Goal: Information Seeking & Learning: Learn about a topic

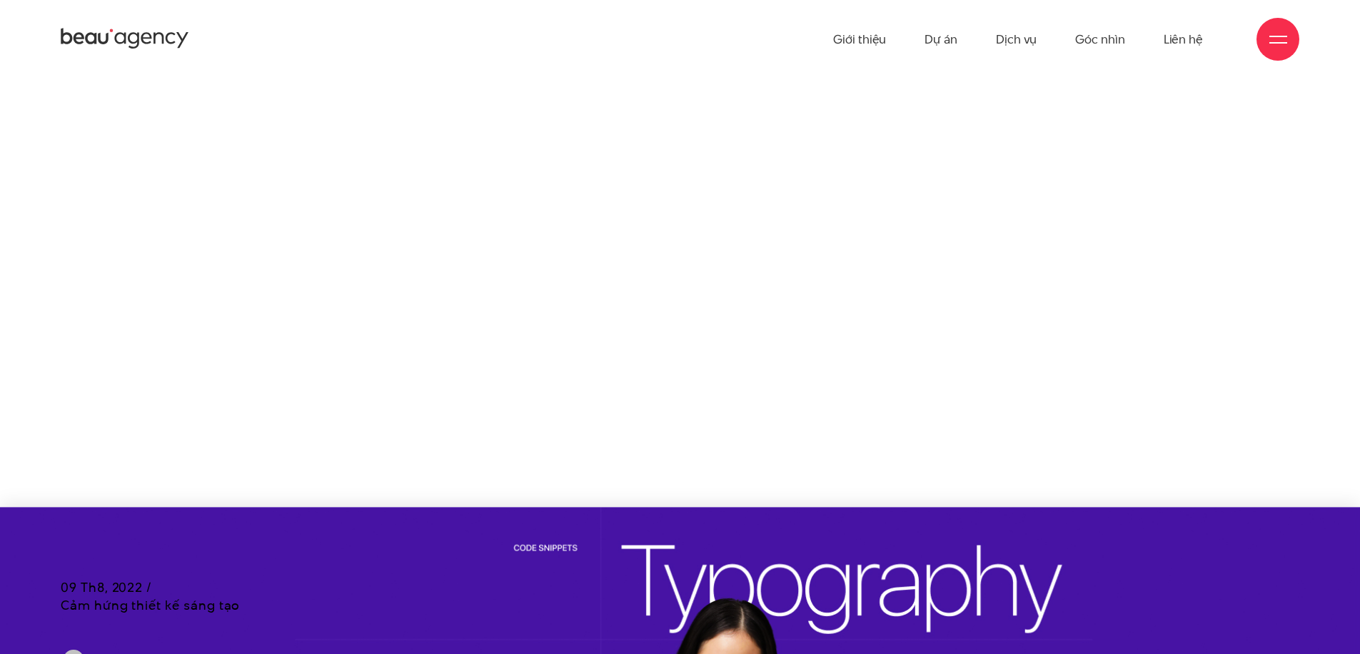
scroll to position [7093, 0]
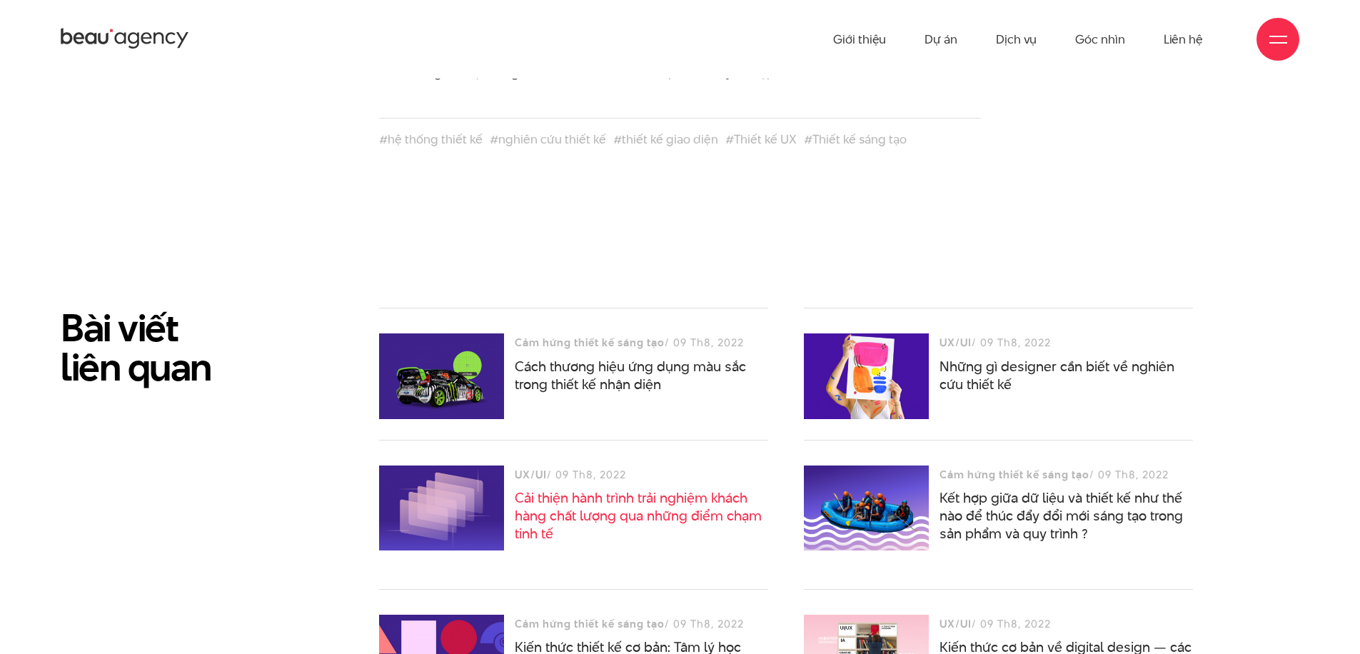
click at [642, 488] on link "Cải thiện hành trình trải nghiệm khách hàng chất lượng qua những điểm chạm tinh…" at bounding box center [638, 515] width 247 height 55
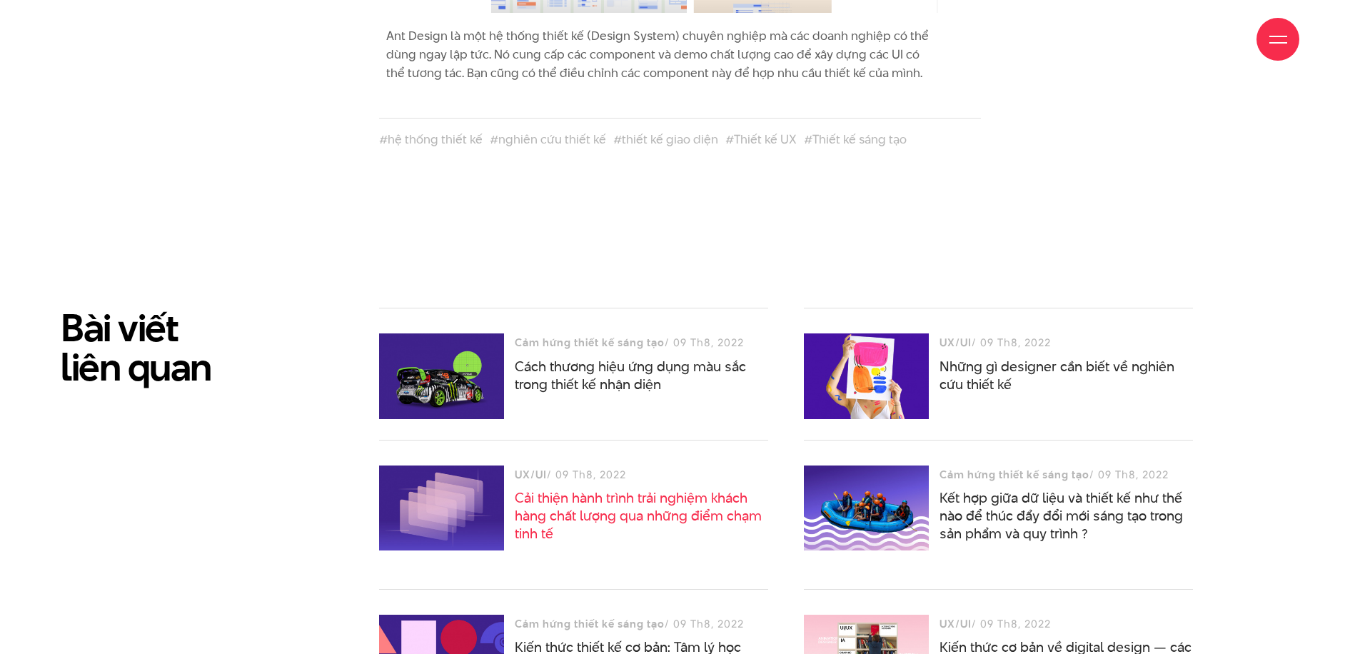
scroll to position [7208, 0]
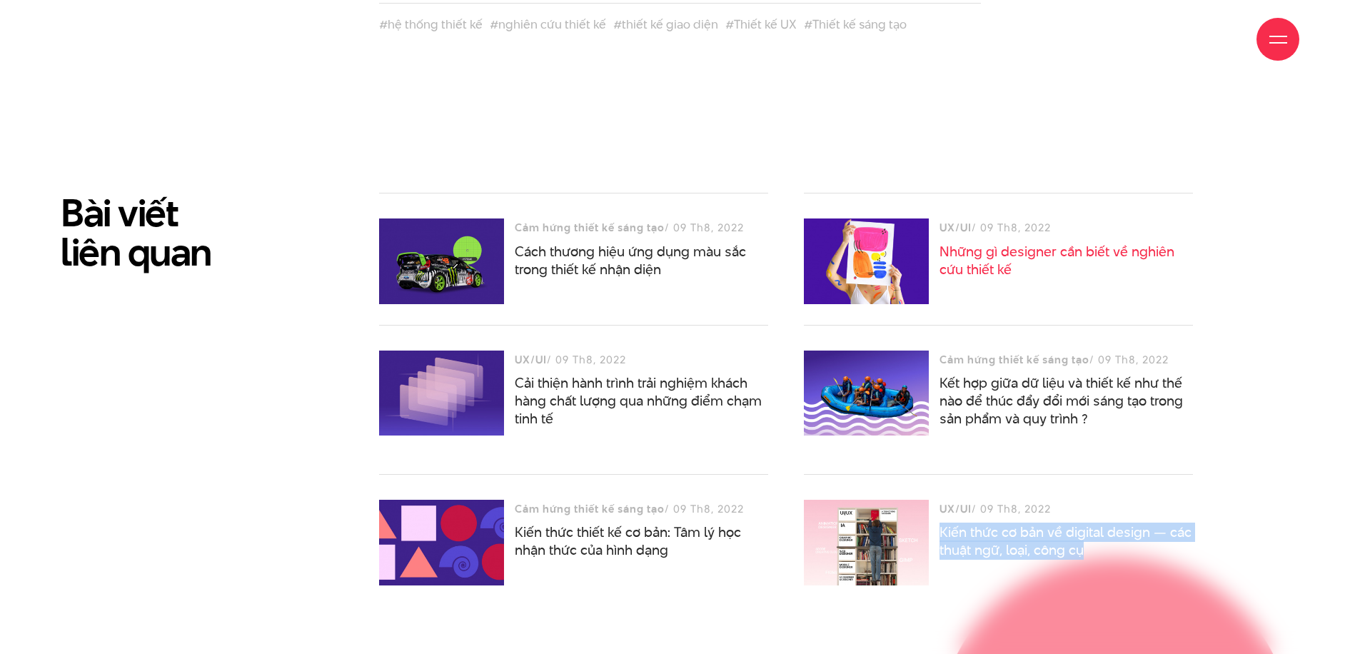
click at [1025, 242] on link "Những gì designer cần biết về nghiên cứu thiết kế" at bounding box center [1056, 260] width 235 height 37
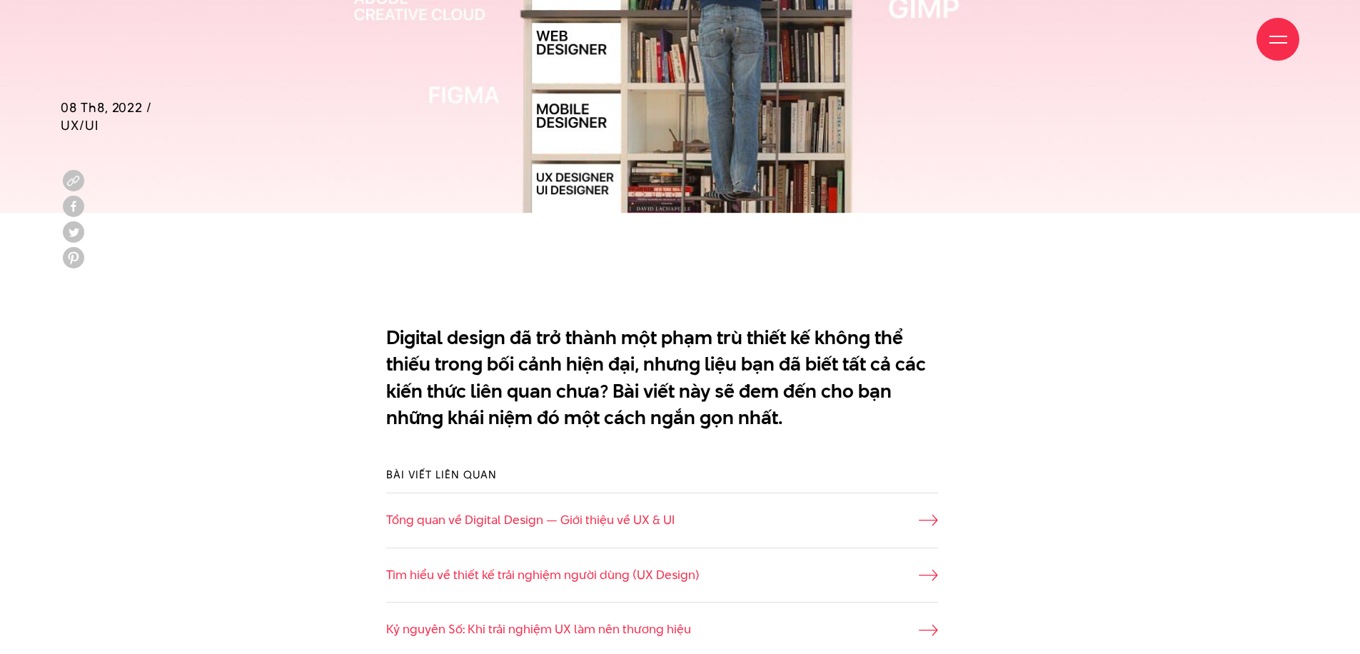
scroll to position [873, 0]
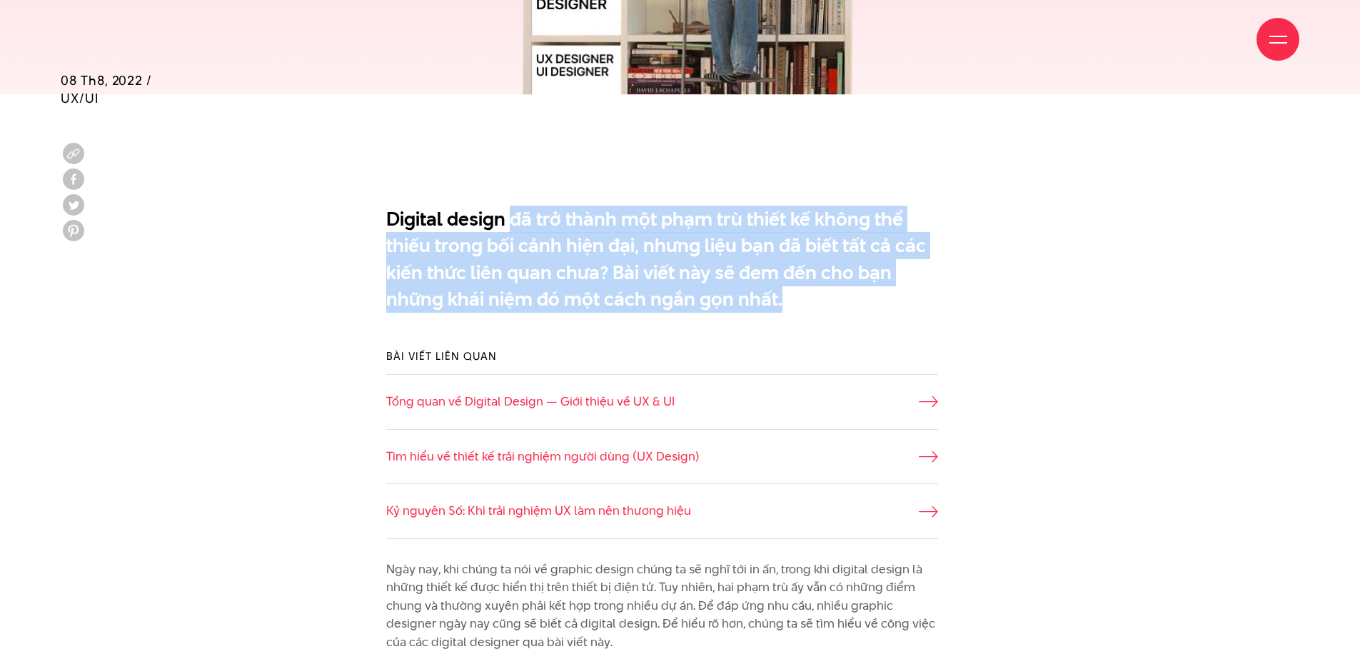
drag, startPoint x: 514, startPoint y: 221, endPoint x: 778, endPoint y: 298, distance: 275.1
click at [778, 298] on p "Digital design đã trở thành một phạm trù thiết kế không thể thiếu trong bối cản…" at bounding box center [662, 259] width 552 height 107
click at [807, 305] on p "Digital design đã trở thành một phạm trù thiết kế không thể thiếu trong bối cản…" at bounding box center [662, 259] width 552 height 107
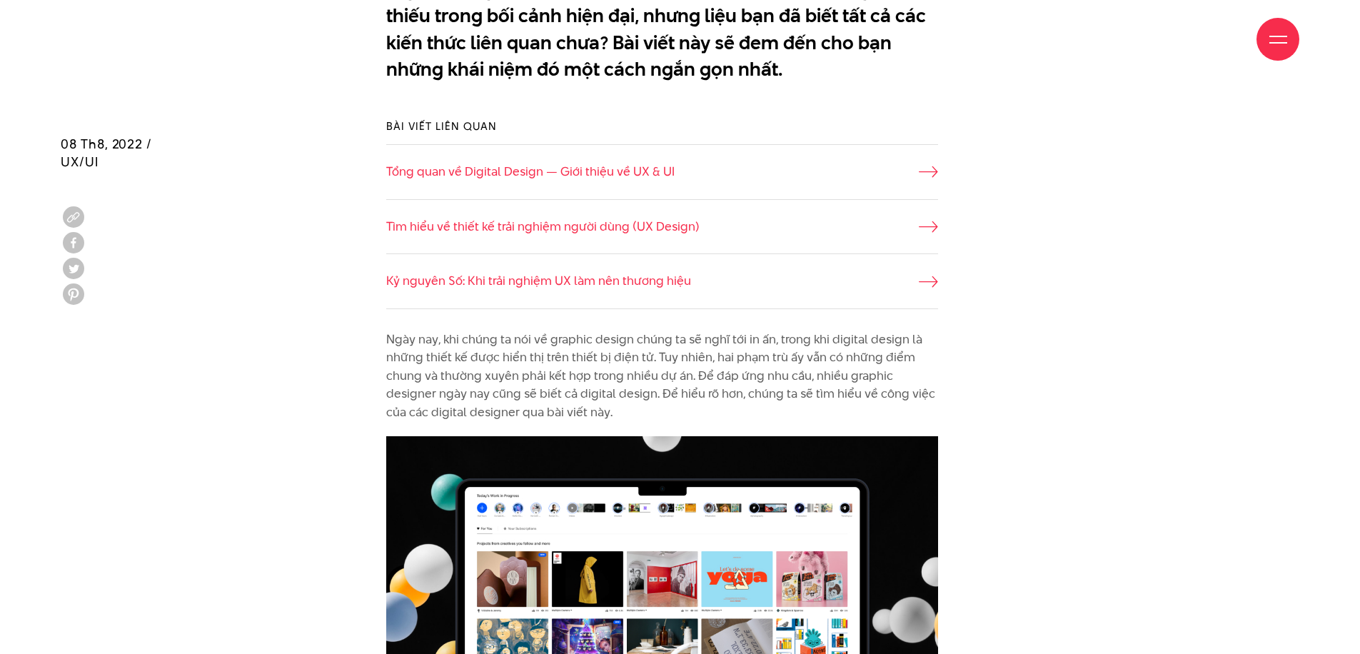
scroll to position [1233, 0]
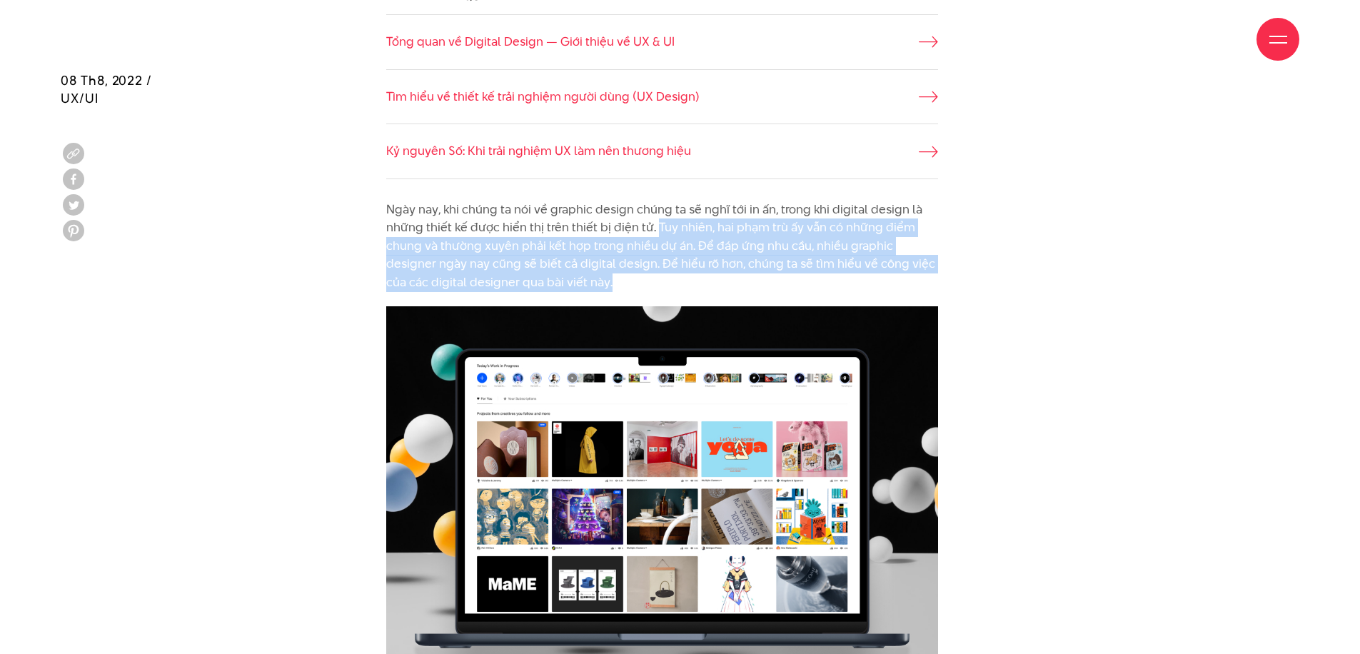
drag, startPoint x: 654, startPoint y: 225, endPoint x: 678, endPoint y: 285, distance: 65.3
click at [678, 285] on p "Ngày nay, khi chúng ta nói về graphic design chúng ta sẽ nghĩ tới in ấn, trong …" at bounding box center [662, 246] width 552 height 91
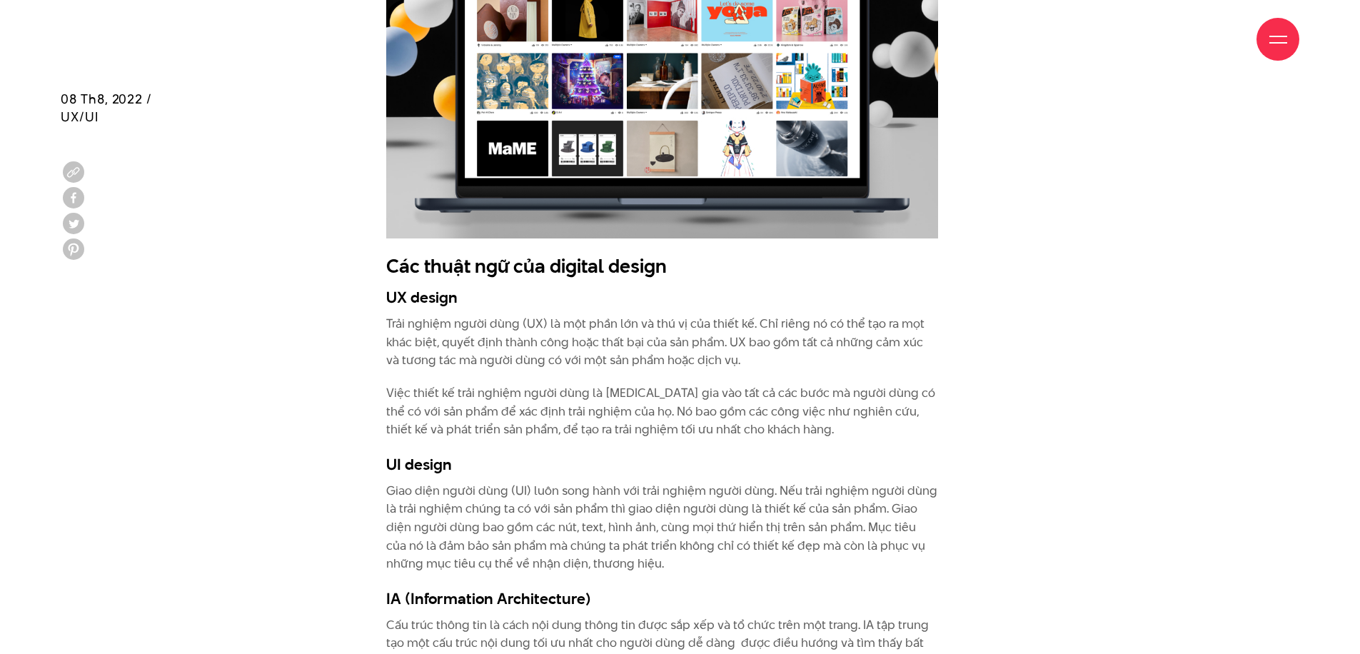
scroll to position [1731, 0]
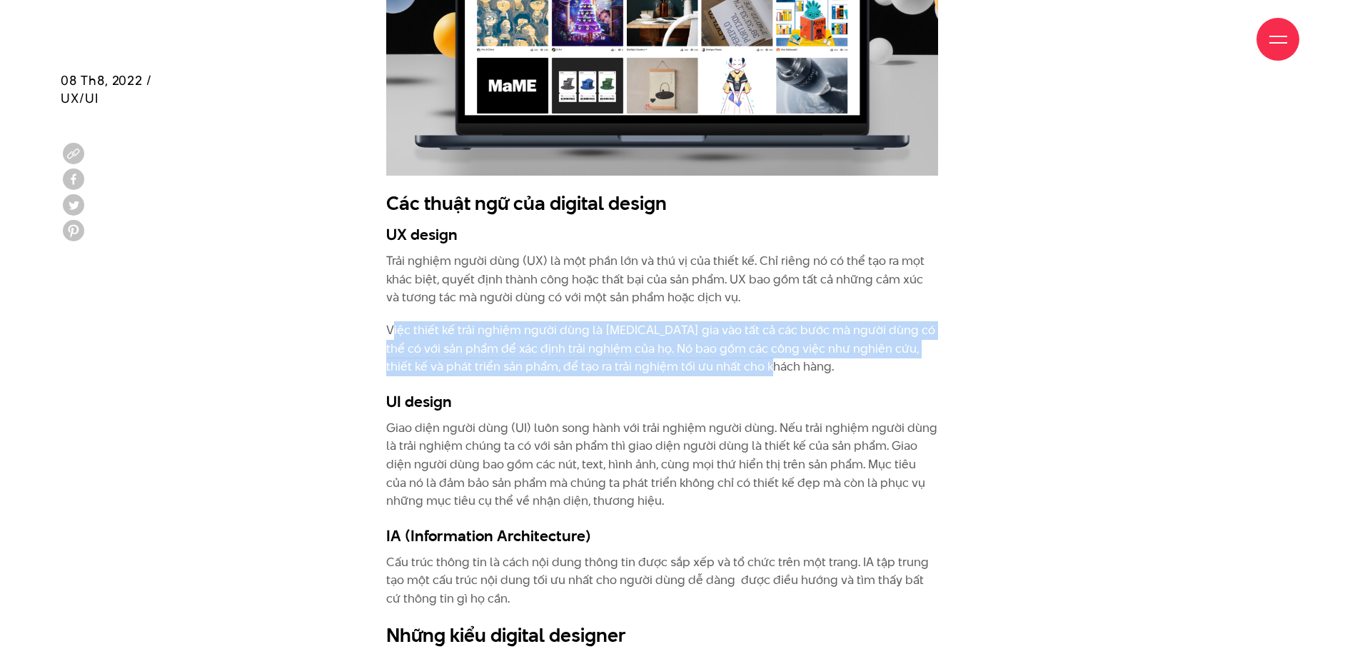
drag, startPoint x: 391, startPoint y: 321, endPoint x: 776, endPoint y: 356, distance: 386.3
click at [776, 356] on p "Việc thiết kế trải nghiệm người dùng là tham gia vào tất cả các bước mà người d…" at bounding box center [662, 348] width 552 height 55
click at [794, 354] on p "Việc thiết kế trải nghiệm người dùng là tham gia vào tất cả các bước mà người d…" at bounding box center [662, 348] width 552 height 55
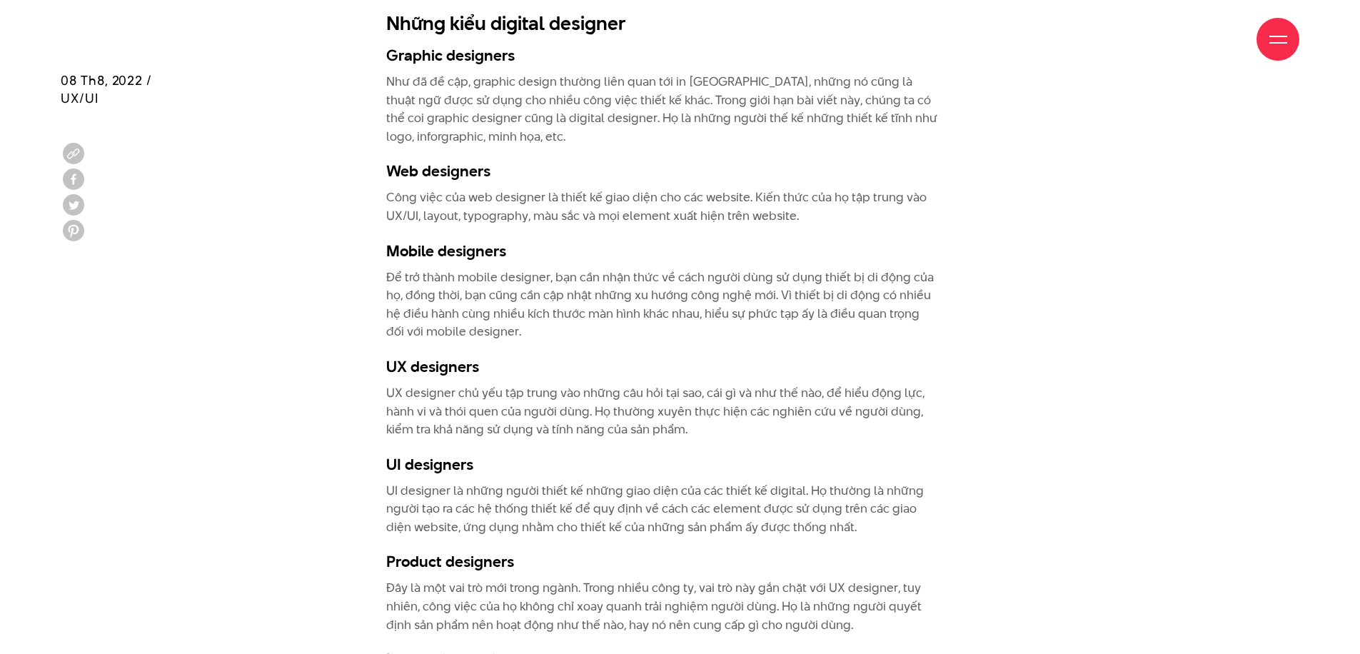
scroll to position [2819, 0]
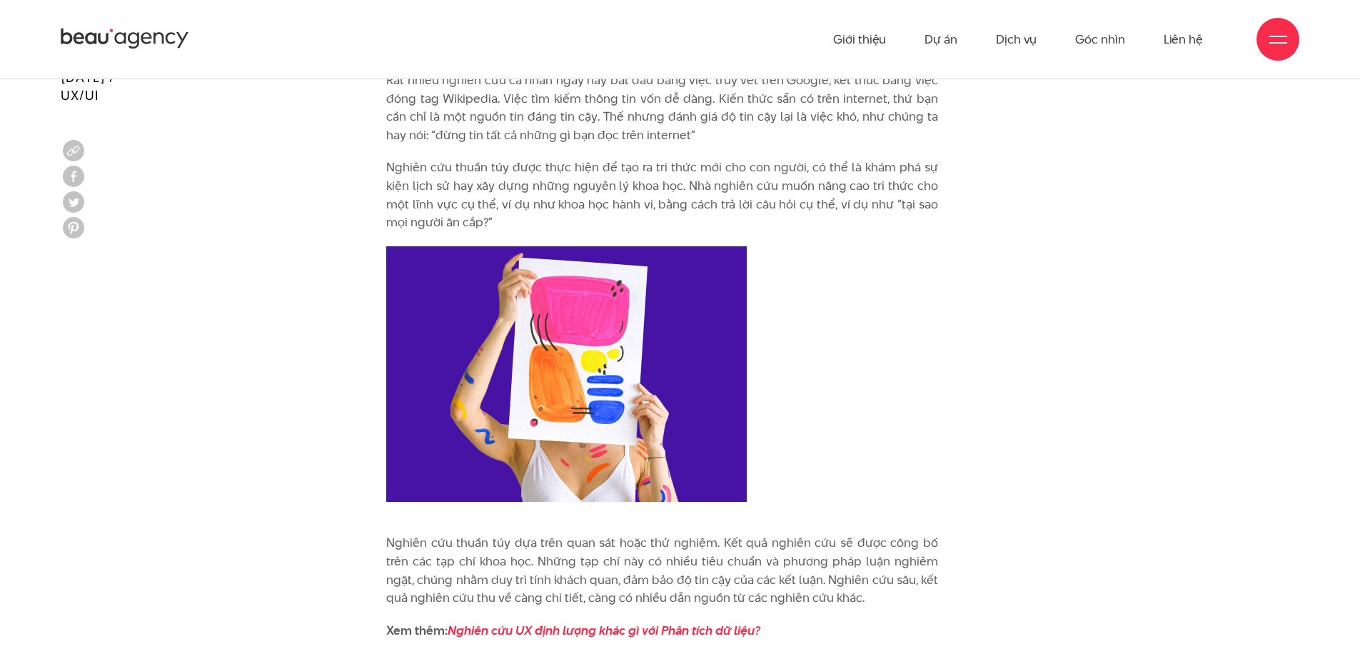
scroll to position [1468, 0]
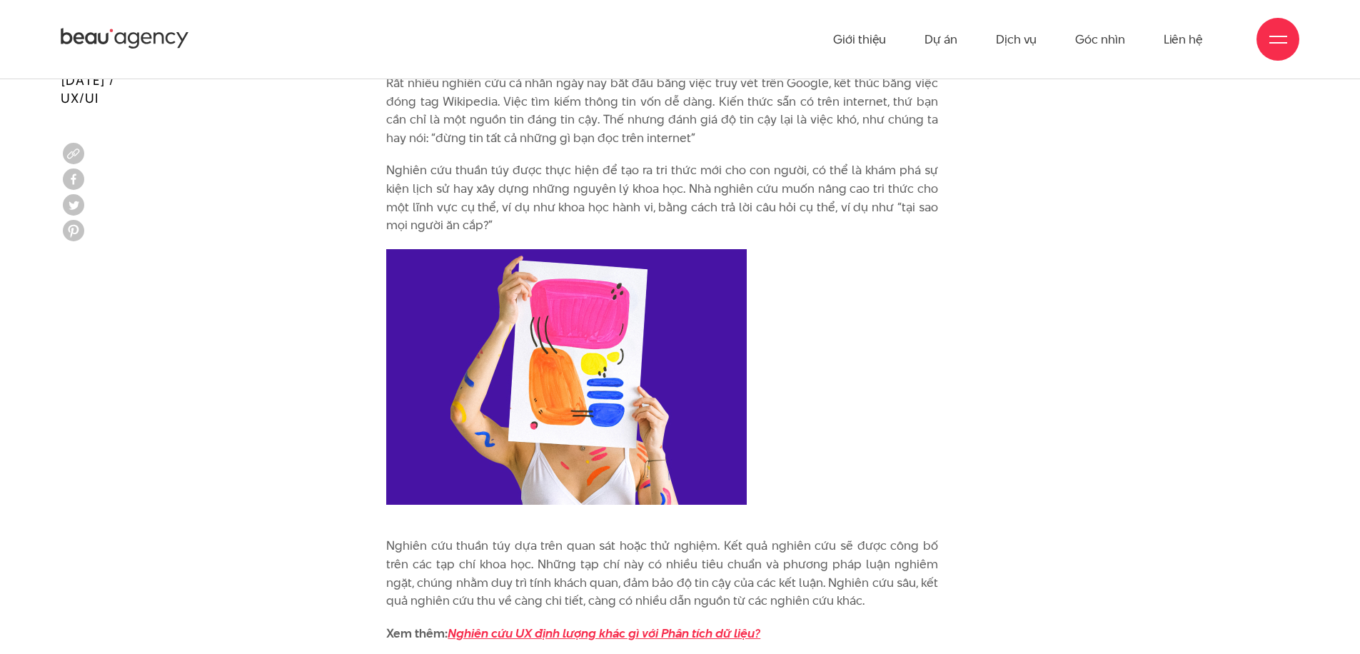
click at [675, 624] on em "Nghiên cứu UX định lượng khác gì với Phân tích dữ liệu?" at bounding box center [603, 632] width 313 height 17
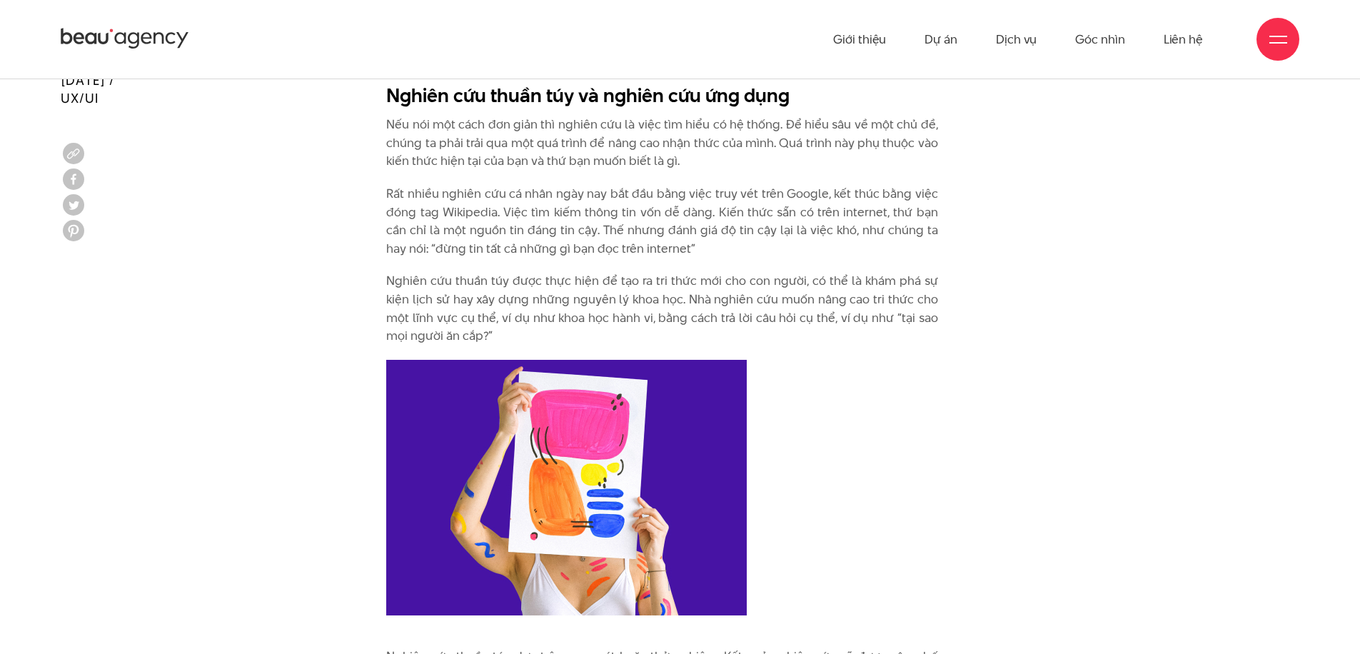
click at [395, 123] on p "Nếu nói một cách đơn giản thì nghiên cứu là việc tìm hiểu có hệ thống. Để hiểu …" at bounding box center [662, 143] width 552 height 55
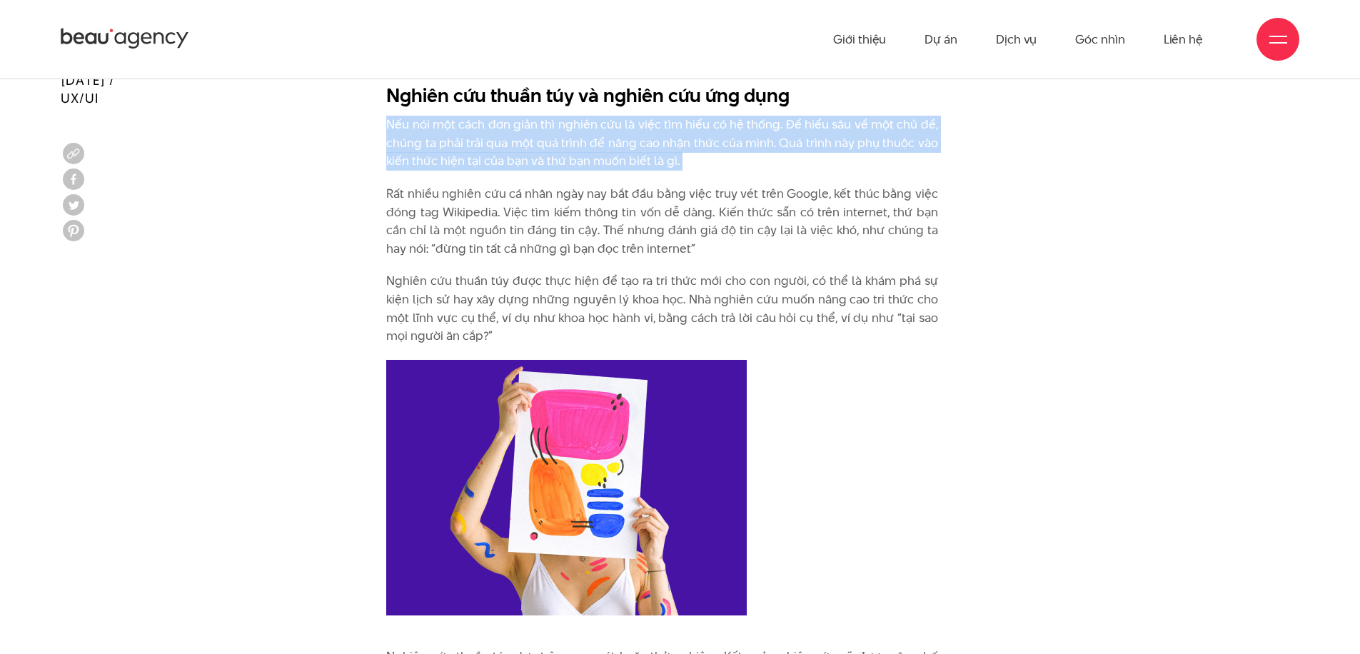
click at [395, 123] on p "Nếu nói một cách đơn giản thì nghiên cứu là việc tìm hiểu có hệ thống. Để hiểu …" at bounding box center [662, 143] width 552 height 55
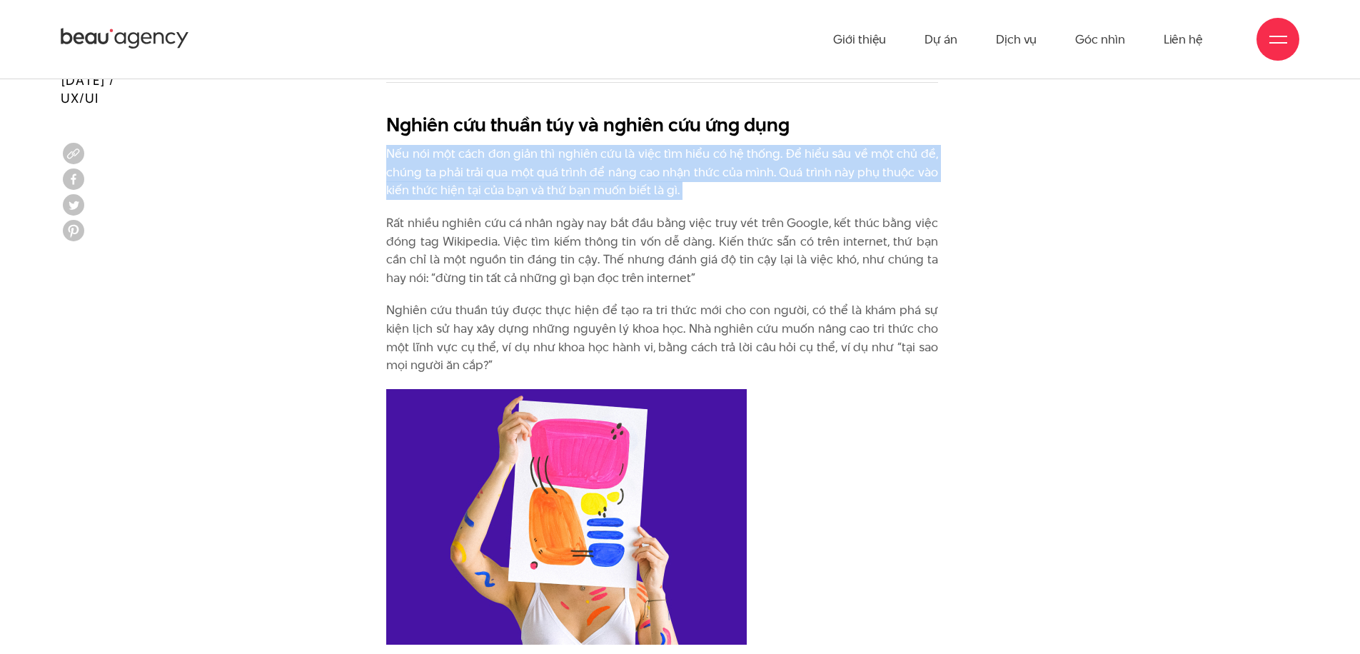
scroll to position [1347, 0]
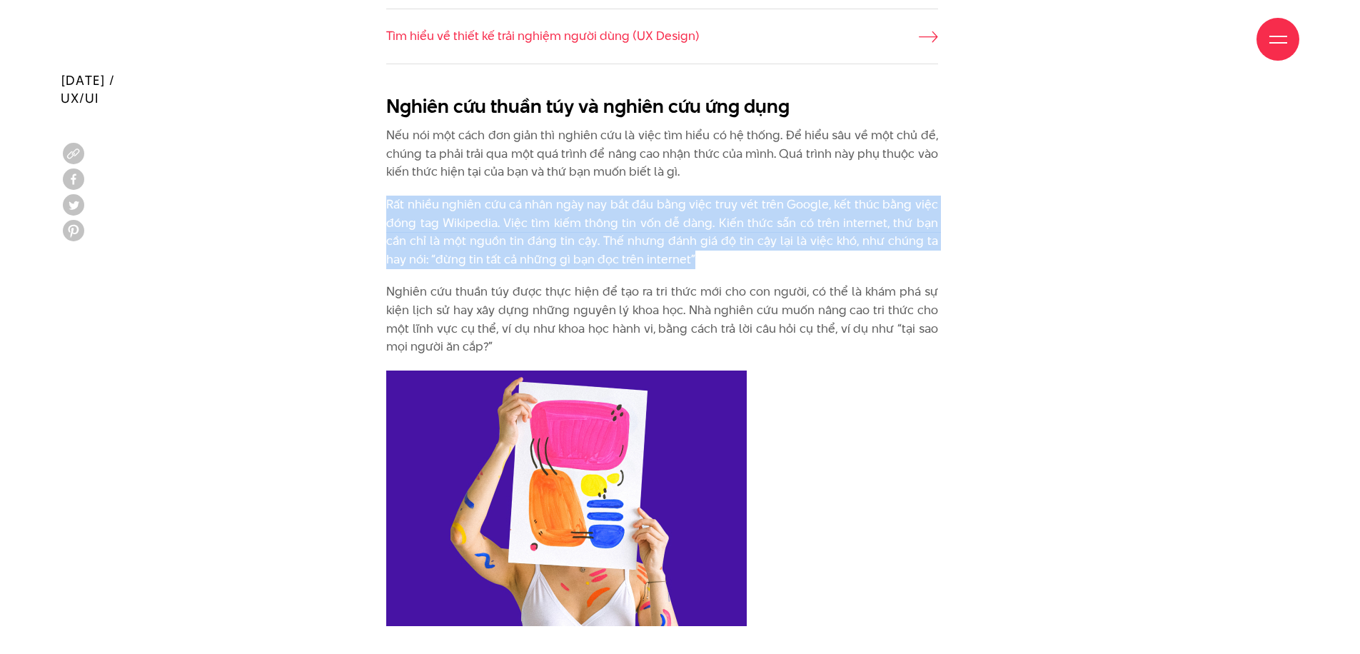
drag, startPoint x: 389, startPoint y: 201, endPoint x: 694, endPoint y: 254, distance: 309.4
click at [694, 254] on p "Rất nhiều nghiên cứu cá nhân ngày nay bắt đầu bằng việc truy vét trên Google, k…" at bounding box center [662, 232] width 552 height 73
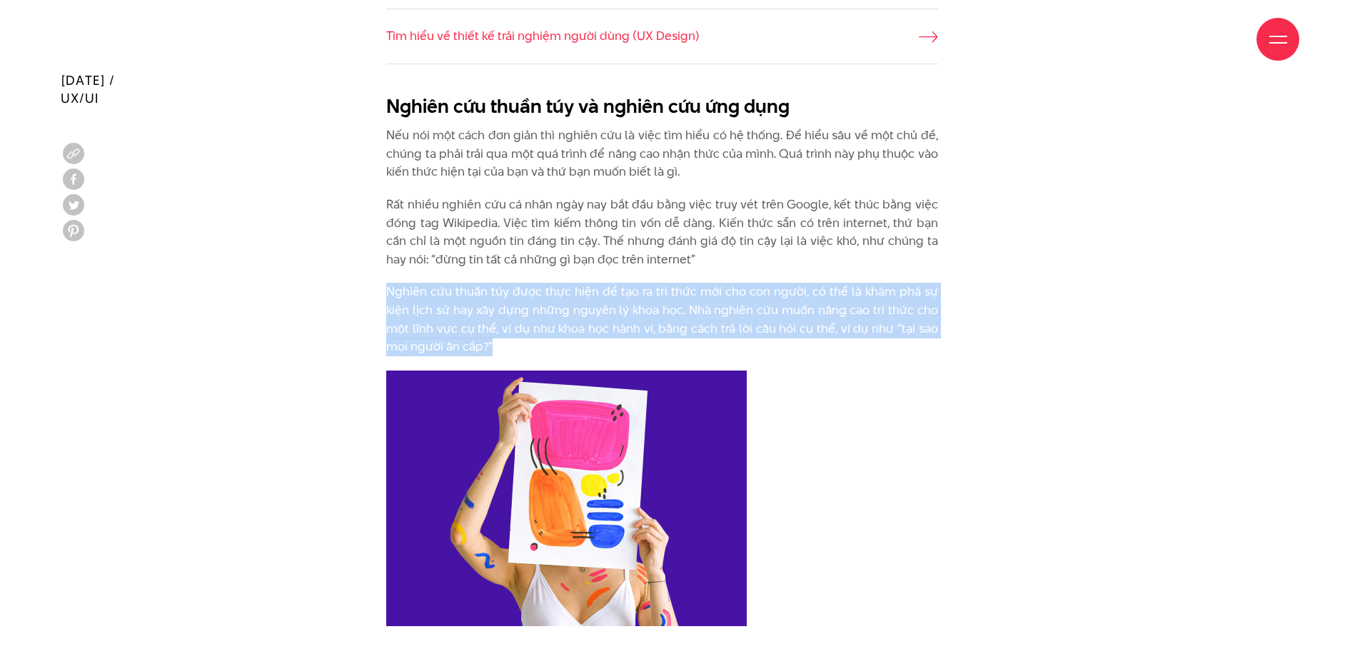
drag, startPoint x: 385, startPoint y: 283, endPoint x: 559, endPoint y: 335, distance: 181.1
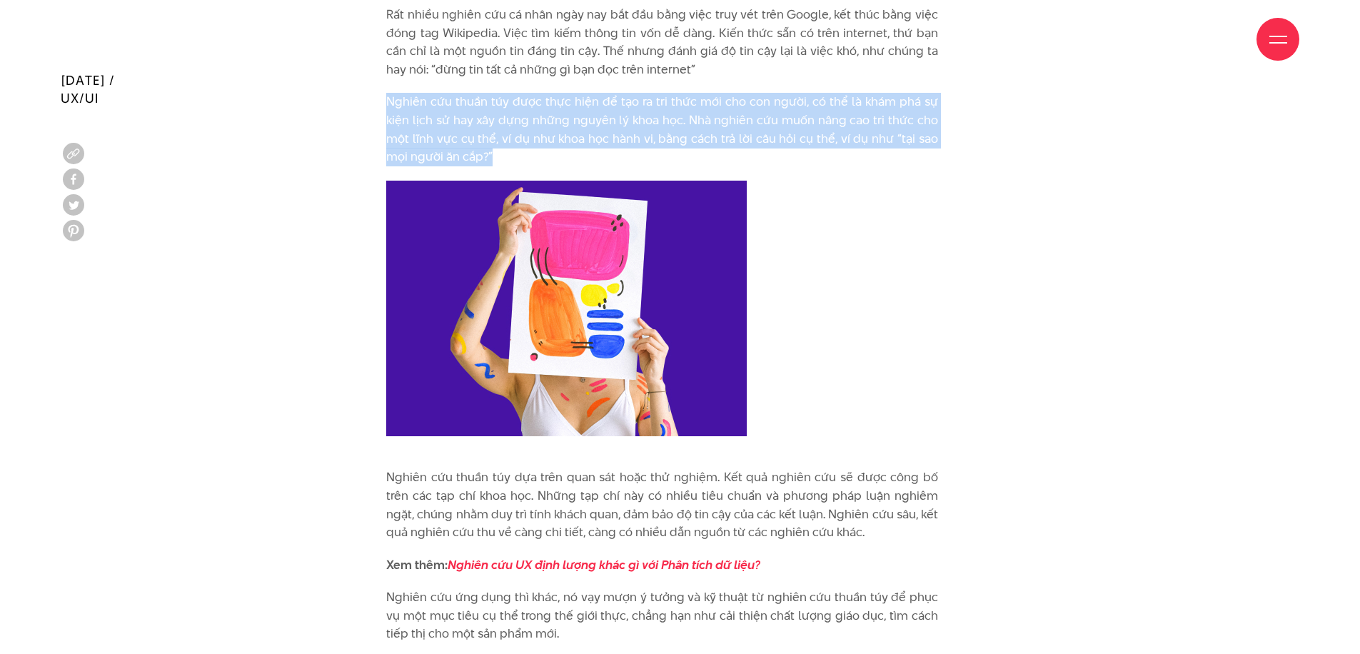
scroll to position [1820, 0]
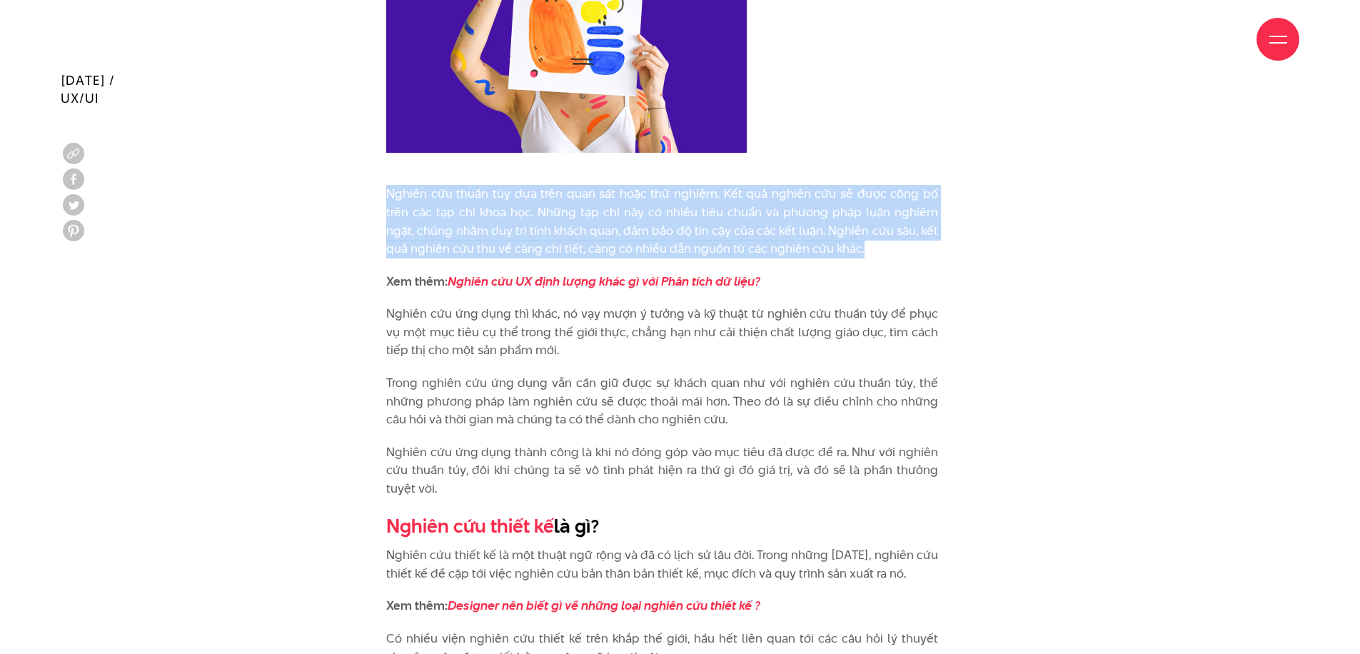
drag, startPoint x: 388, startPoint y: 185, endPoint x: 844, endPoint y: 248, distance: 459.7
click at [844, 248] on p "Nghiên cứu thuần túy dựa trên quan sát hoặc thử nghiệm. Kết quả nghiên cứu sẽ đ…" at bounding box center [662, 221] width 552 height 73
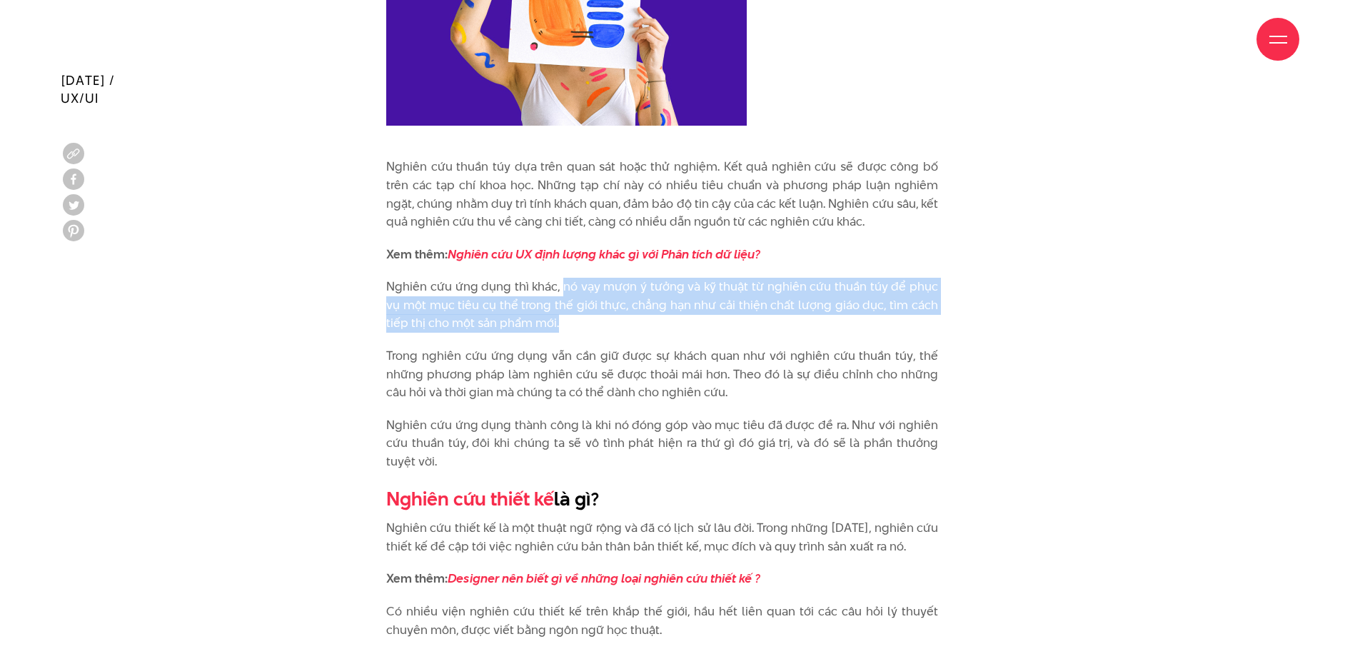
drag, startPoint x: 564, startPoint y: 283, endPoint x: 595, endPoint y: 319, distance: 48.1
click at [595, 319] on p "Nghiên cứu ứng dụng thì khác, nó vạy mượn ý tưởng và kỹ thuật từ nghiên cứu thu…" at bounding box center [662, 305] width 552 height 55
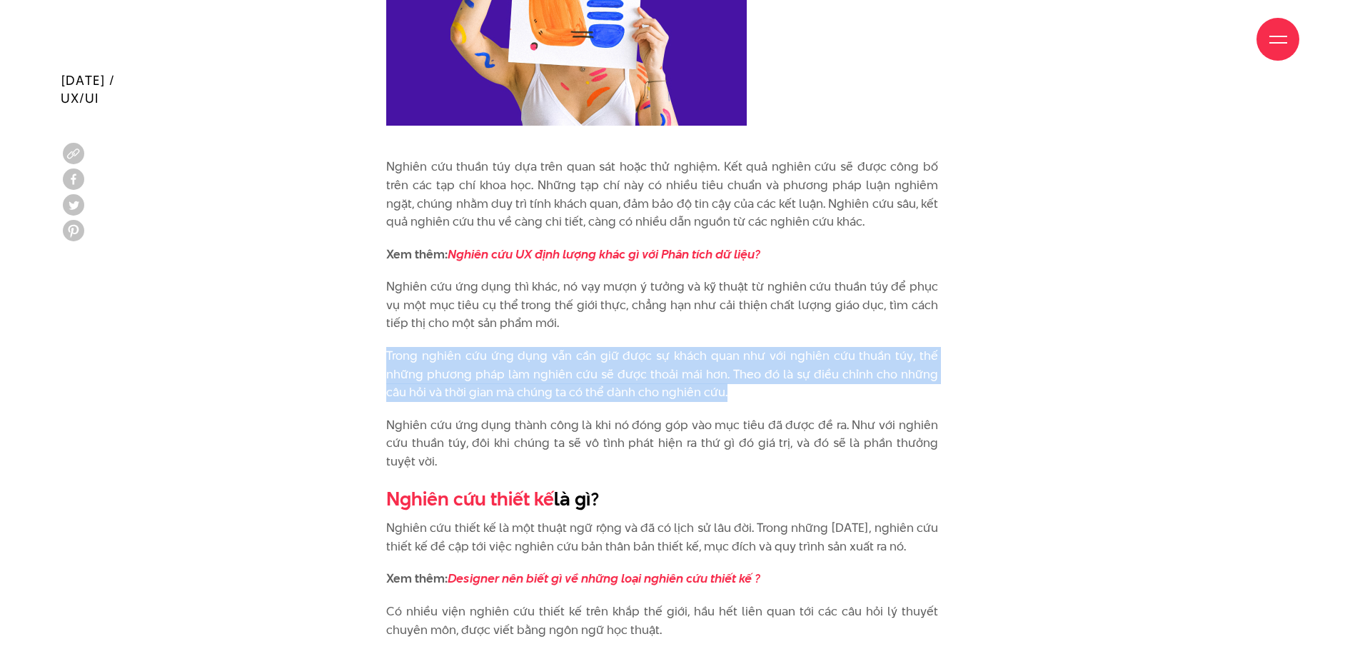
drag, startPoint x: 383, startPoint y: 345, endPoint x: 781, endPoint y: 383, distance: 400.8
click at [781, 383] on div "Nghiên cứu thuần túy và nghiên cứu ứng dụng Nếu nói một cách đơn giản thì nghiê…" at bounding box center [679, 344] width 637 height 1519
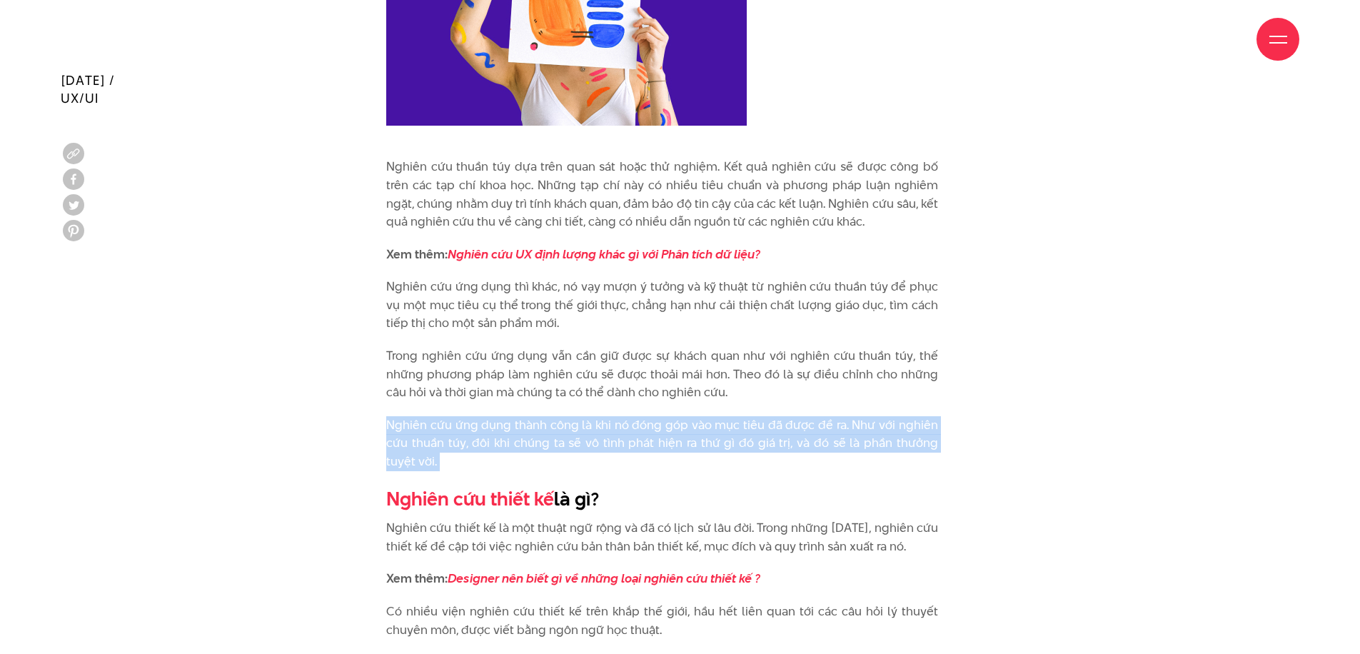
drag, startPoint x: 388, startPoint y: 413, endPoint x: 412, endPoint y: 463, distance: 55.5
click at [412, 463] on div "Nghiên cứu thuần túy và nghiên cứu ứng dụng Nếu nói một cách đơn giản thì nghiê…" at bounding box center [662, 340] width 552 height 1497
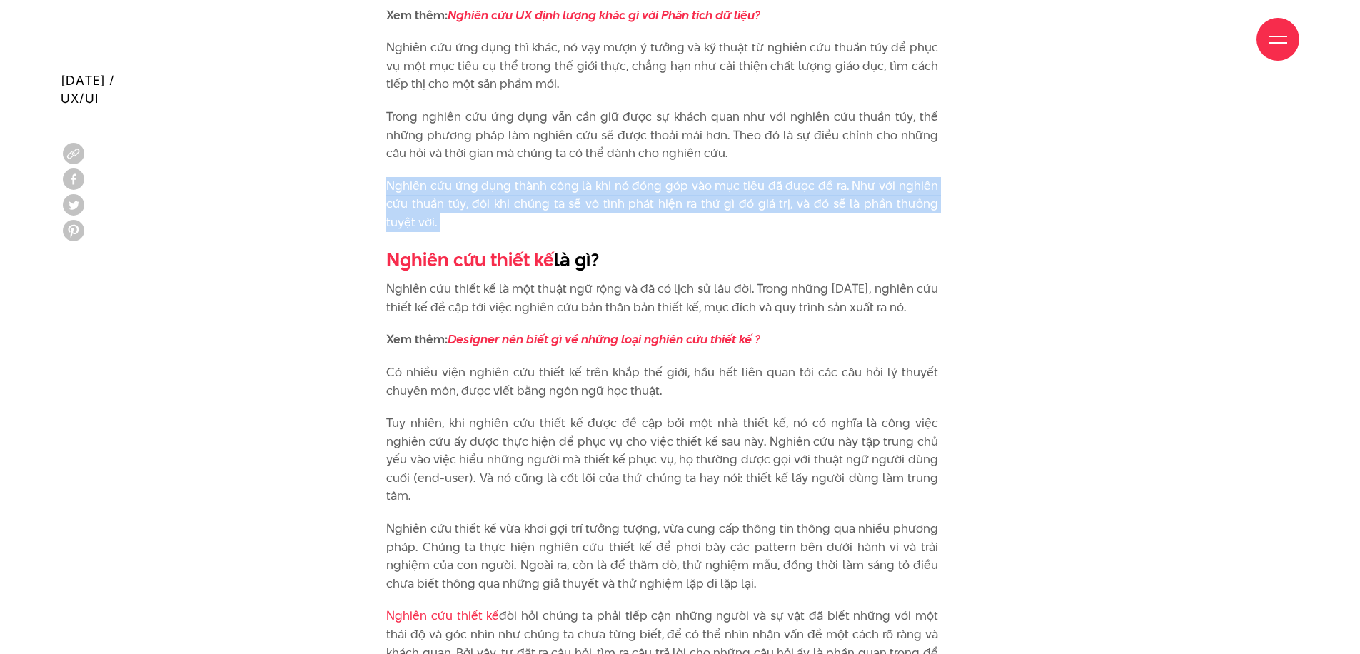
scroll to position [2130, 0]
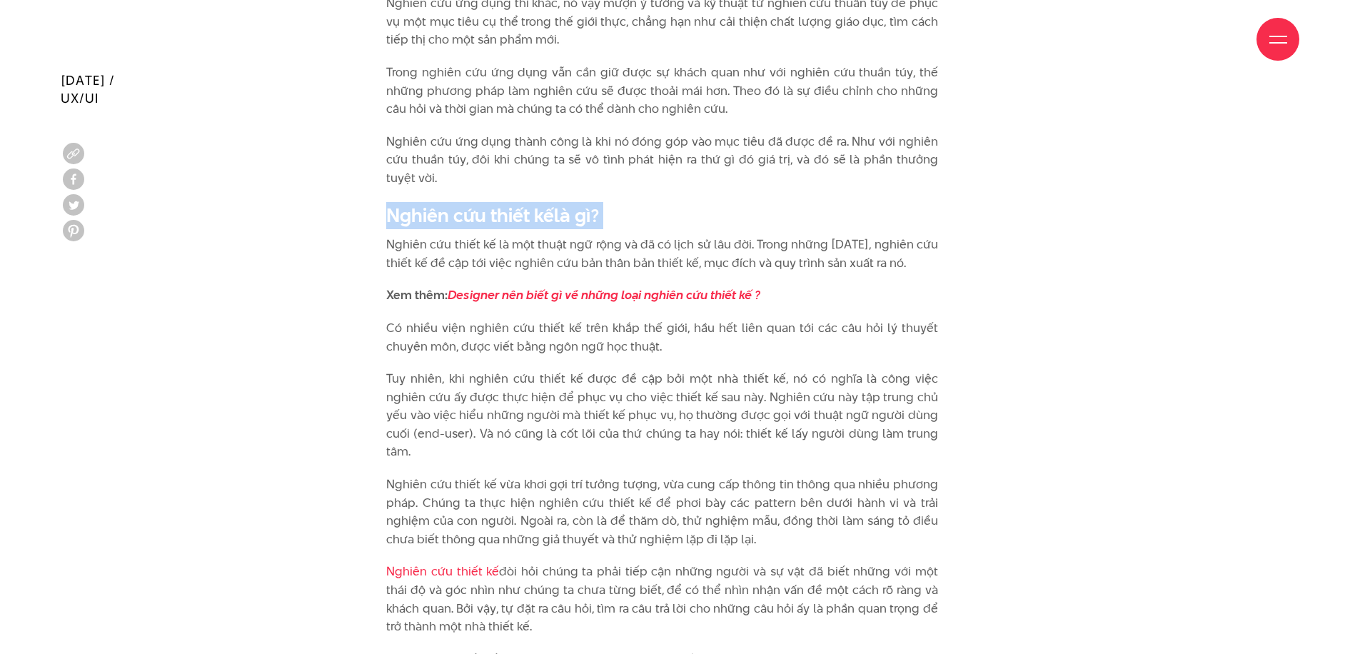
drag, startPoint x: 378, startPoint y: 200, endPoint x: 596, endPoint y: 217, distance: 219.1
click at [596, 217] on div "Nghiên cứu thuần túy và nghiên cứu ứng dụng Nếu nói một cách đơn giản thì nghiê…" at bounding box center [679, 61] width 637 height 1519
drag, startPoint x: 388, startPoint y: 228, endPoint x: 930, endPoint y: 254, distance: 542.3
click at [930, 254] on p "Nghiên cứu thiết kế là một thuật ngữ rộng và đã có lịch sử lâu đời. Trong những…" at bounding box center [662, 254] width 552 height 36
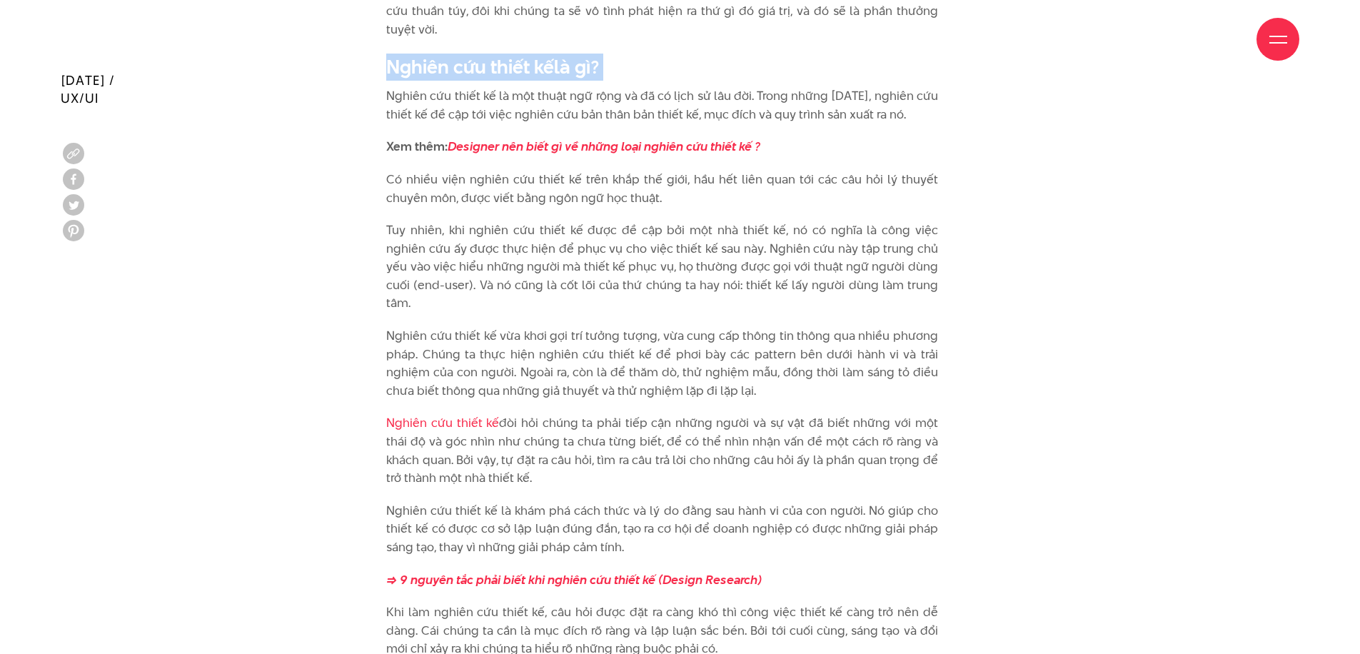
scroll to position [1801, 0]
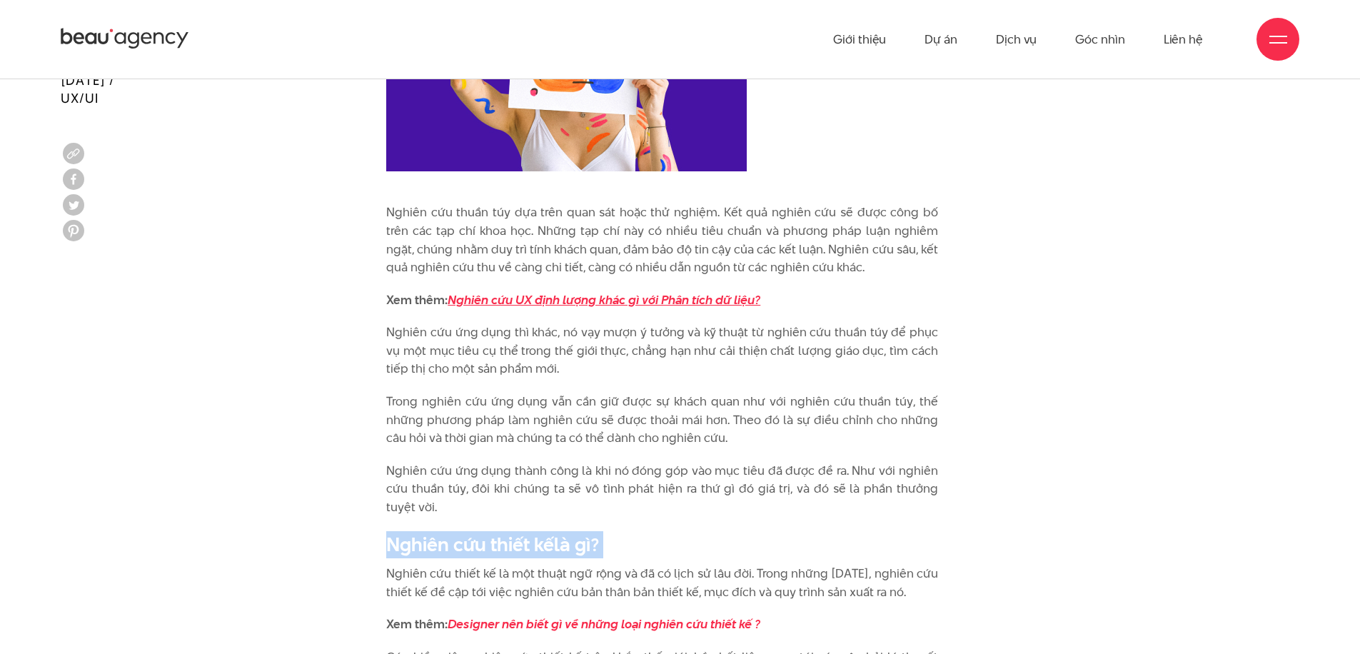
click at [649, 291] on em "Nghiên cứu UX định lượng khác gì với Phân tích dữ liệu?" at bounding box center [603, 299] width 313 height 17
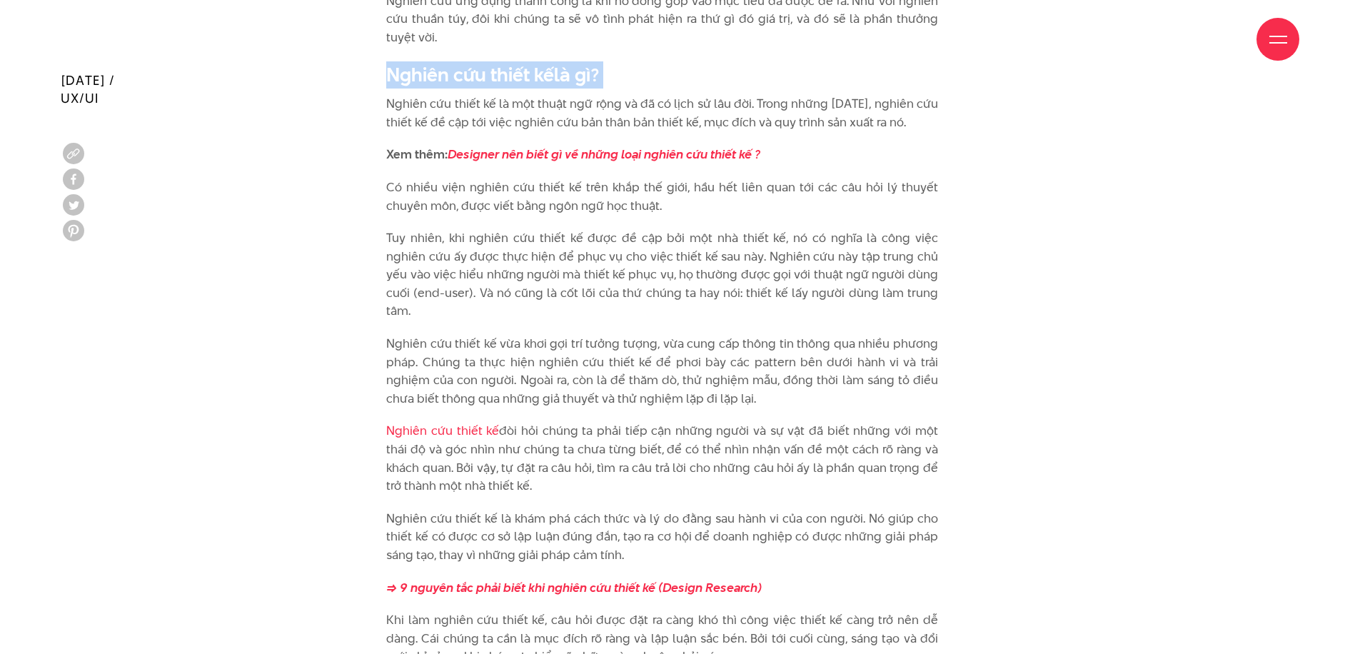
scroll to position [2294, 0]
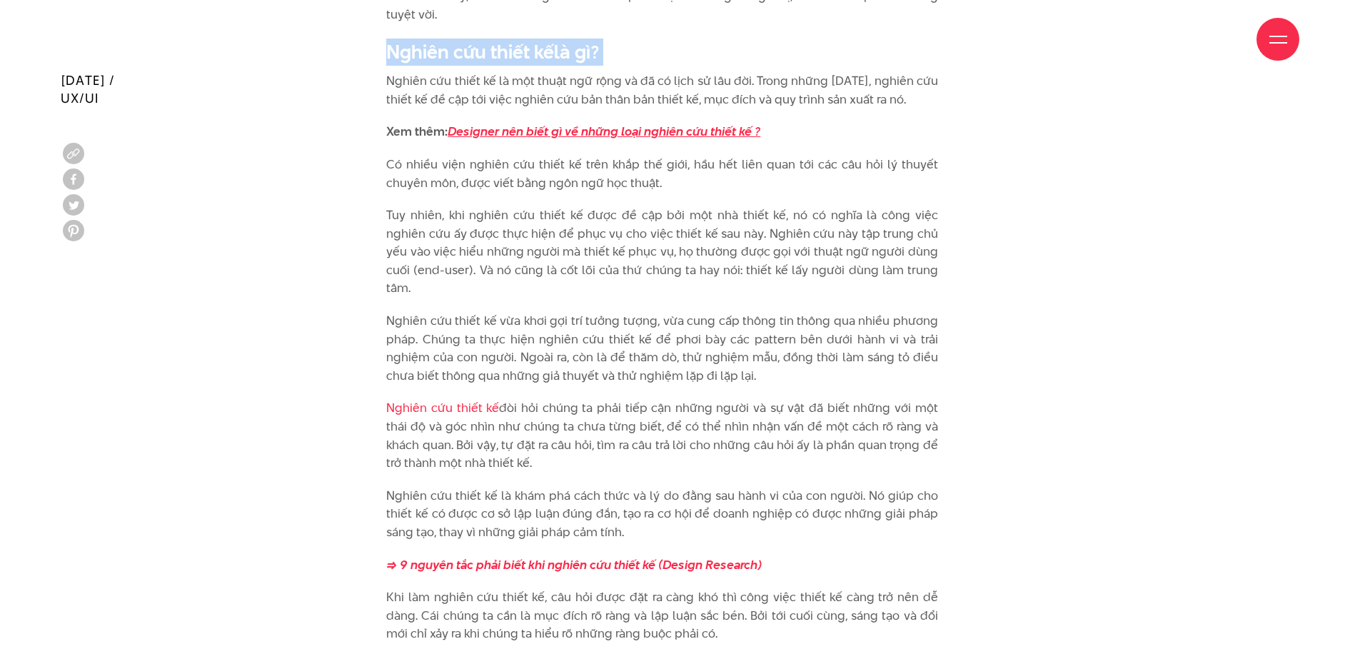
click at [707, 123] on em "Designer nên biết gì về những loại nghiên cứu thiết kế ?" at bounding box center [603, 131] width 313 height 17
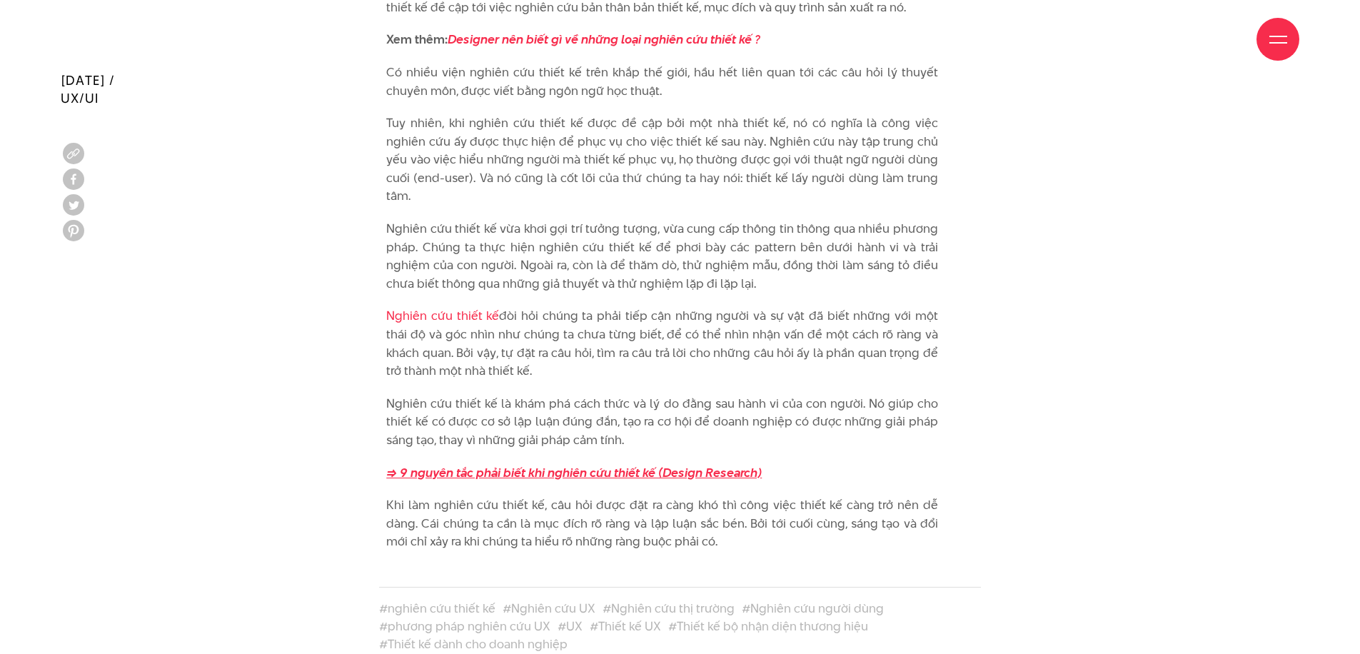
click at [622, 464] on strong "=> 9 nguyên tắc phải biết khi nghiên cứu thiết kế (Design Research)" at bounding box center [573, 472] width 375 height 17
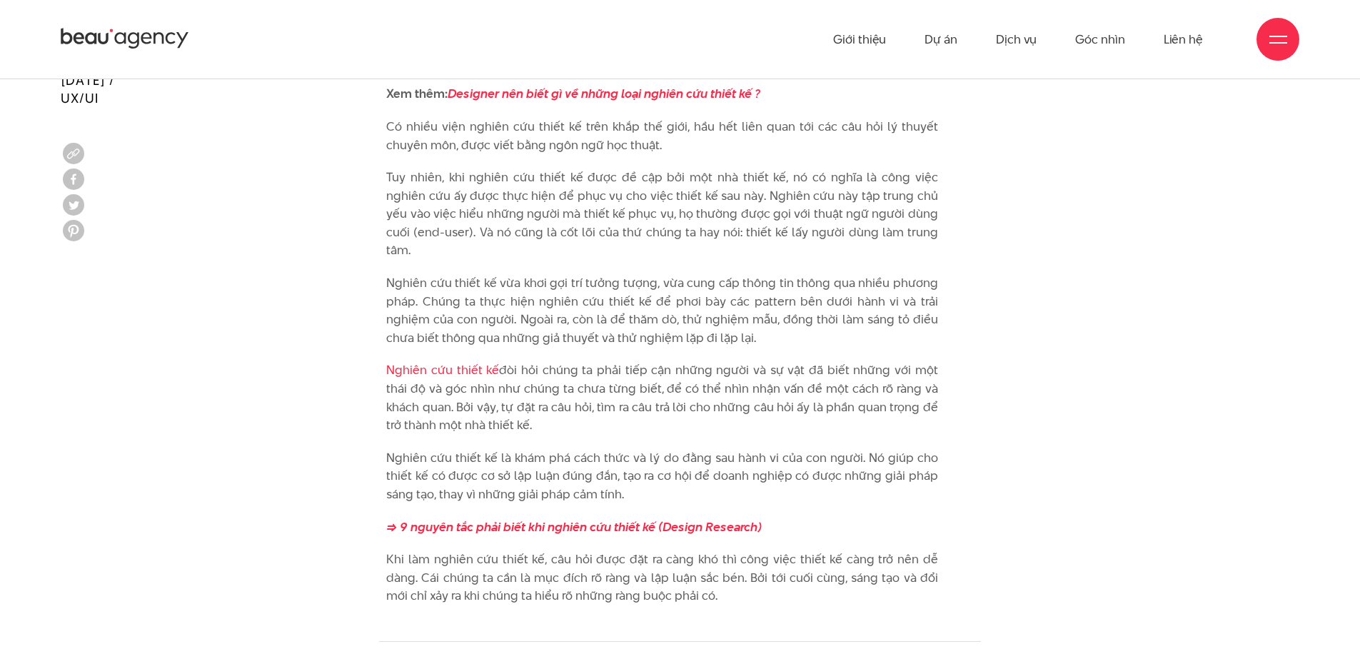
scroll to position [2305, 0]
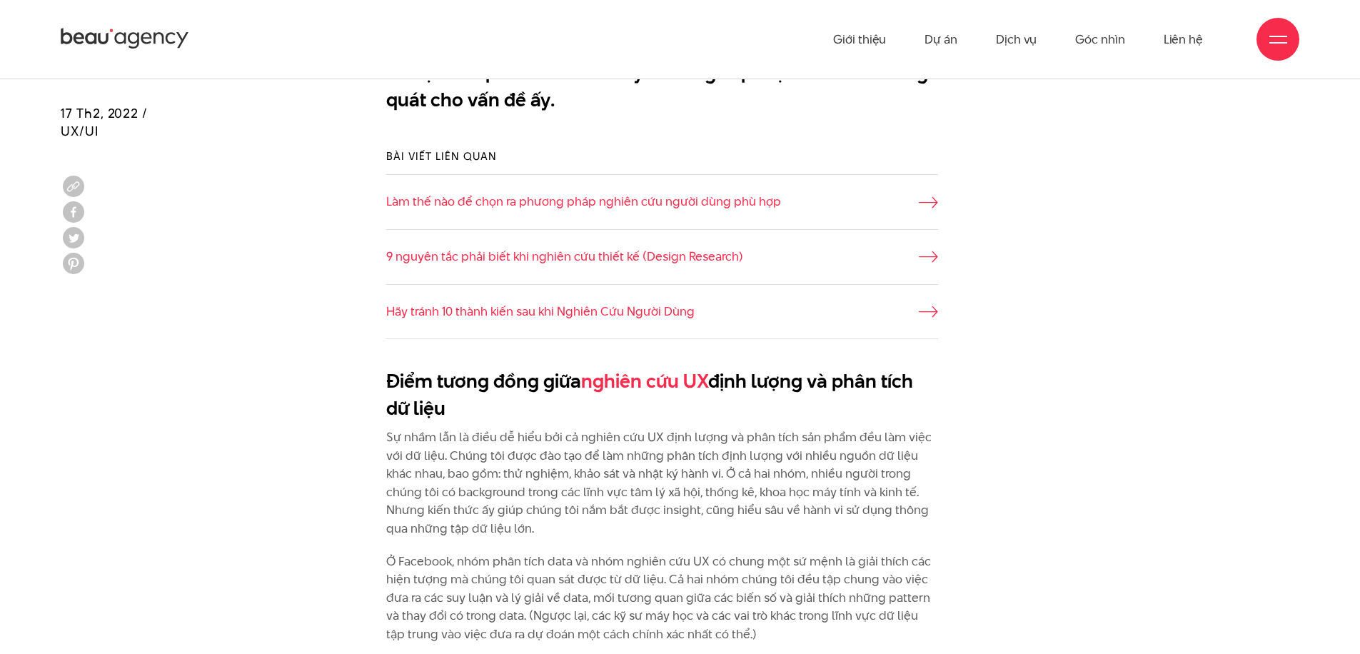
scroll to position [1016, 0]
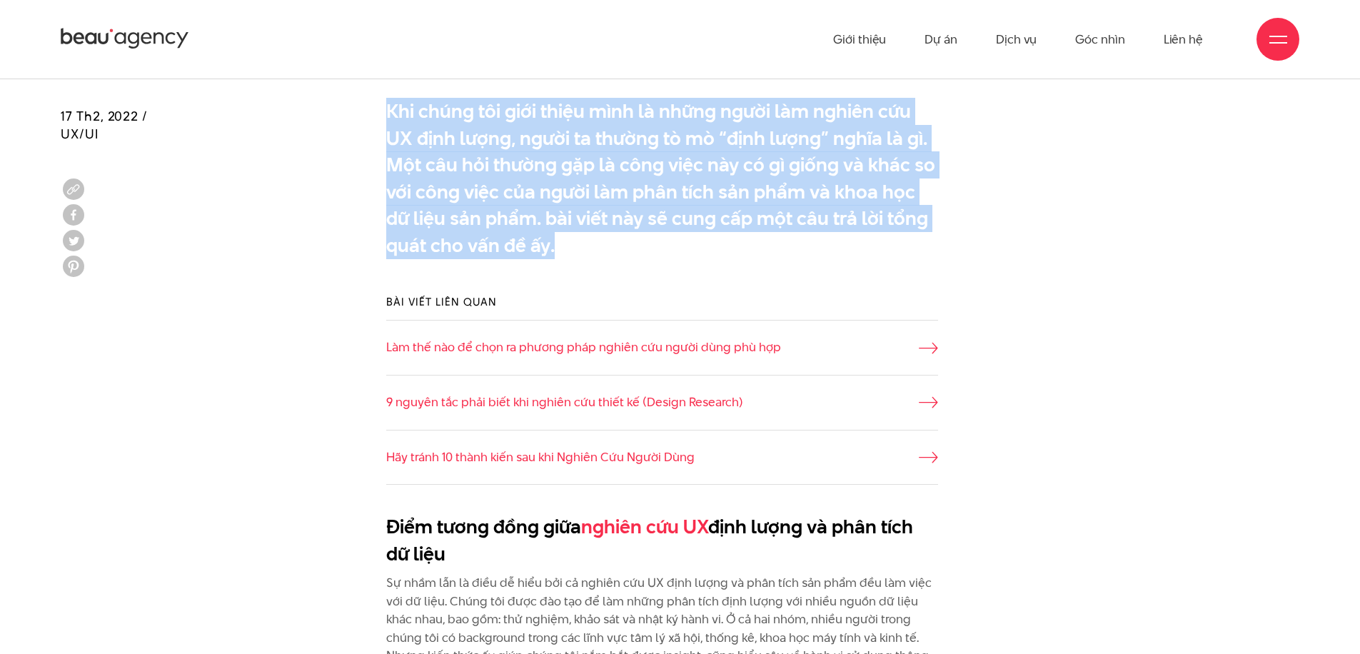
drag, startPoint x: 388, startPoint y: 106, endPoint x: 584, endPoint y: 244, distance: 239.6
click at [584, 244] on p "Khi chúng tôi giới thiệu mình là những người làm nghiên cứu UX định lượng, ngườ…" at bounding box center [662, 178] width 552 height 161
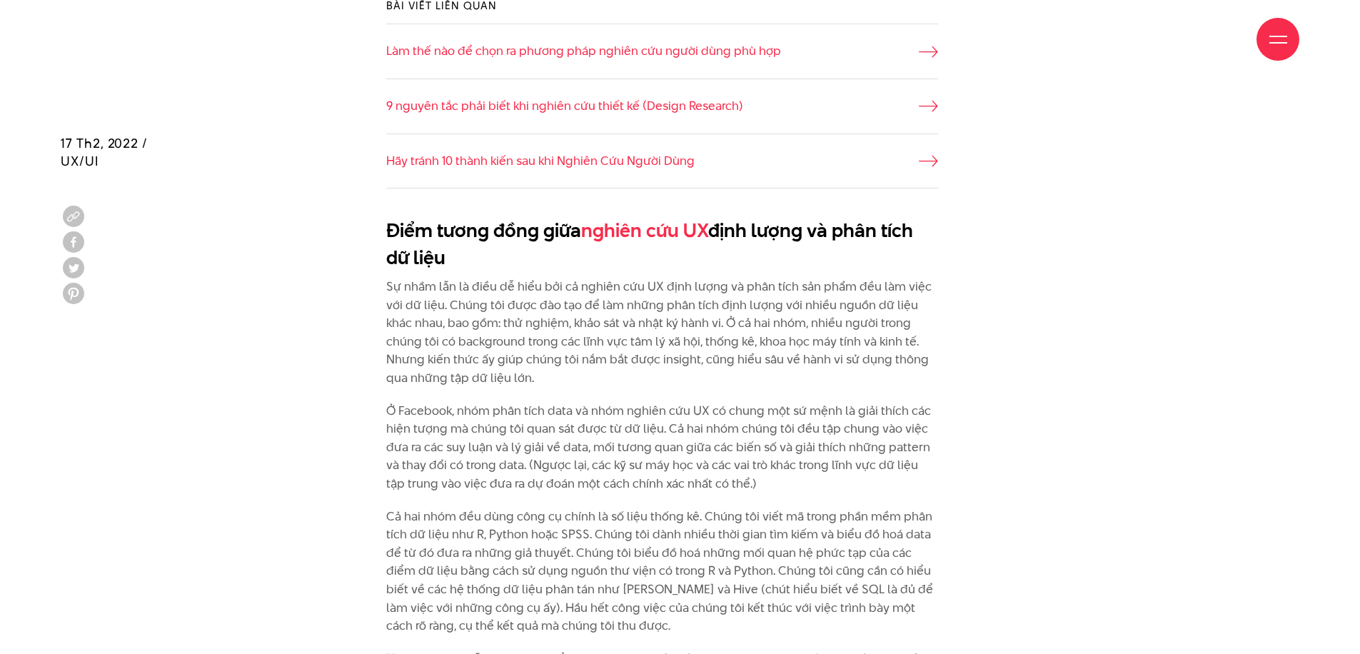
scroll to position [1339, 0]
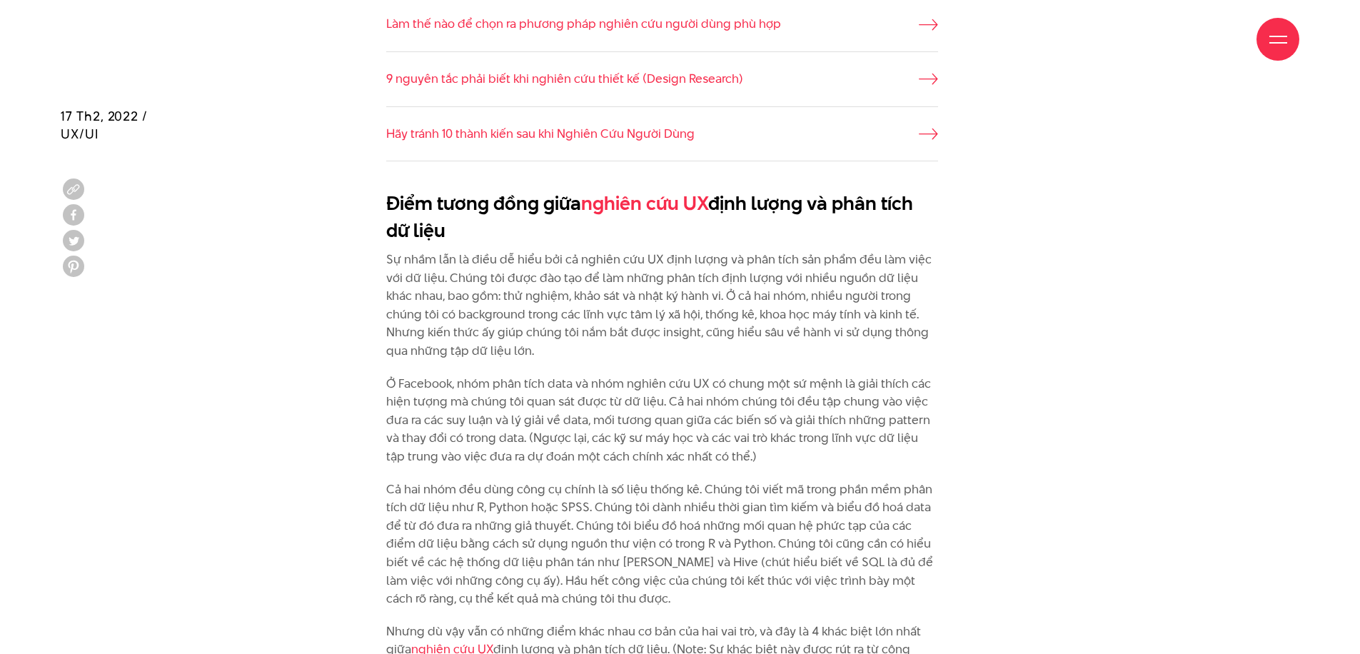
drag, startPoint x: 389, startPoint y: 201, endPoint x: 466, endPoint y: 219, distance: 79.3
click at [466, 219] on h2 "Điểm tương đồng giữa nghiên cứu UX định lượng và phân tích dữ liệu" at bounding box center [662, 217] width 552 height 54
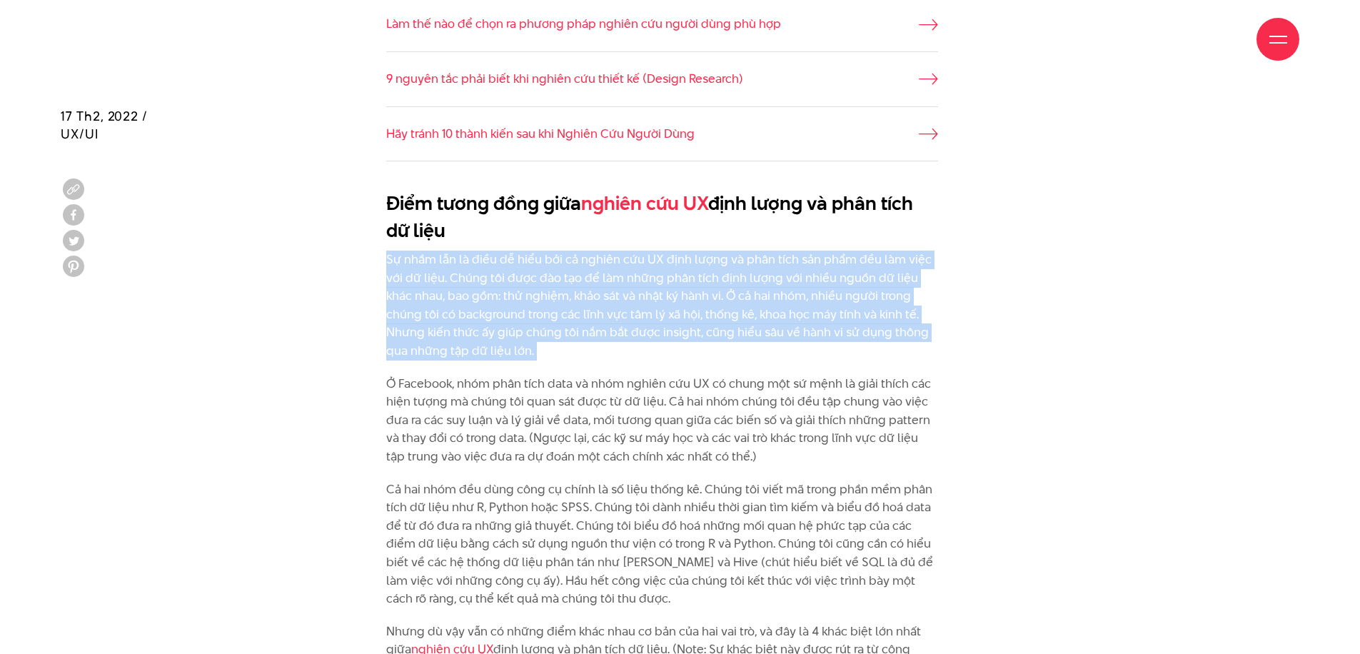
drag, startPoint x: 383, startPoint y: 251, endPoint x: 472, endPoint y: 355, distance: 137.2
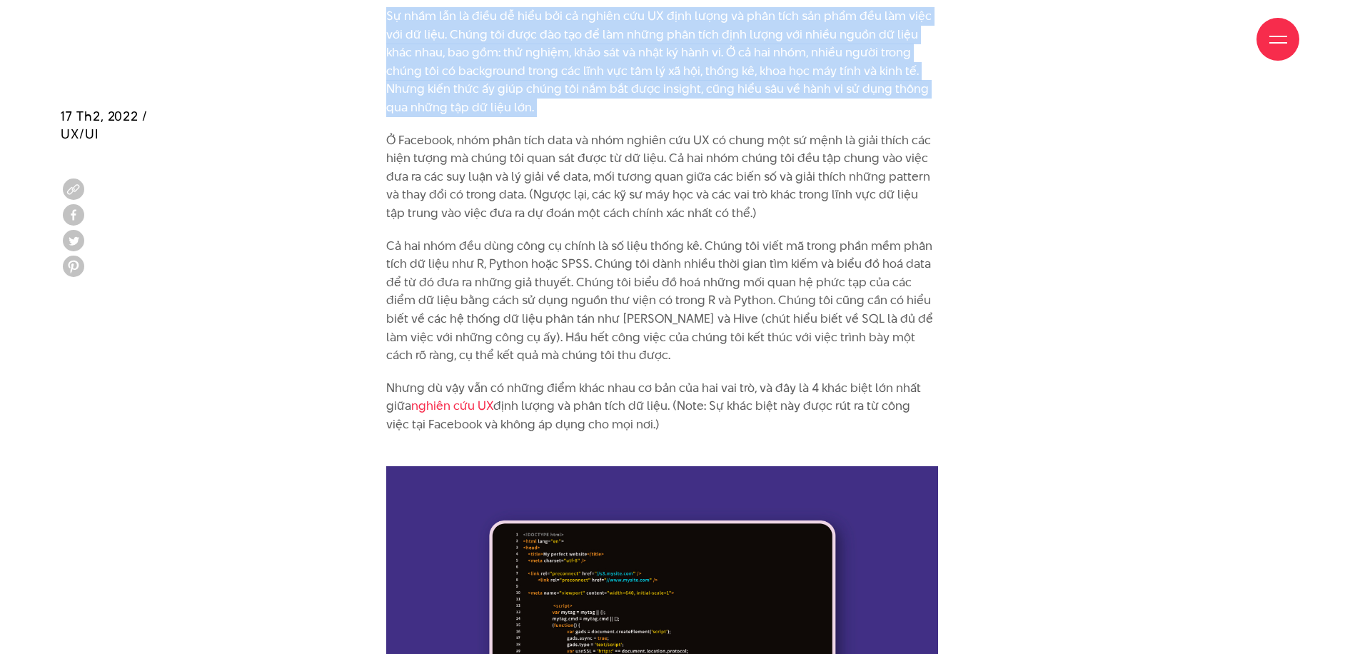
scroll to position [1866, 0]
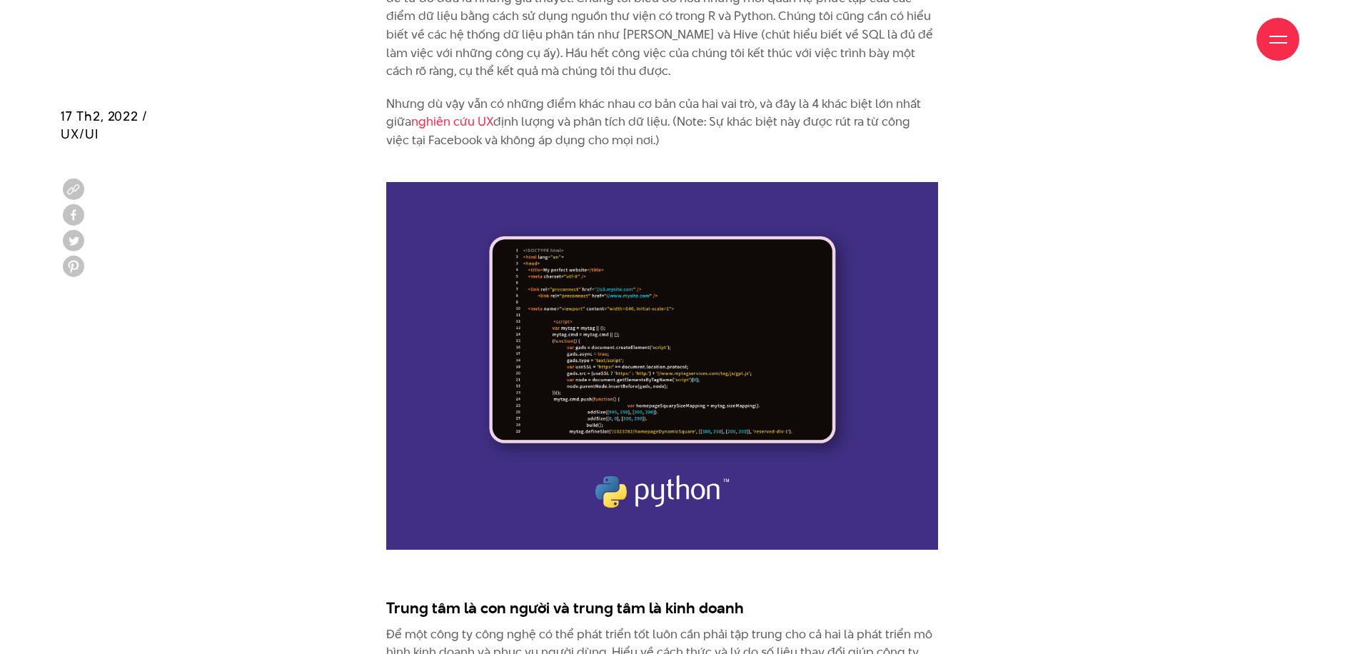
drag, startPoint x: 556, startPoint y: 91, endPoint x: 688, endPoint y: 126, distance: 136.6
click at [688, 126] on p "Nhưng dù vậy vẫn có những điểm khác nhau cơ bản của hai vai trò, và đây là 4 kh…" at bounding box center [662, 131] width 552 height 73
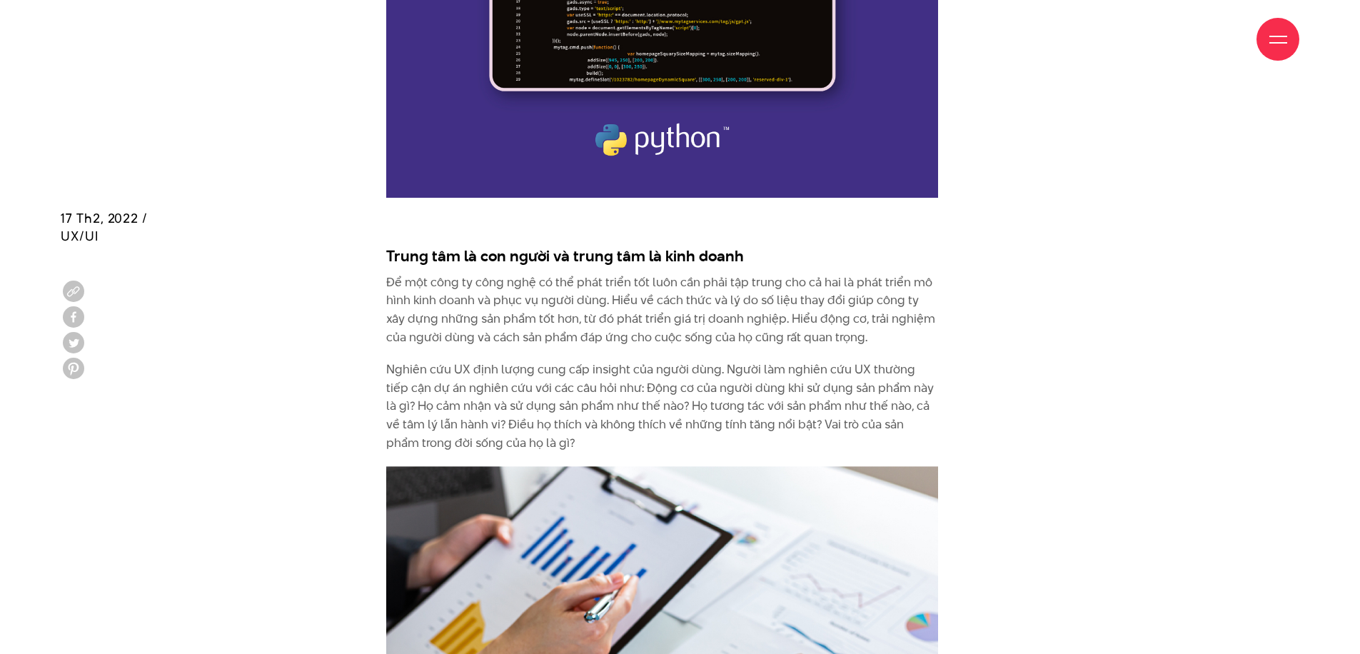
scroll to position [2320, 0]
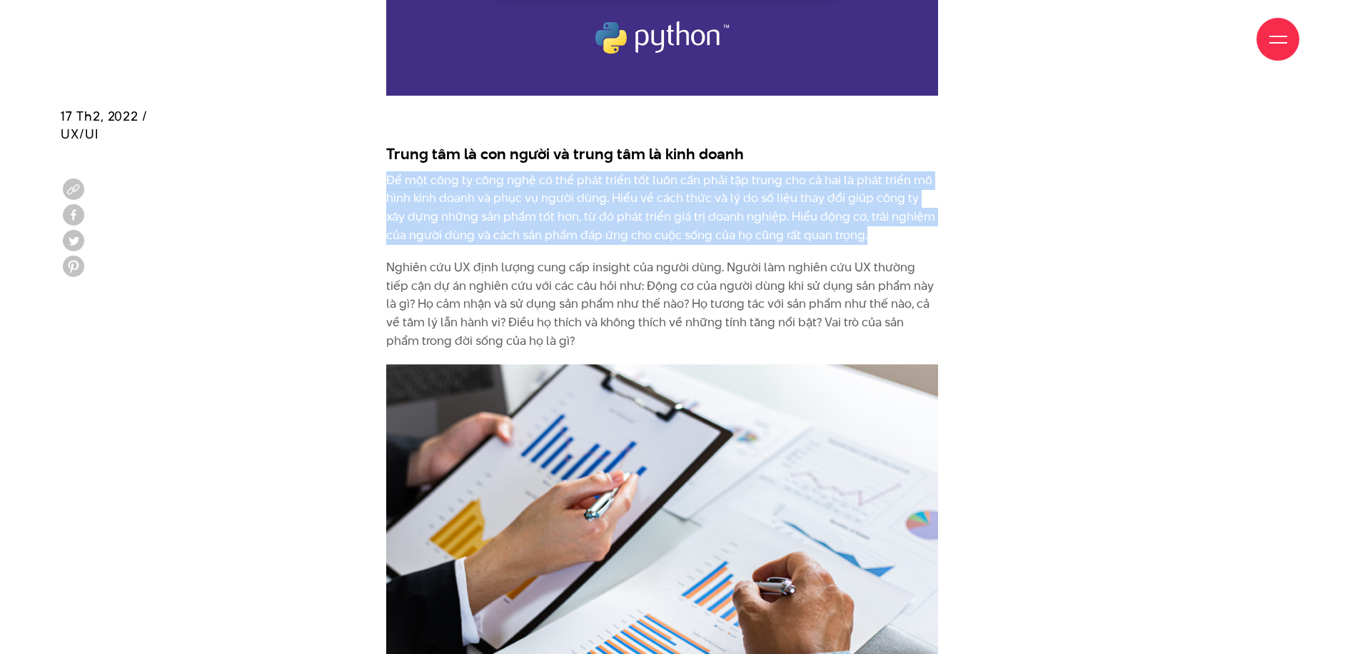
drag, startPoint x: 390, startPoint y: 164, endPoint x: 851, endPoint y: 221, distance: 465.2
click at [851, 221] on p "Để một công ty công nghệ có thể phát triển tốt luôn cần phải tập trung cho cả h…" at bounding box center [662, 207] width 552 height 73
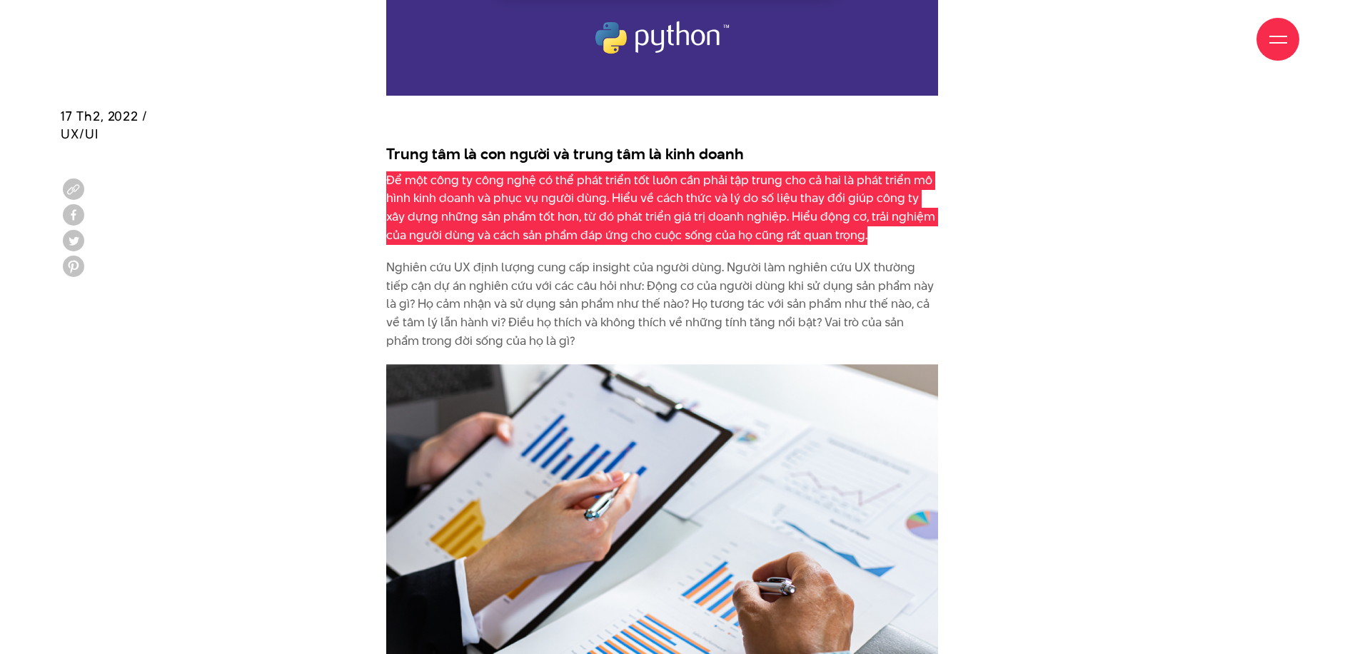
click at [570, 171] on p "Để một công ty công nghệ có thể phát triển tốt luôn cần phải tập trung cho cả h…" at bounding box center [662, 207] width 552 height 73
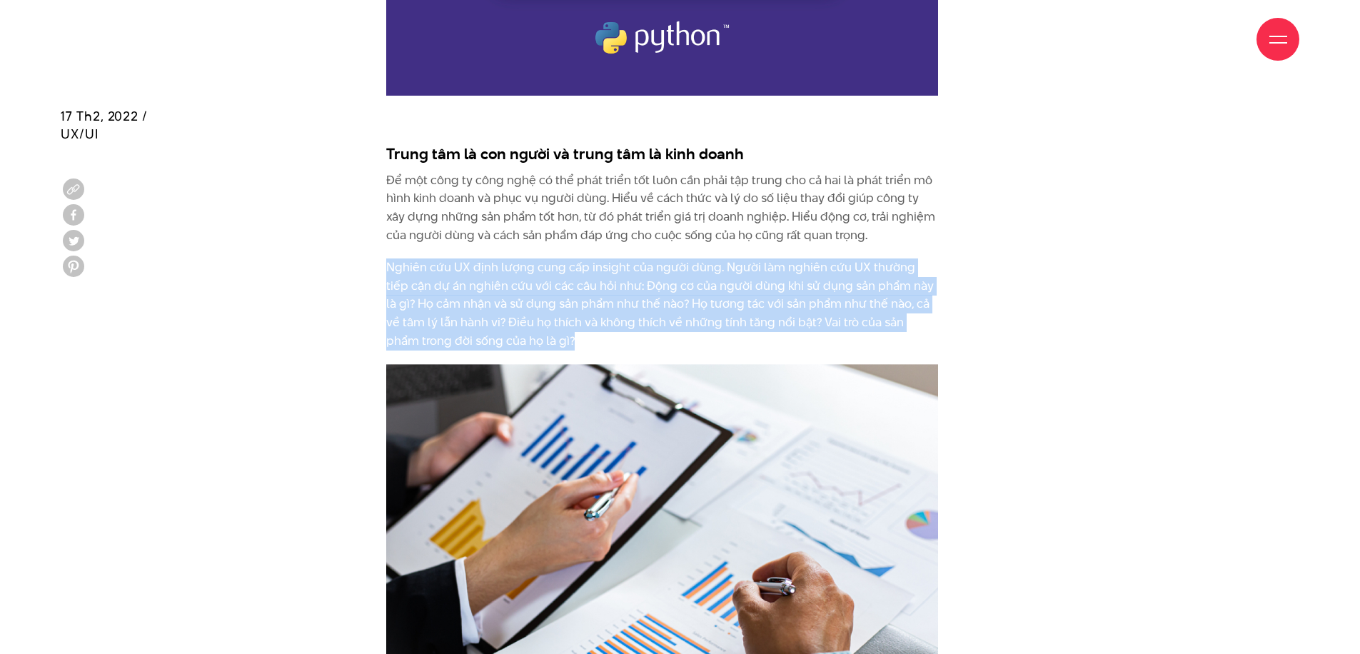
drag, startPoint x: 389, startPoint y: 248, endPoint x: 532, endPoint y: 322, distance: 160.6
click at [532, 322] on p "Nghiên cứu UX định lượng cung cấp insight của người dùng. Người làm nghiên cứu …" at bounding box center [662, 303] width 552 height 91
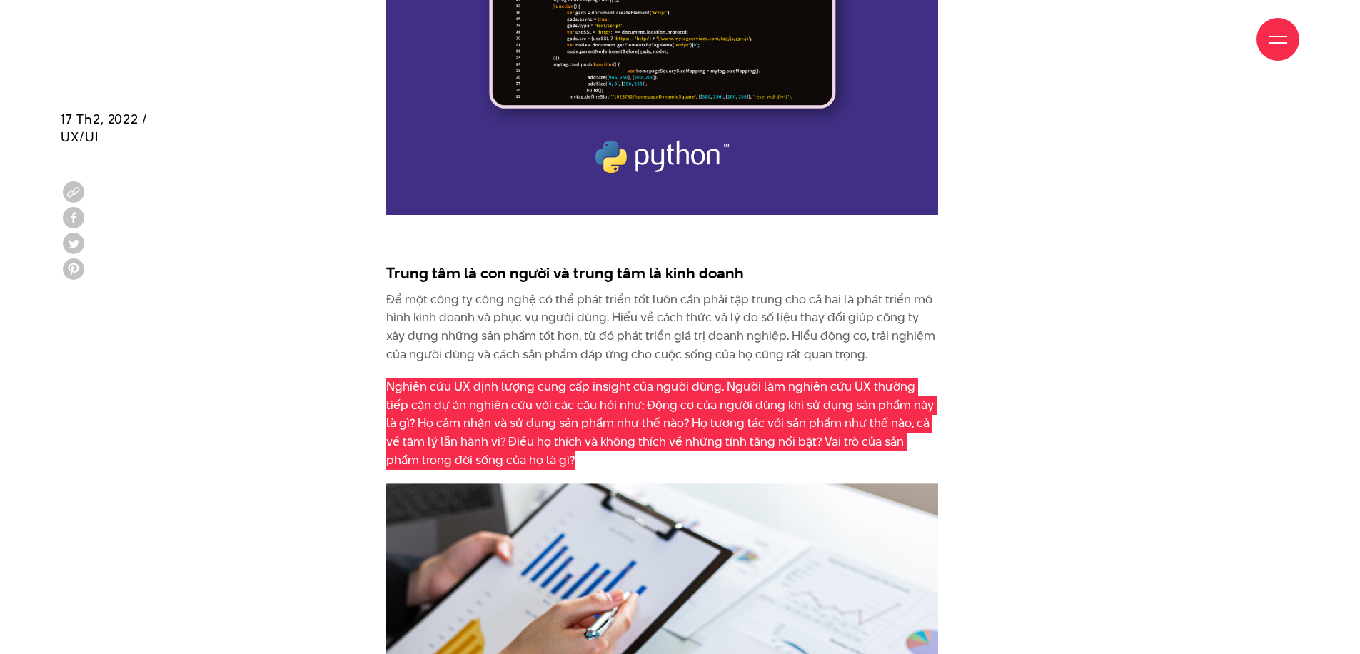
scroll to position [2332, 0]
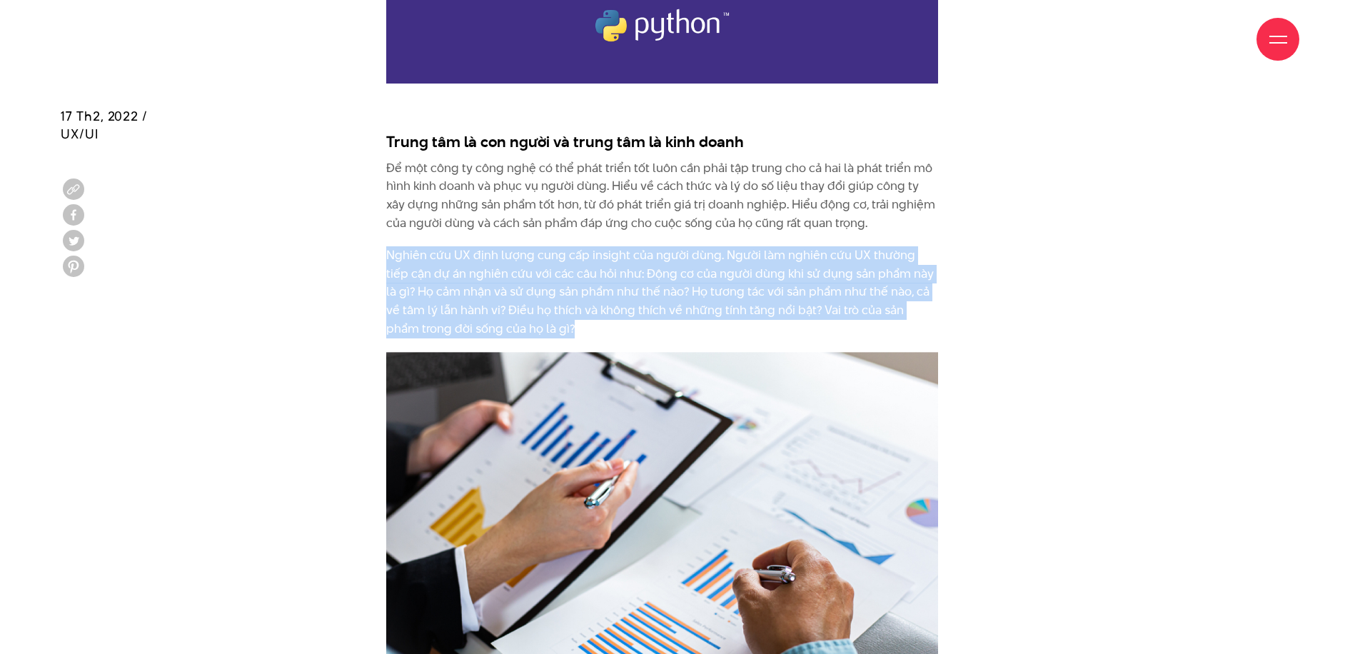
click at [622, 258] on p "Nghiên cứu UX định lượng cung cấp insight của người dùng. Người làm nghiên cứu …" at bounding box center [662, 291] width 552 height 91
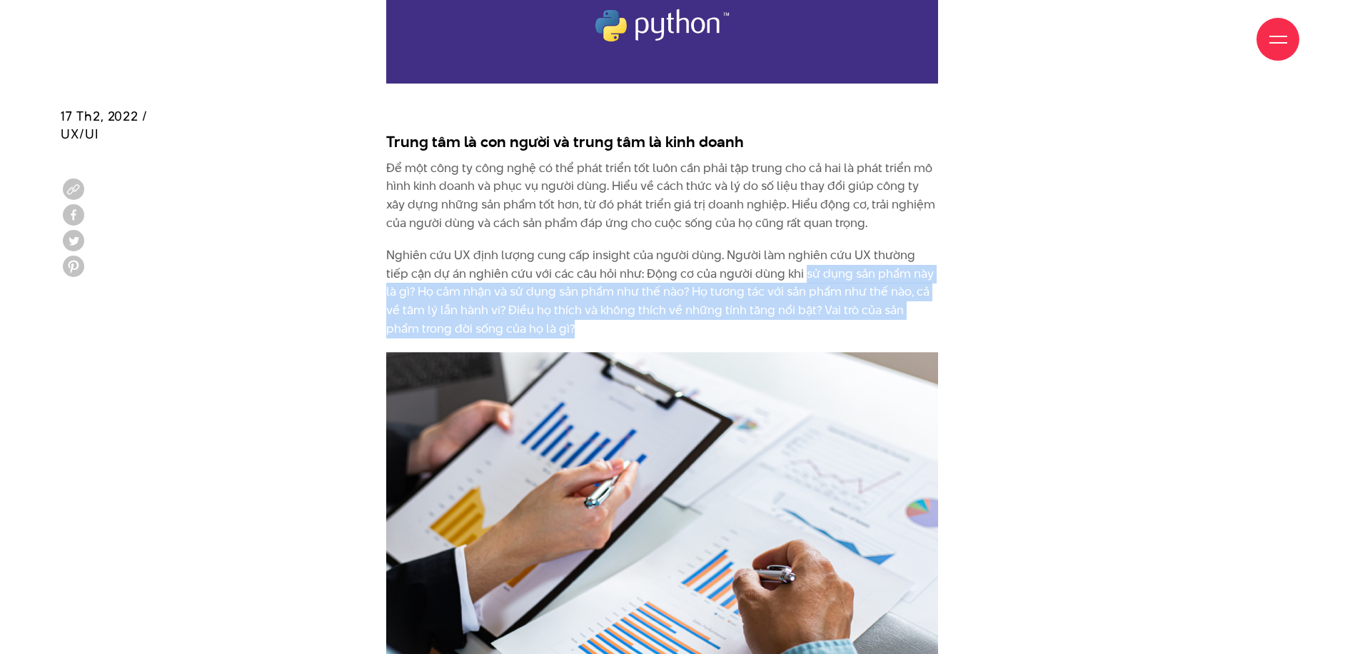
drag, startPoint x: 776, startPoint y: 257, endPoint x: 792, endPoint y: 313, distance: 58.0
click at [792, 313] on p "Nghiên cứu UX định lượng cung cấp insight của người dùng. Người làm nghiên cứu …" at bounding box center [662, 291] width 552 height 91
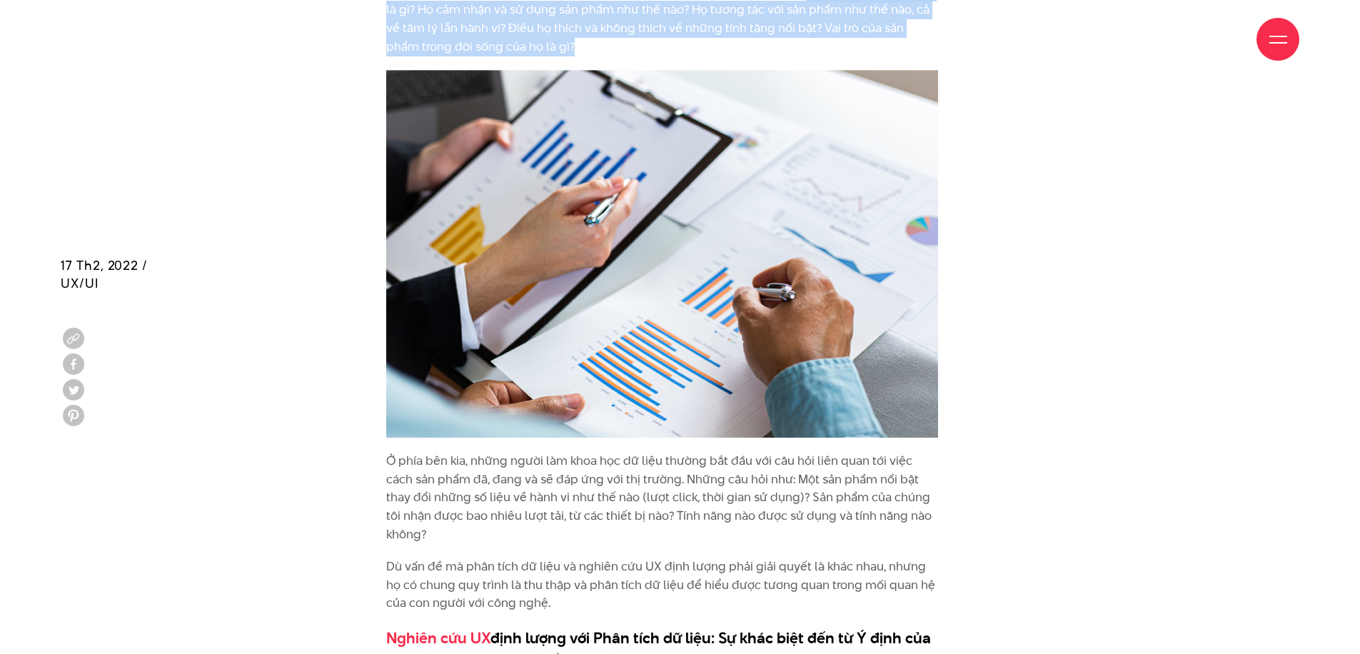
scroll to position [2763, 0]
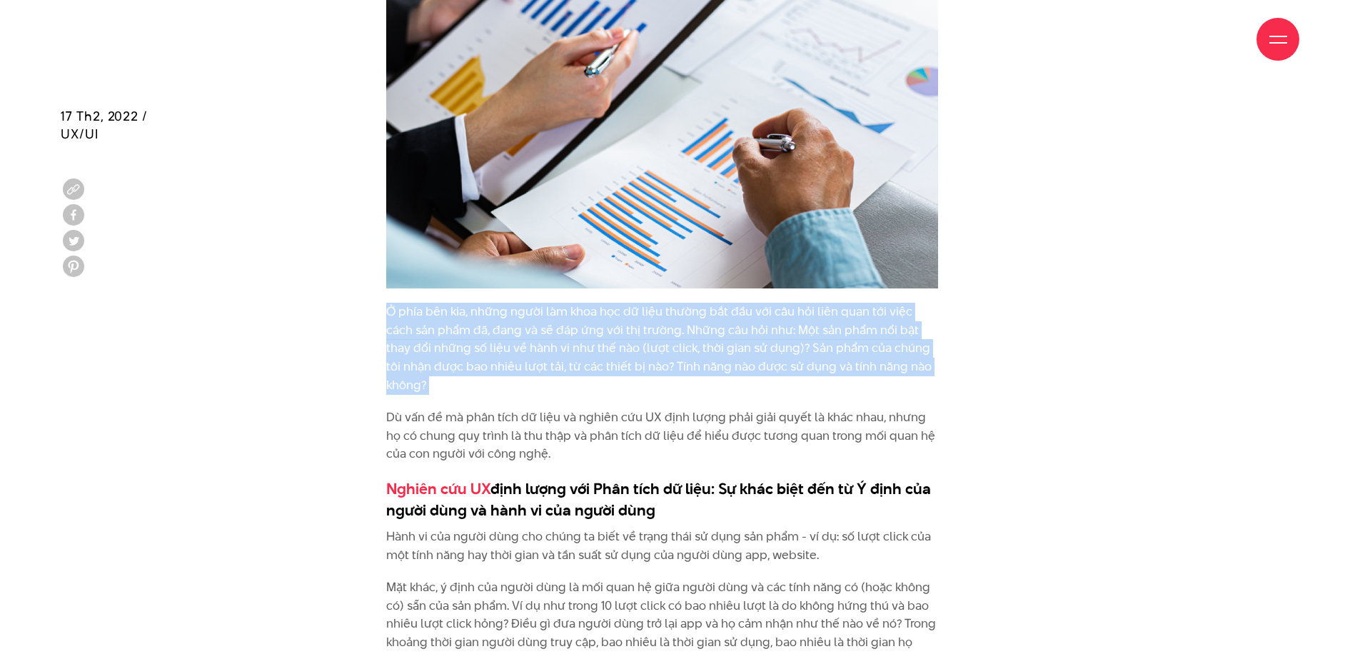
drag, startPoint x: 375, startPoint y: 295, endPoint x: 936, endPoint y: 367, distance: 566.3
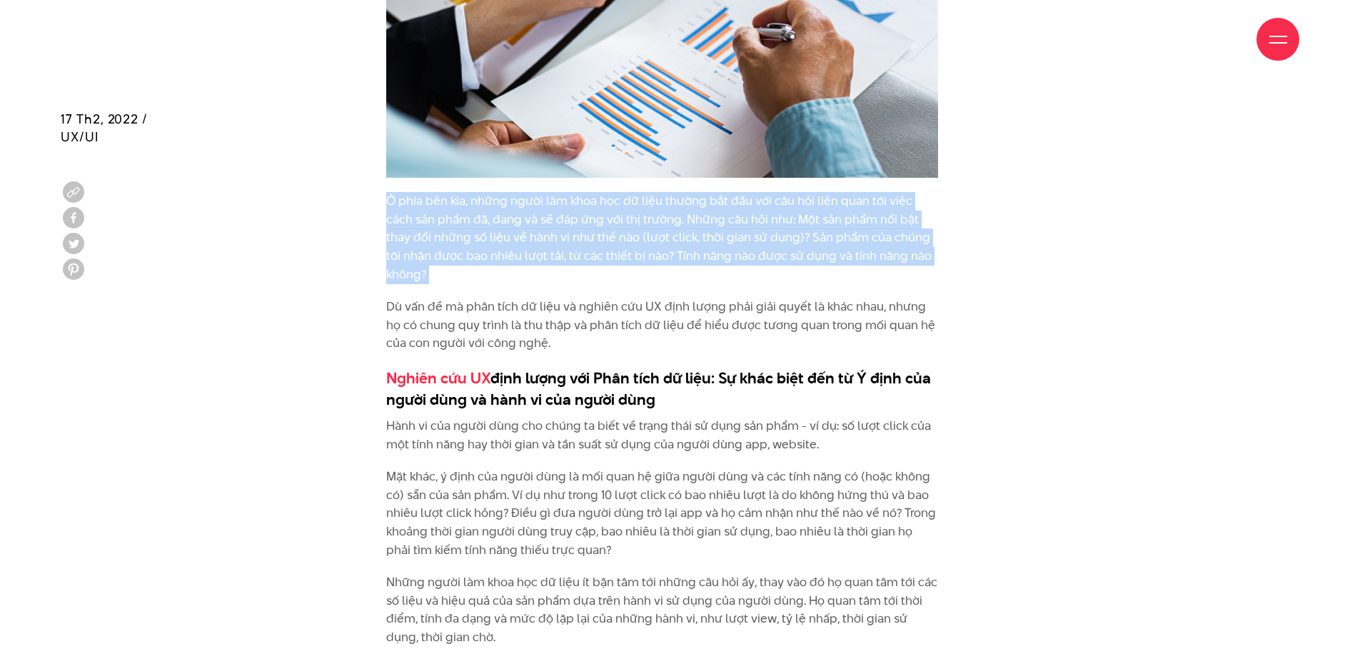
scroll to position [2897, 0]
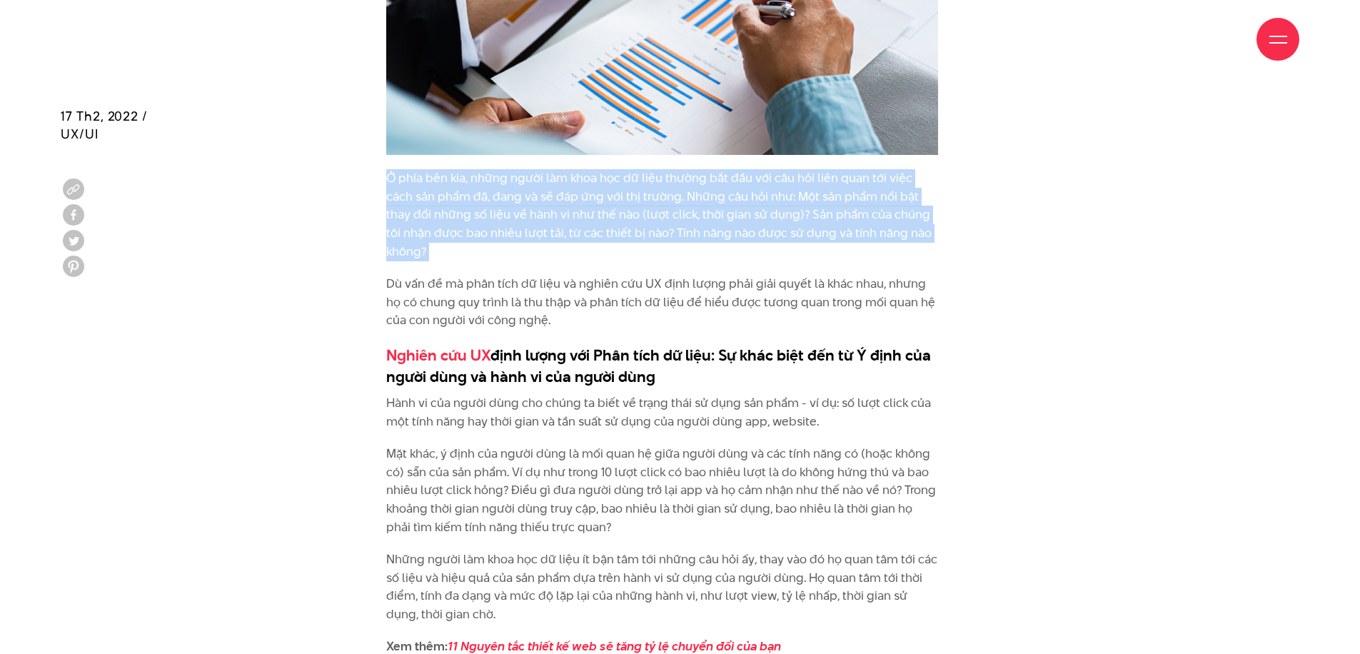
drag, startPoint x: 509, startPoint y: 253, endPoint x: 572, endPoint y: 276, distance: 67.7
click at [572, 277] on p "Dù vấn đề mà phân tích dữ liệu và nghiên cứu UX định lượng phải giải quyết là k…" at bounding box center [662, 302] width 552 height 55
drag, startPoint x: 498, startPoint y: 313, endPoint x: 681, endPoint y: 334, distance: 184.0
click at [681, 344] on h3 "Nghiên cứu UX định lượng với Phân tích dữ liệu: Sự khác biệt đến từ Ý định của …" at bounding box center [662, 365] width 552 height 43
drag, startPoint x: 355, startPoint y: 310, endPoint x: 668, endPoint y: 337, distance: 314.4
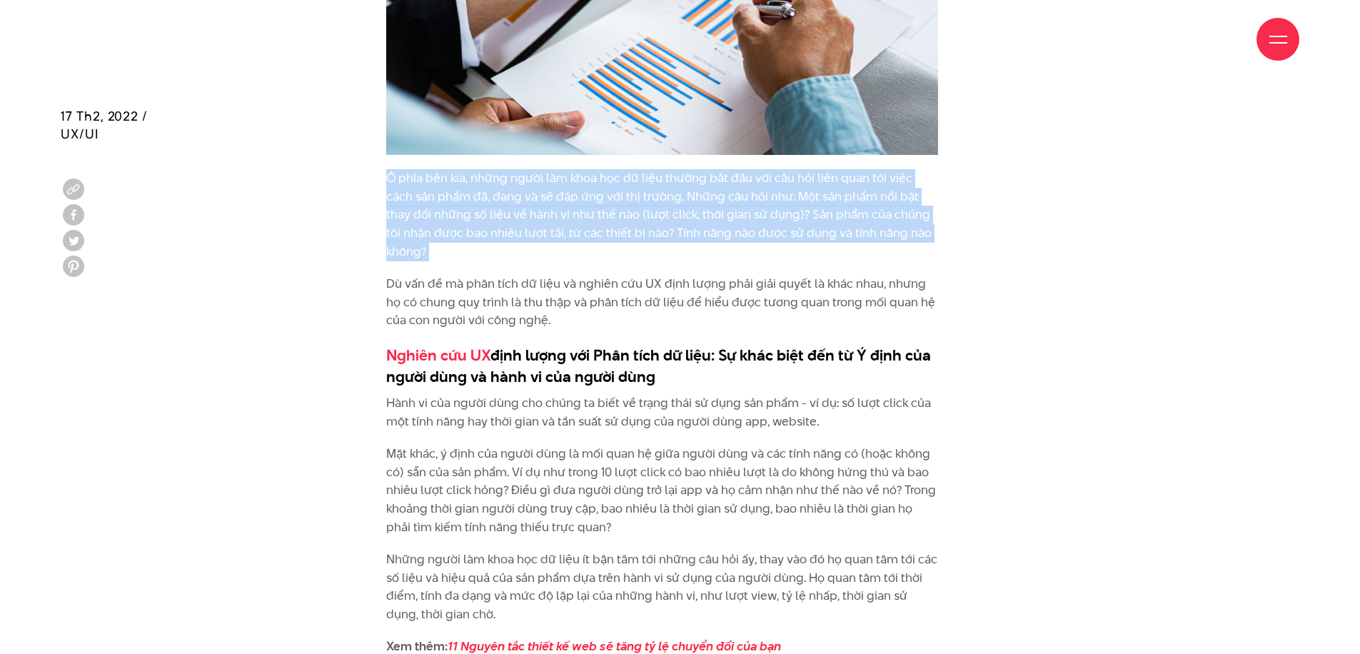
click at [667, 337] on div "Điểm tương đồng giữa nghiên cứu UX định lượng và phân tích dữ liệu Sự nhầm lẫn …" at bounding box center [680, 603] width 1274 height 3957
click at [678, 344] on h3 "Nghiên cứu UX định lượng với Phân tích dữ liệu: Sự khác biệt đến từ Ý định của …" at bounding box center [662, 365] width 552 height 43
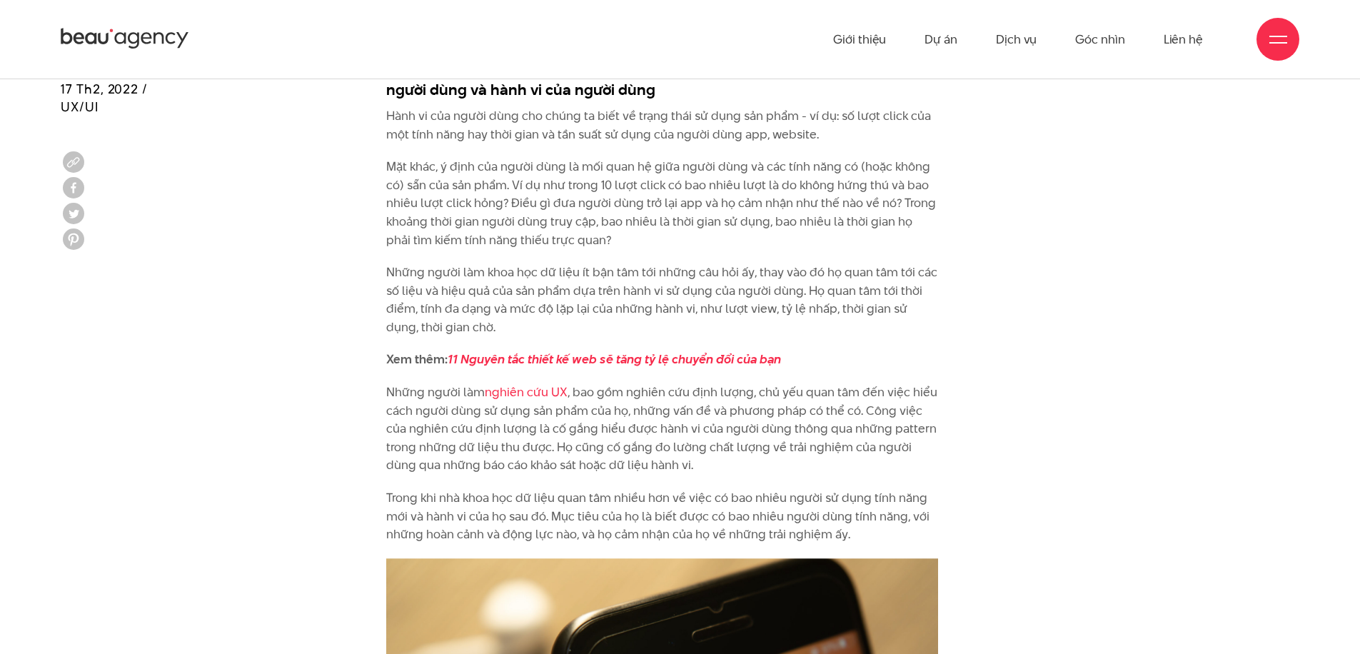
scroll to position [3082, 0]
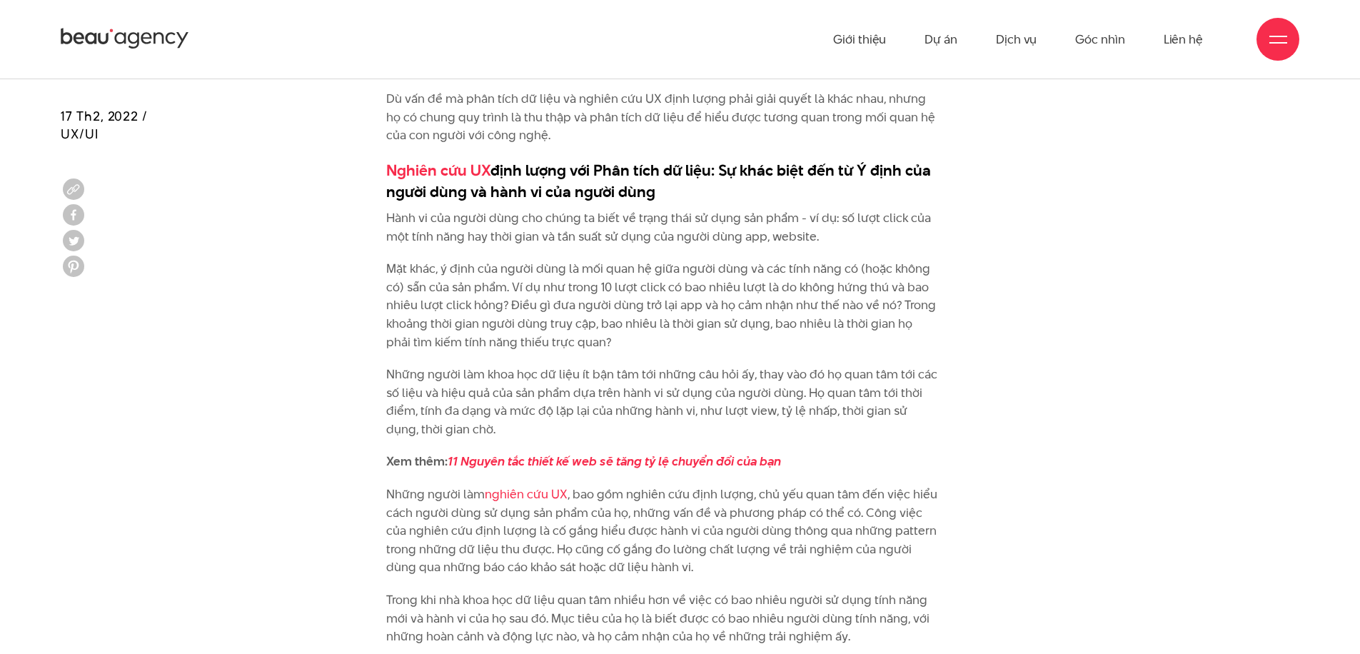
drag, startPoint x: 595, startPoint y: 126, endPoint x: 742, endPoint y: 146, distance: 147.6
click at [742, 159] on h3 "Nghiên cứu UX định lượng với Phân tích dữ liệu: Sự khác biệt đến từ Ý định của …" at bounding box center [662, 180] width 552 height 43
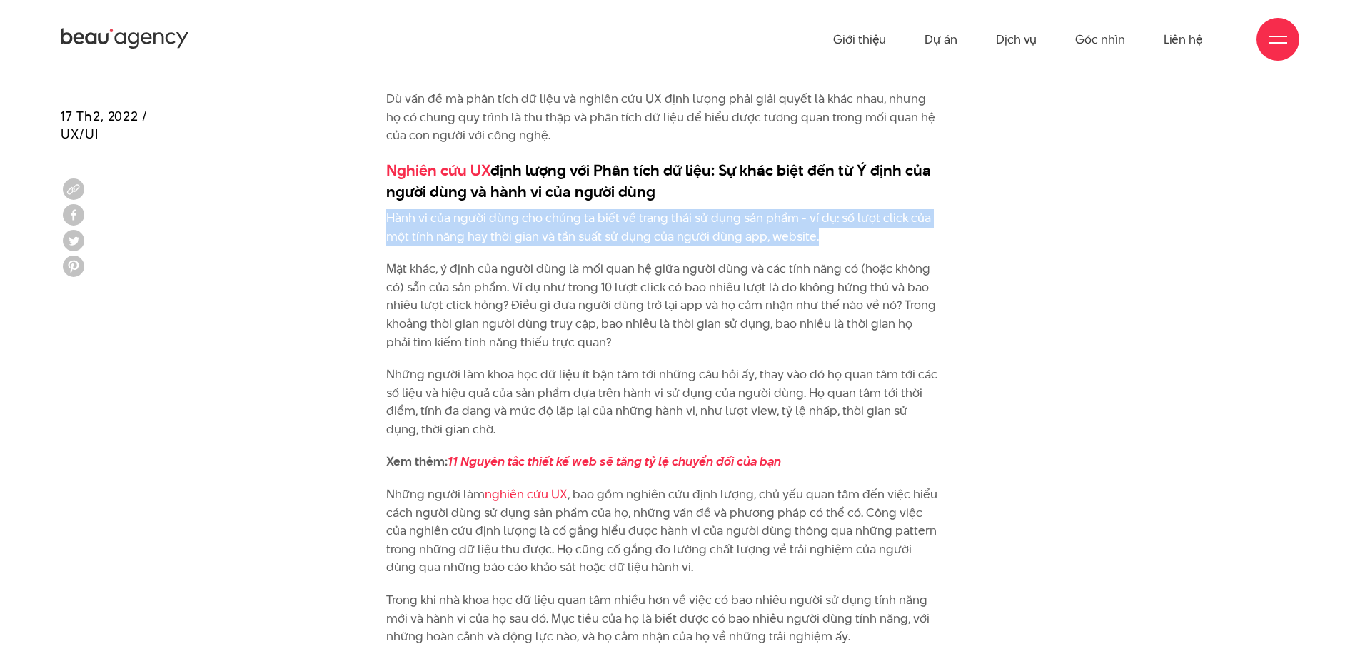
drag, startPoint x: 385, startPoint y: 178, endPoint x: 860, endPoint y: 196, distance: 475.0
click at [860, 196] on div "Điểm tương đồng giữa nghiên cứu UX định lượng và phân tích dữ liệu Sự nhầm lẫn …" at bounding box center [679, 418] width 637 height 3957
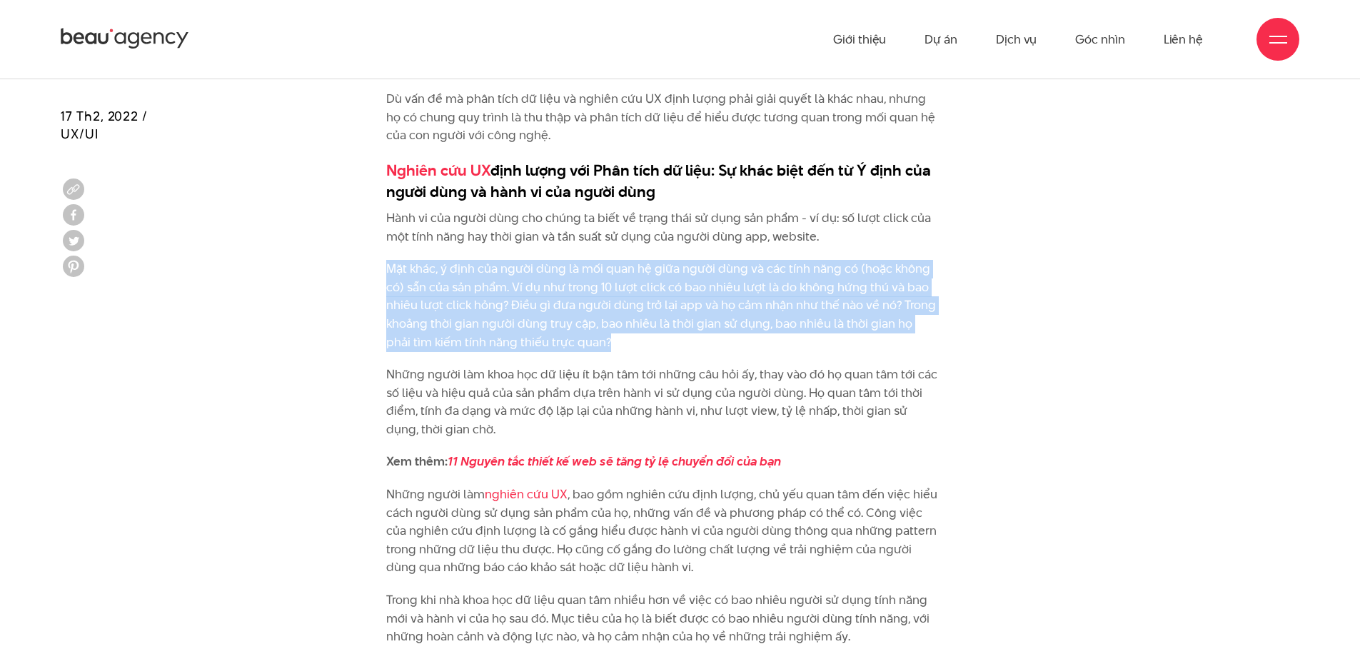
drag, startPoint x: 383, startPoint y: 229, endPoint x: 591, endPoint y: 291, distance: 216.8
click at [591, 291] on div "Điểm tương đồng giữa nghiên cứu UX định lượng và phân tích dữ liệu Sự nhầm lẫn …" at bounding box center [679, 418] width 637 height 3957
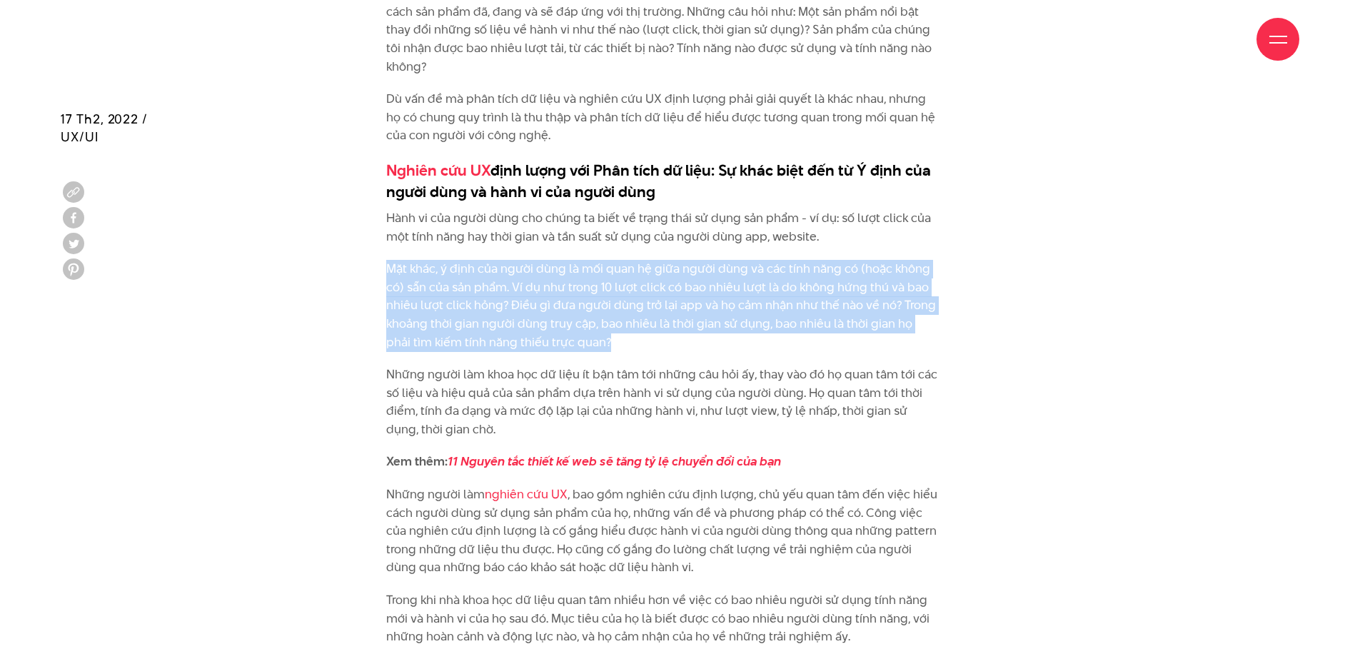
scroll to position [3160, 0]
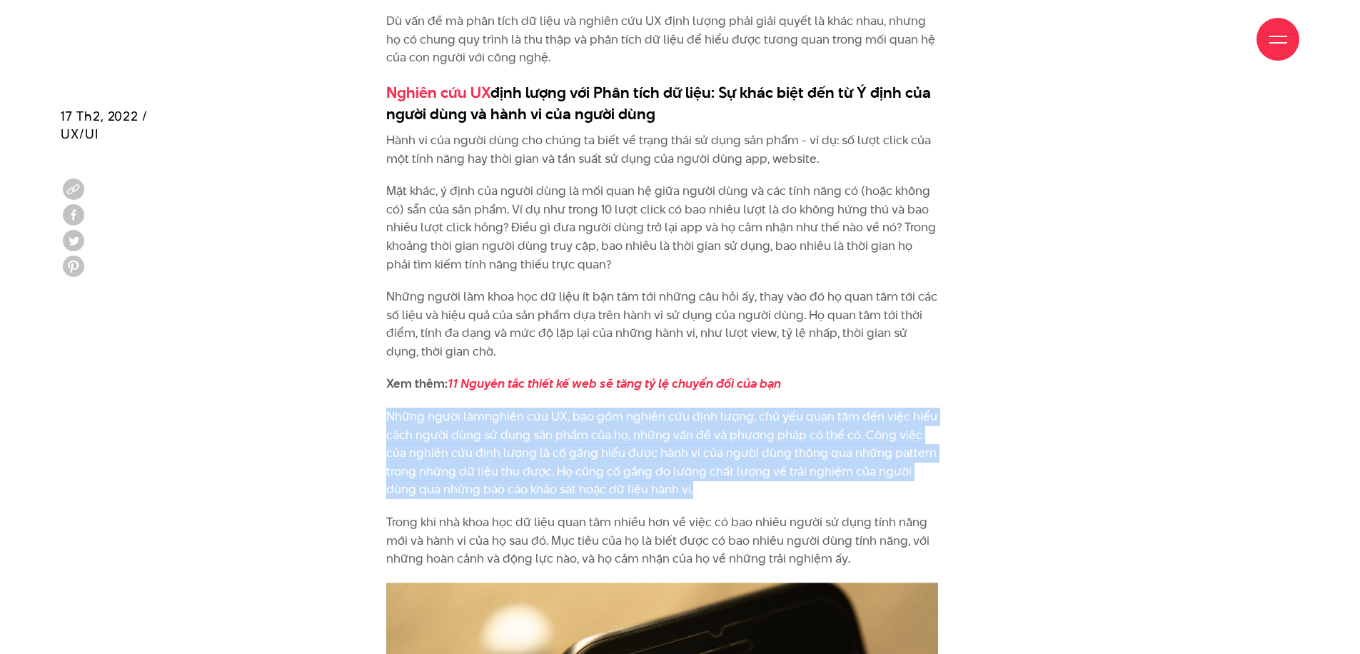
drag, startPoint x: 390, startPoint y: 371, endPoint x: 715, endPoint y: 441, distance: 332.2
click at [715, 441] on p "Những người làm nghiên cứu UX , bao gồm nghiên cứu định lượng, chủ yếu quan tâm…" at bounding box center [662, 453] width 552 height 91
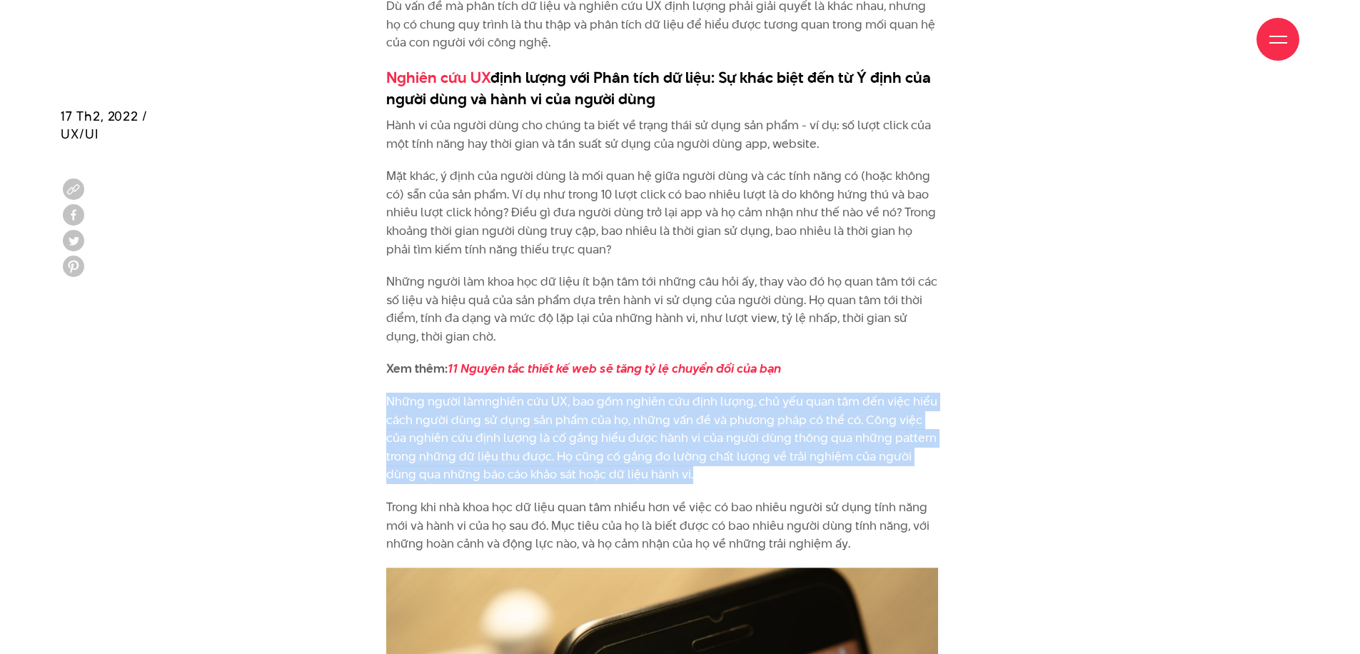
scroll to position [3269, 0]
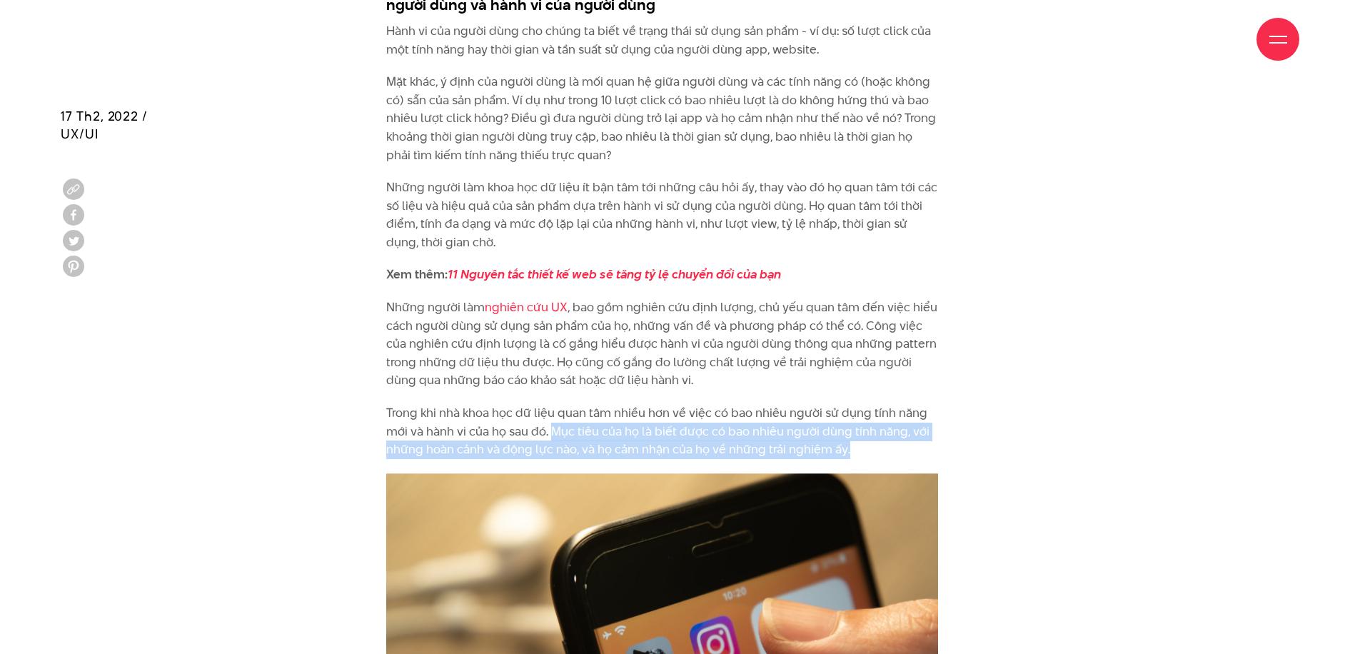
drag, startPoint x: 555, startPoint y: 388, endPoint x: 874, endPoint y: 401, distance: 320.0
click at [874, 404] on p "Trong khi nhà khoa học dữ liệu quan tâm nhiều hơn về việc có bao nhiêu người sử…" at bounding box center [662, 431] width 552 height 55
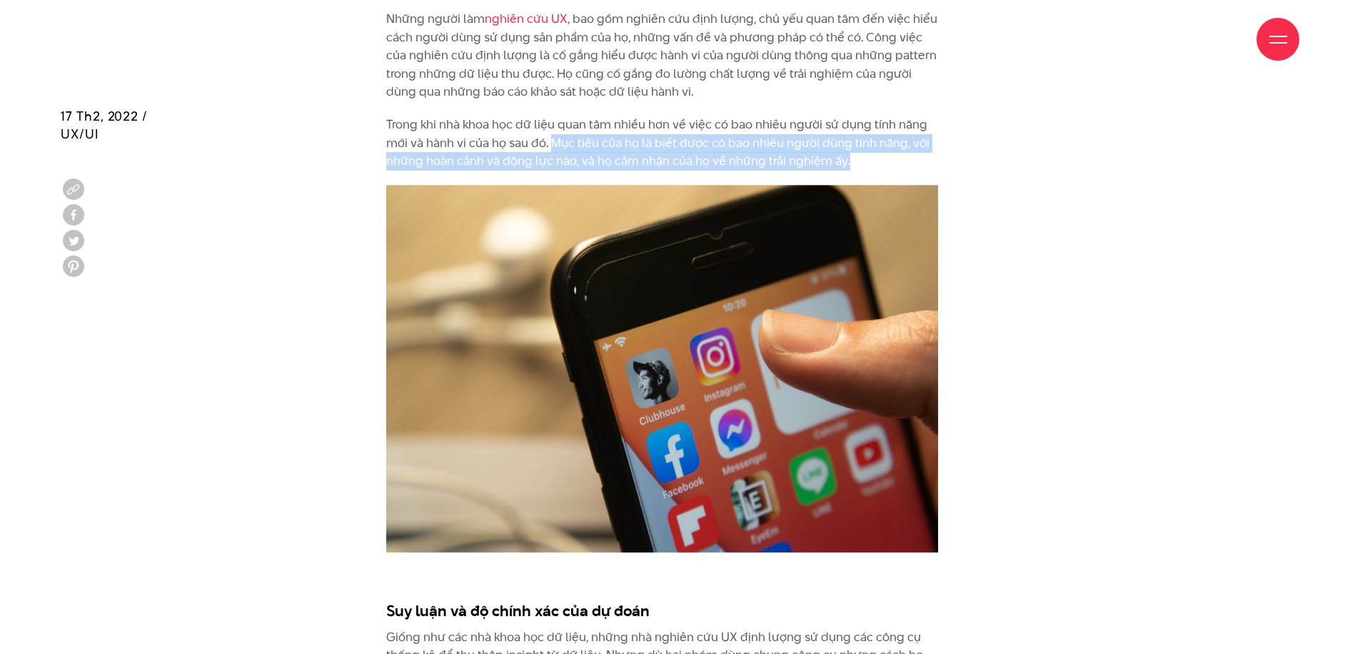
scroll to position [3853, 0]
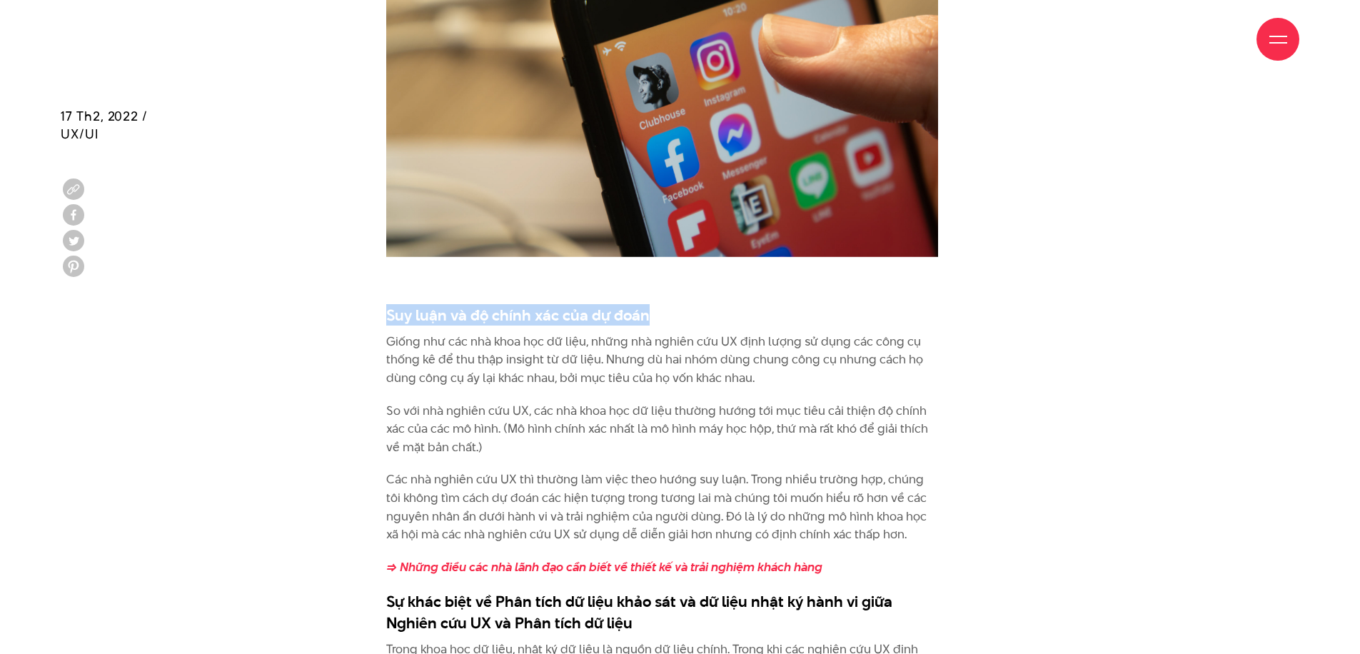
drag, startPoint x: 387, startPoint y: 268, endPoint x: 672, endPoint y: 268, distance: 285.5
click at [672, 304] on h3 "Suy luận và độ chính xác của dự đoán" at bounding box center [662, 314] width 552 height 21
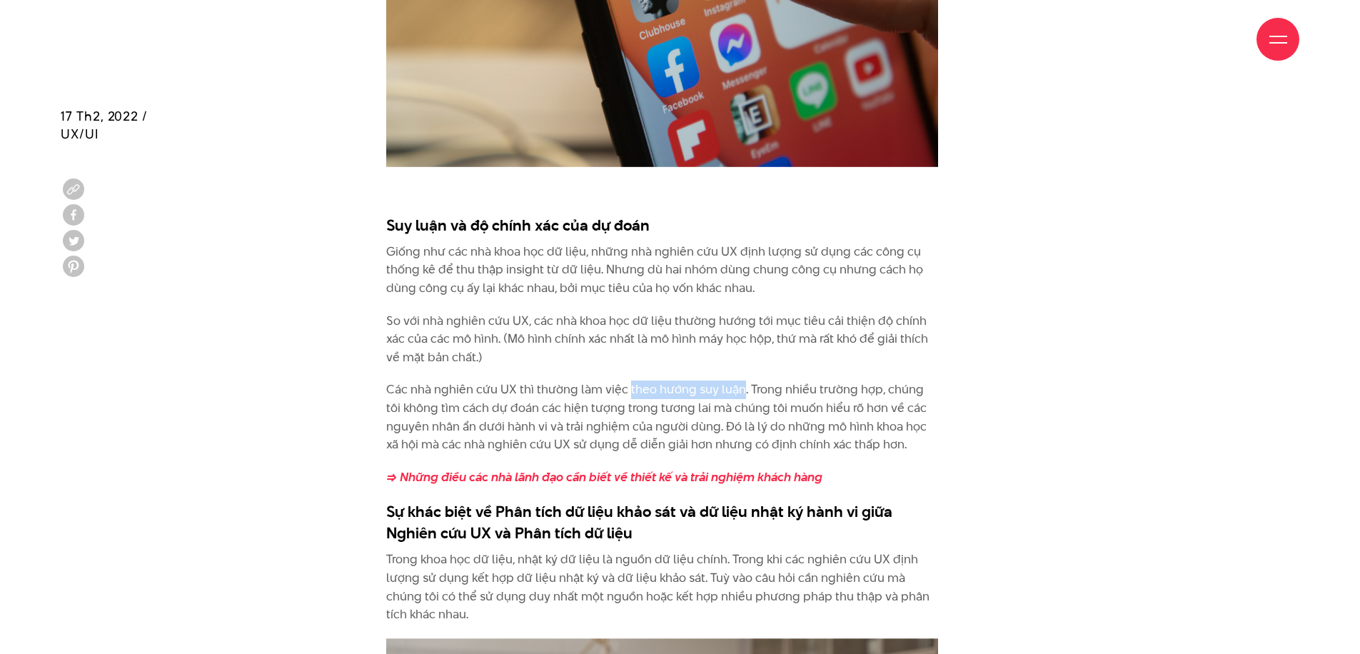
drag, startPoint x: 627, startPoint y: 342, endPoint x: 739, endPoint y: 346, distance: 112.1
click at [739, 380] on p "Các nhà nghiên cứu UX thì thường làm việc theo hướng suy luận. Trong nhiều trườ…" at bounding box center [662, 416] width 552 height 73
drag, startPoint x: 748, startPoint y: 338, endPoint x: 944, endPoint y: 346, distance: 196.4
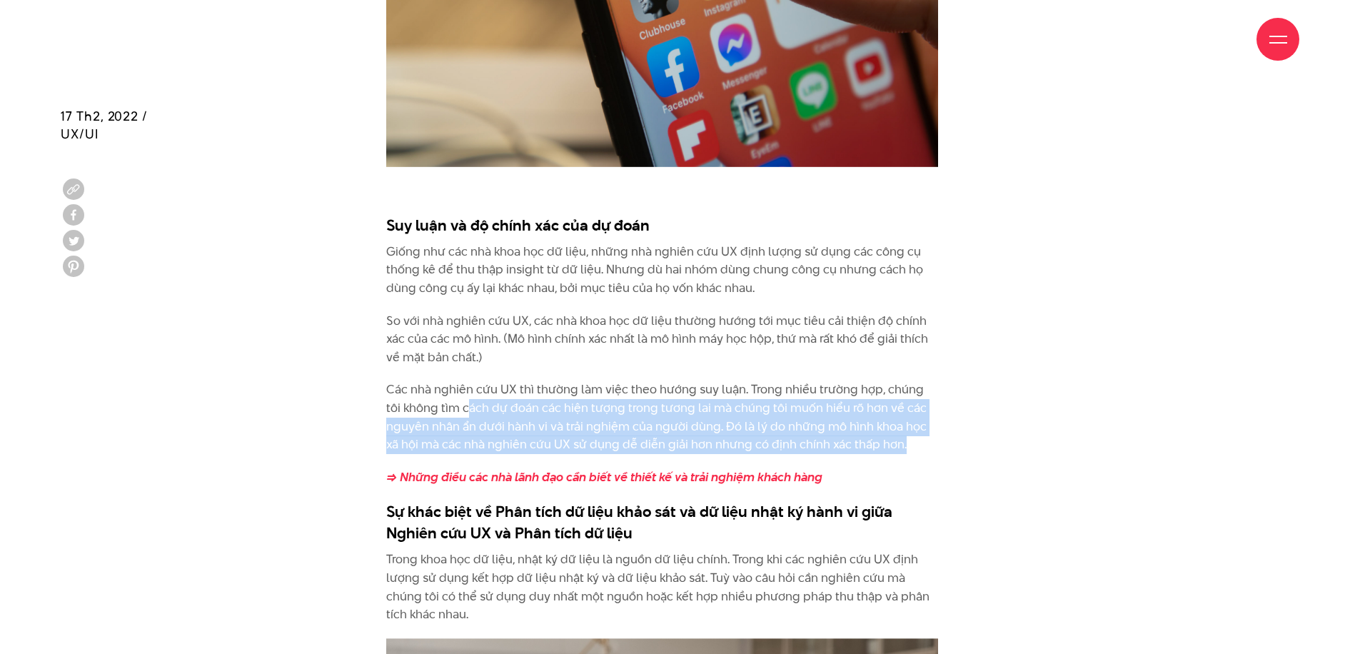
drag, startPoint x: 449, startPoint y: 358, endPoint x: 906, endPoint y: 385, distance: 457.6
click at [906, 385] on p "Các nhà nghiên cứu UX thì thường làm việc theo hướng suy luận. Trong nhiều trườ…" at bounding box center [662, 416] width 552 height 73
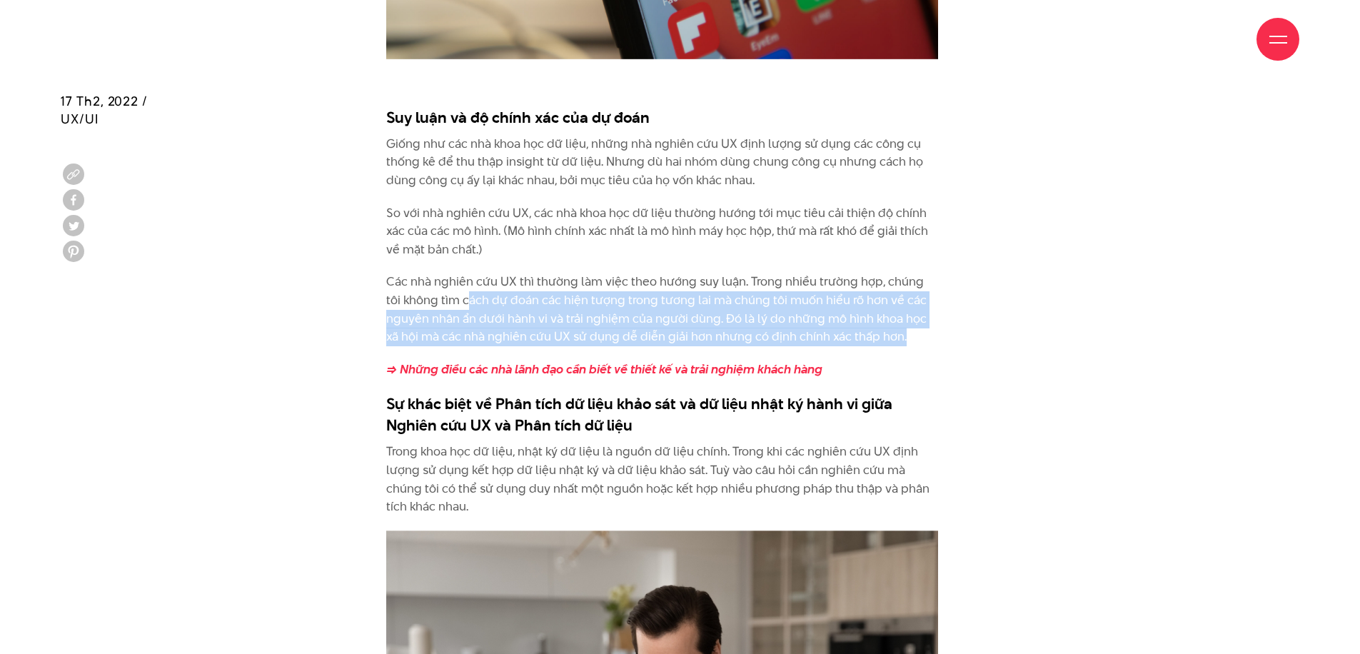
scroll to position [4094, 0]
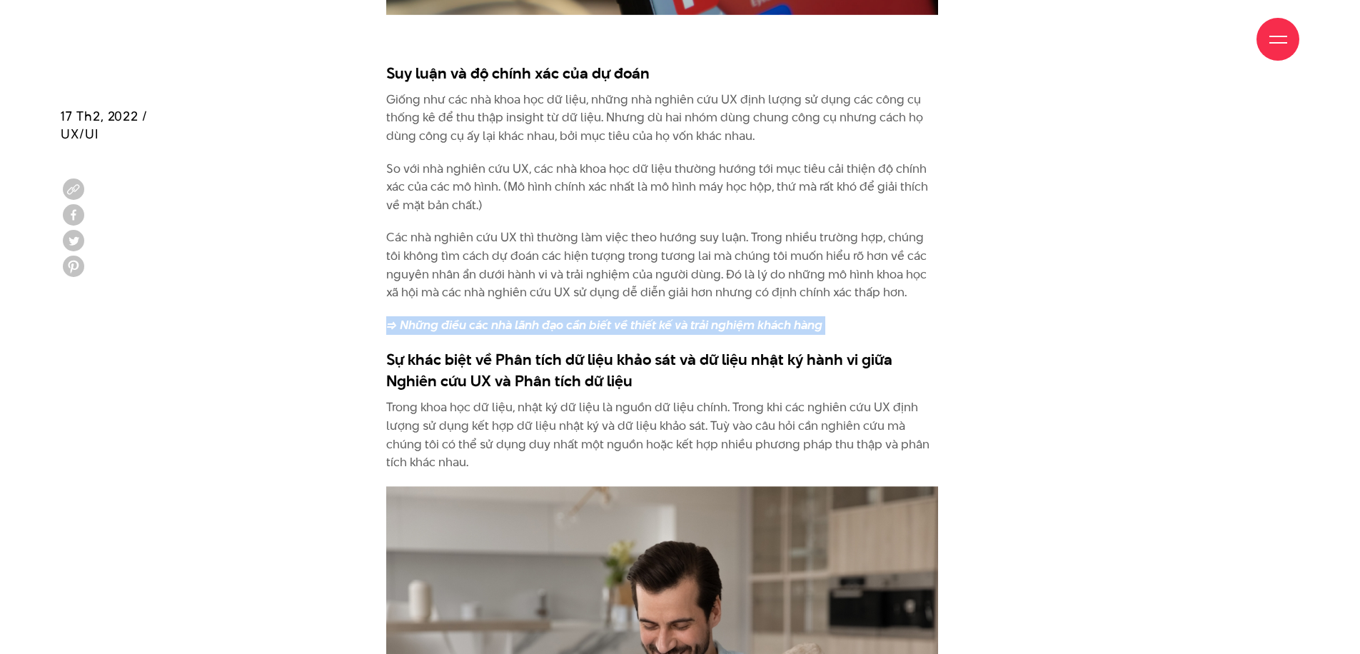
drag, startPoint x: 393, startPoint y: 282, endPoint x: 859, endPoint y: 289, distance: 466.1
click at [687, 316] on strong "=> Những điều các nhà lãnh đạo cần biết về thiết kế và trải nghiệm khách hàng" at bounding box center [604, 324] width 436 height 17
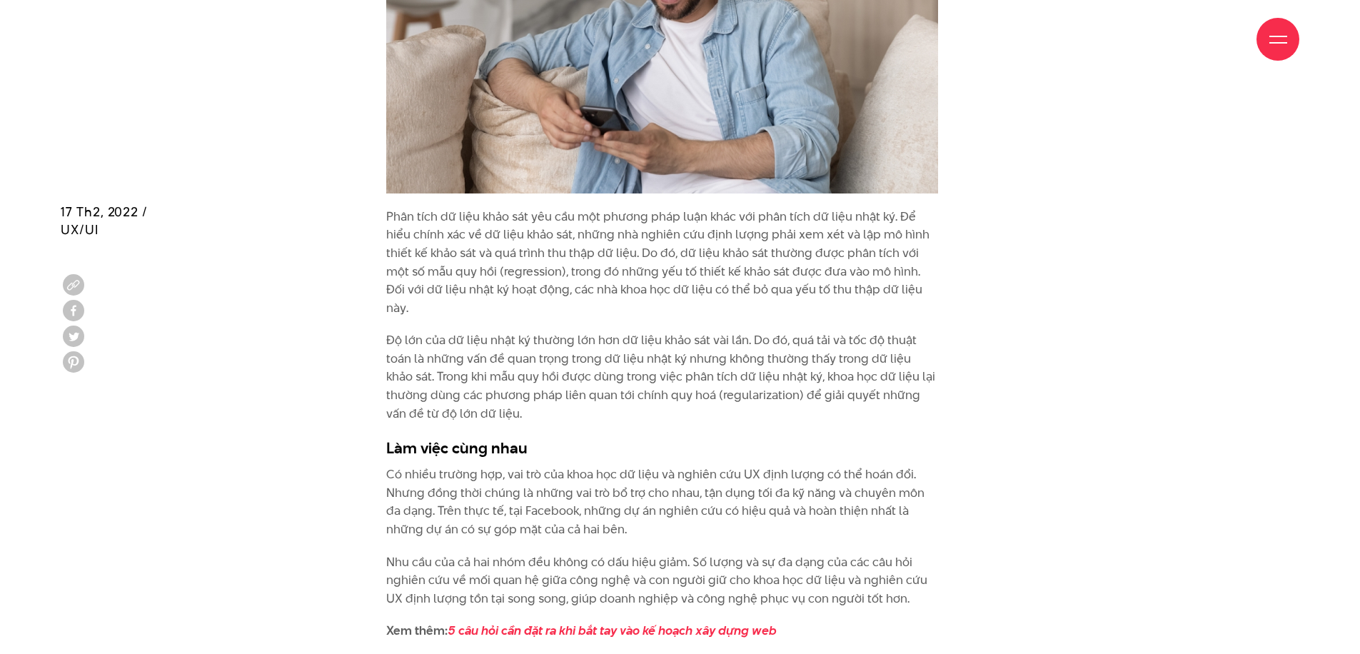
scroll to position [4850, 0]
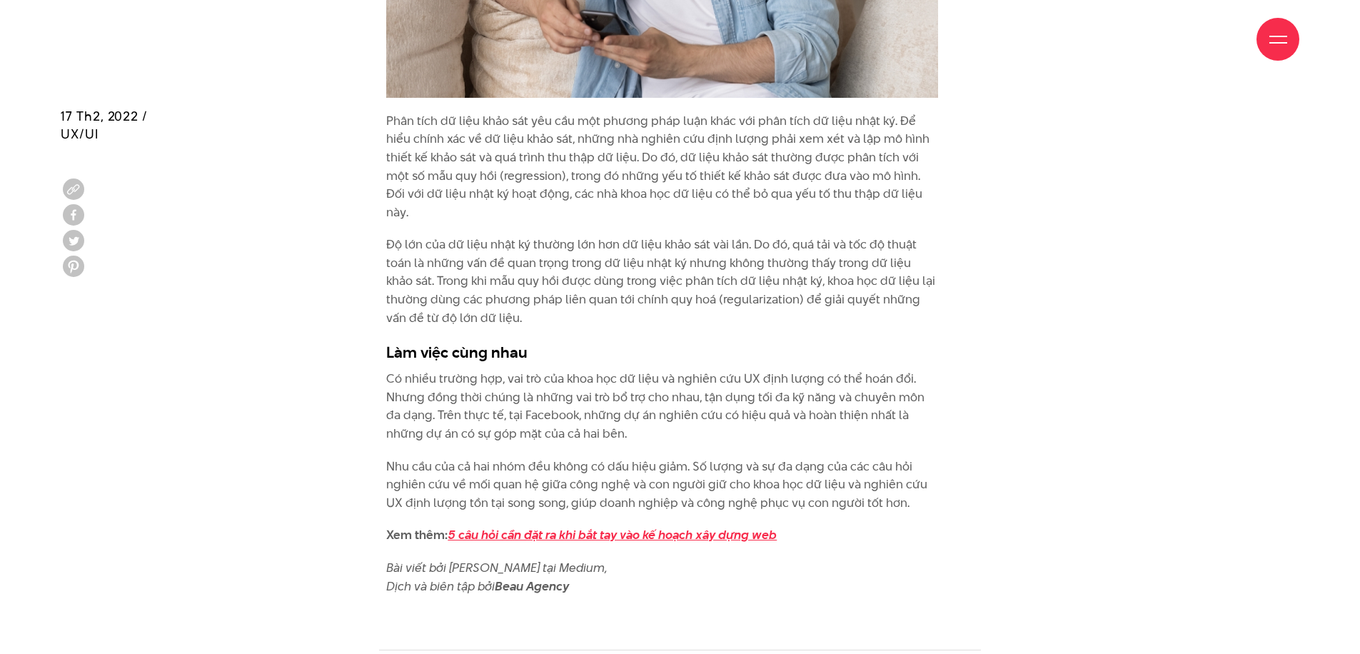
click at [671, 526] on em "5 câu hỏi cần đặt ra khi bắt tay vào kế hoạch xây dựng web" at bounding box center [611, 534] width 329 height 17
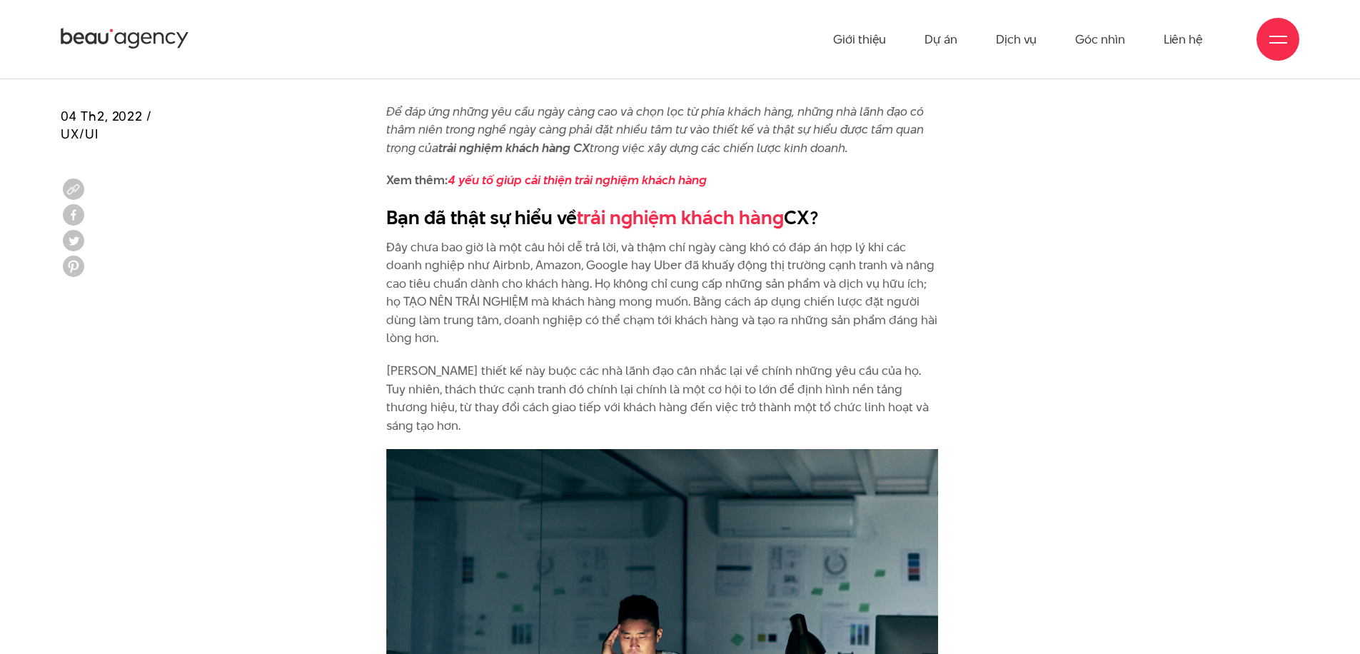
scroll to position [983, 0]
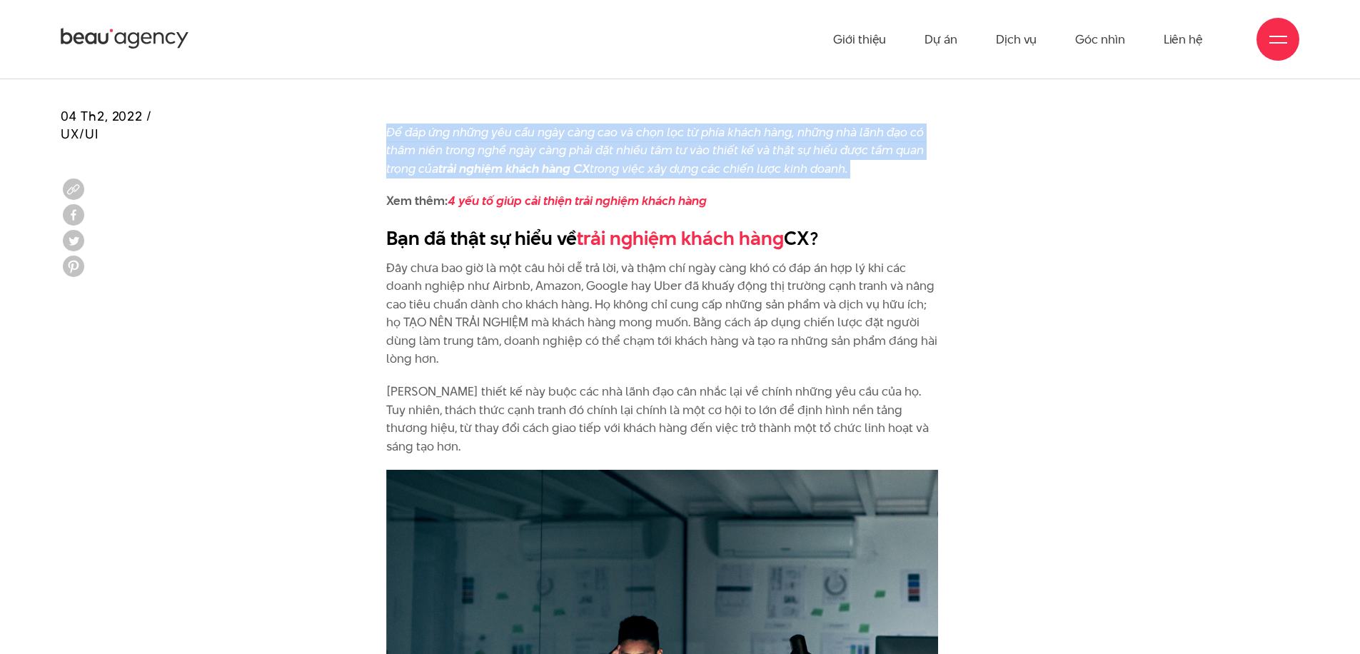
drag, startPoint x: 386, startPoint y: 133, endPoint x: 874, endPoint y: 182, distance: 489.9
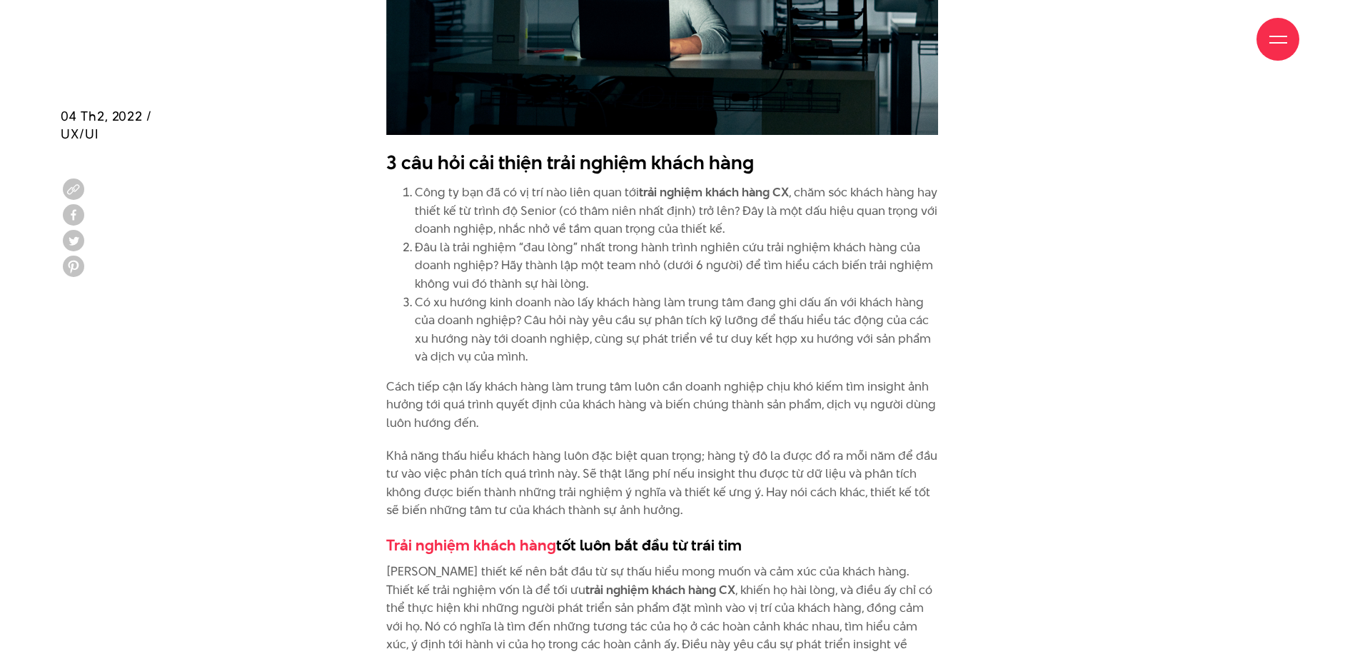
scroll to position [657, 0]
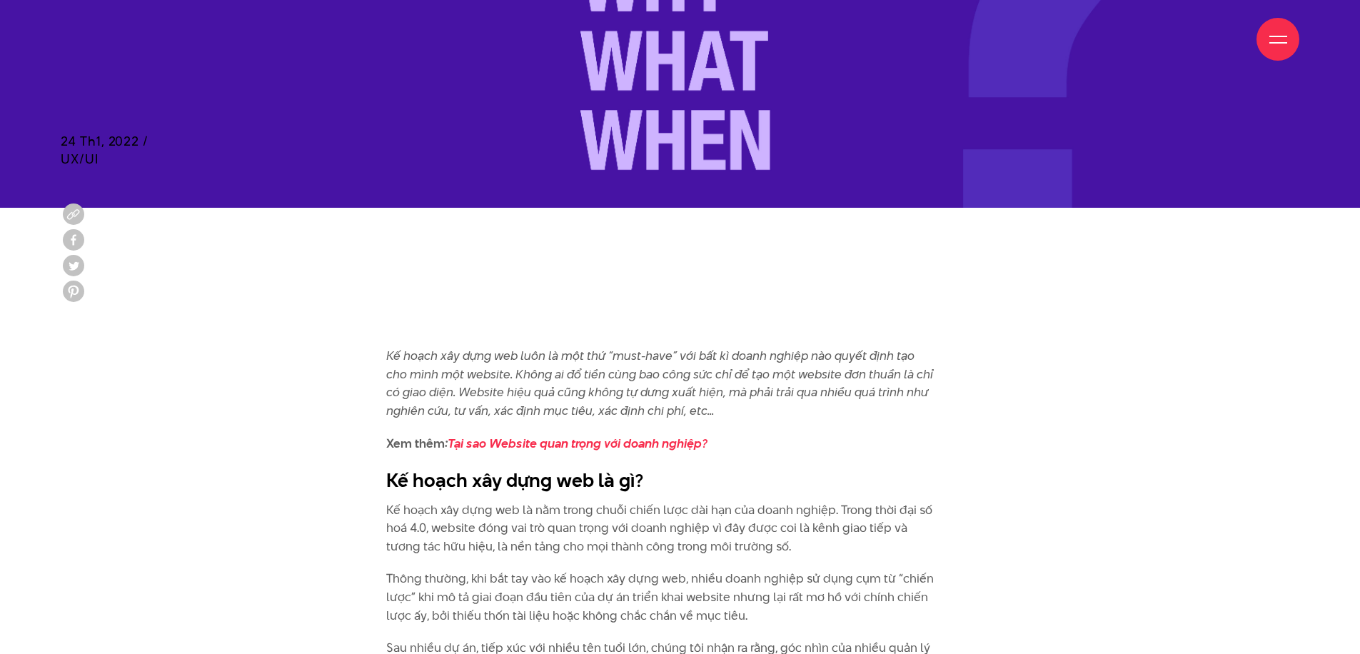
scroll to position [995, 0]
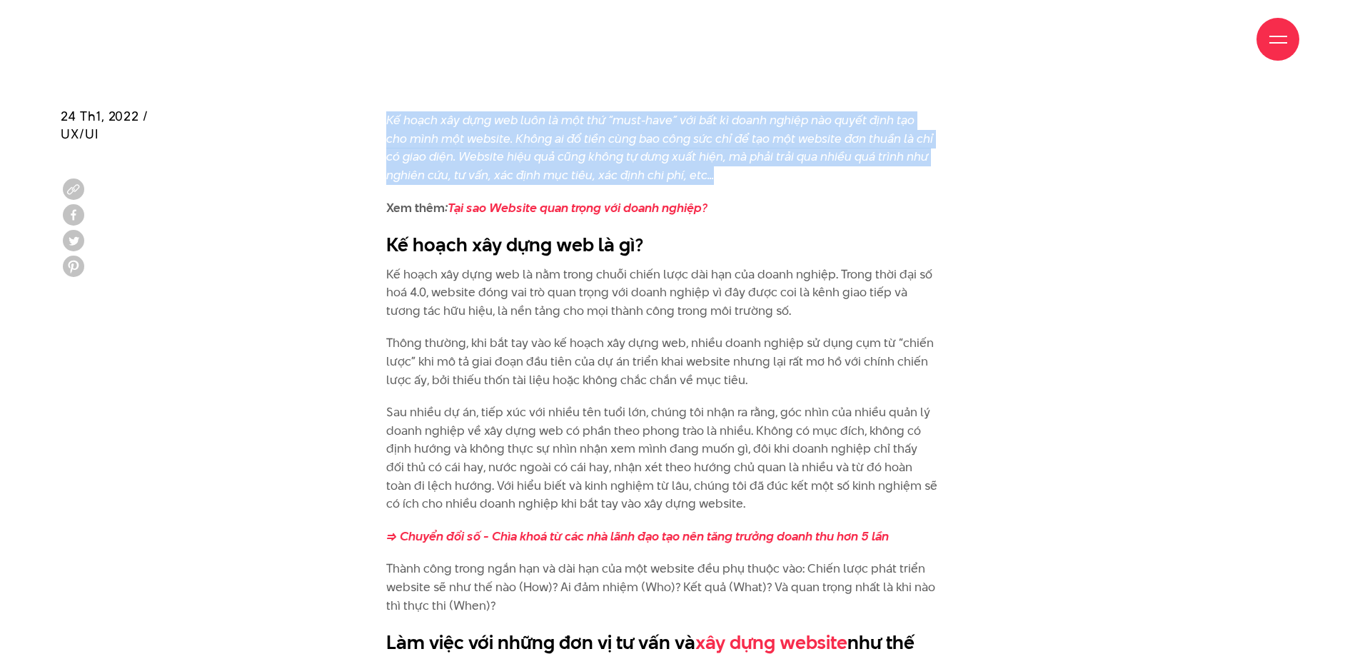
drag, startPoint x: 389, startPoint y: 121, endPoint x: 757, endPoint y: 170, distance: 370.7
click at [757, 170] on p "Kế hoạch xây dựng web luôn là một thứ “must-have” với bất kì doanh nghiệp nào q…" at bounding box center [662, 147] width 552 height 73
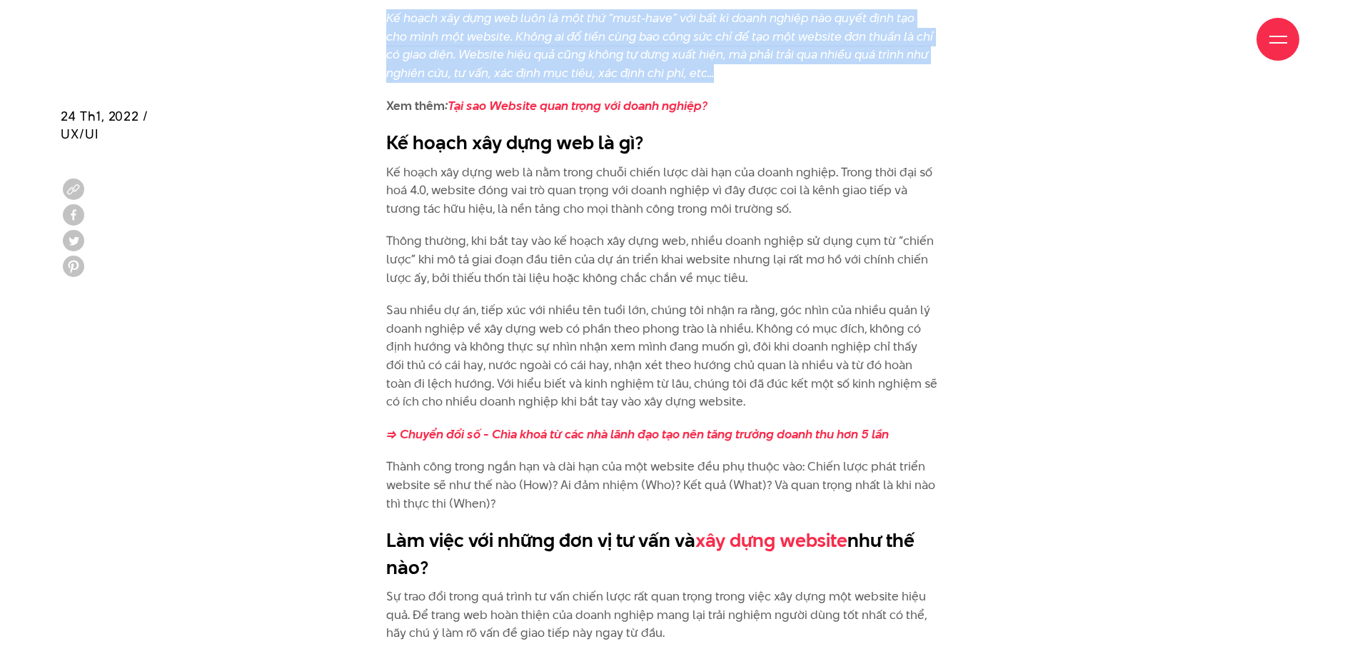
scroll to position [1122, 0]
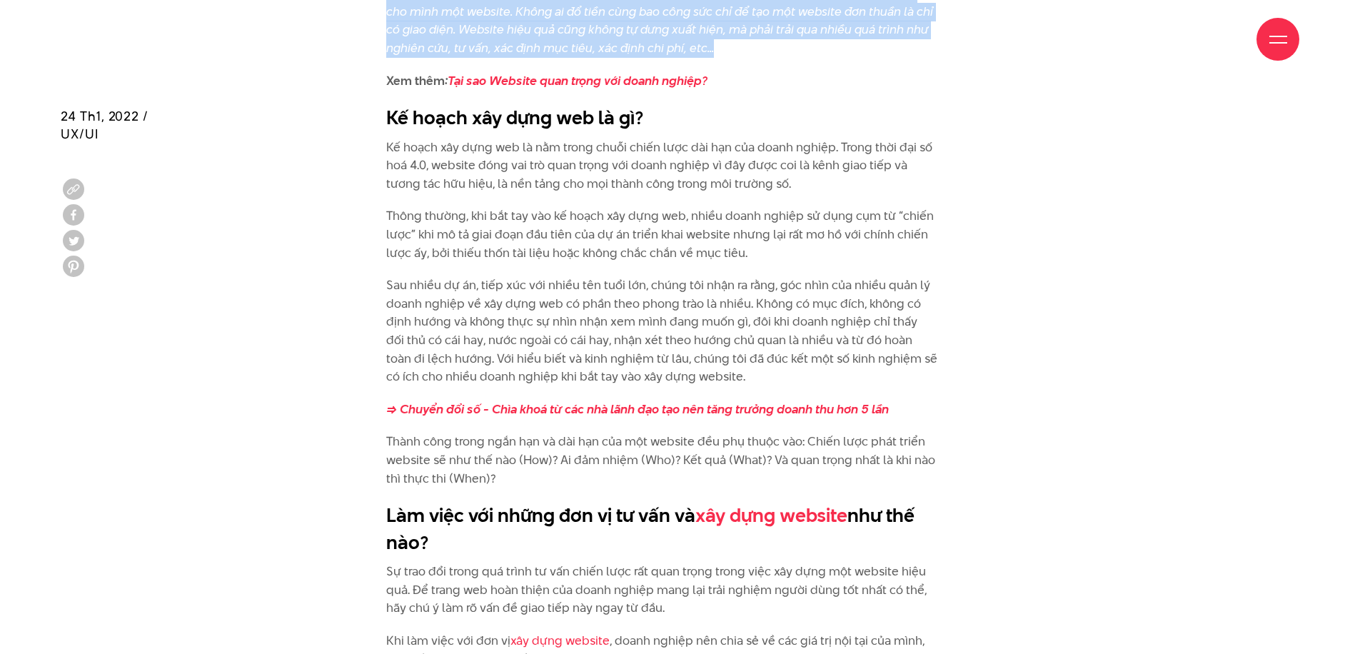
drag, startPoint x: 388, startPoint y: 143, endPoint x: 762, endPoint y: 243, distance: 387.1
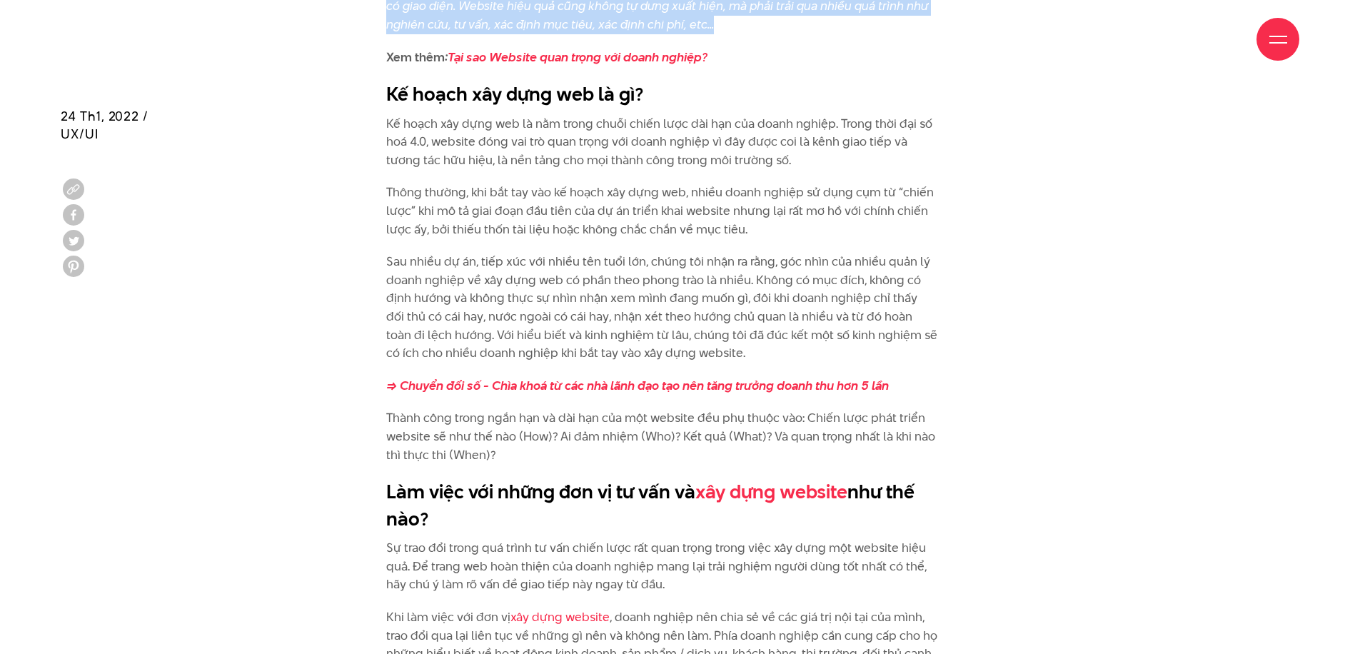
scroll to position [1185, 0]
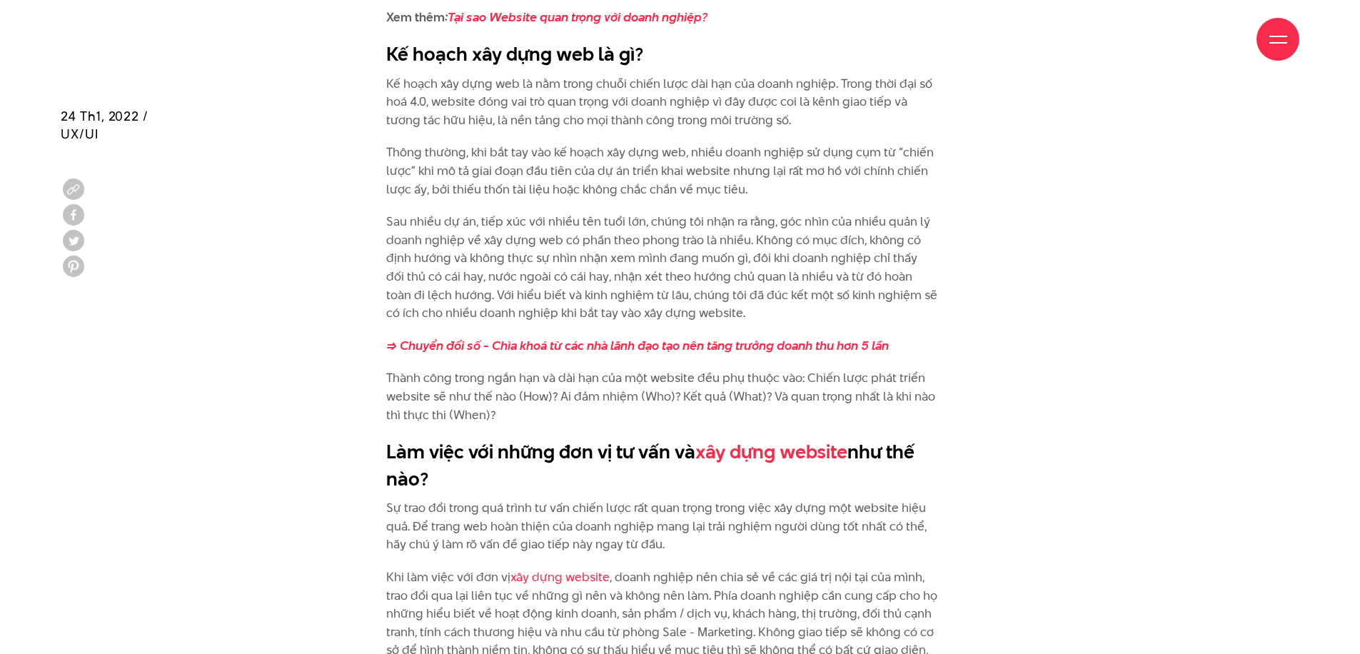
click at [387, 215] on p "Sau nhiều dự án, tiếp xúc với nhiều tên tuổi lớn, chúng tôi nhận ra rằng, góc n…" at bounding box center [662, 268] width 552 height 110
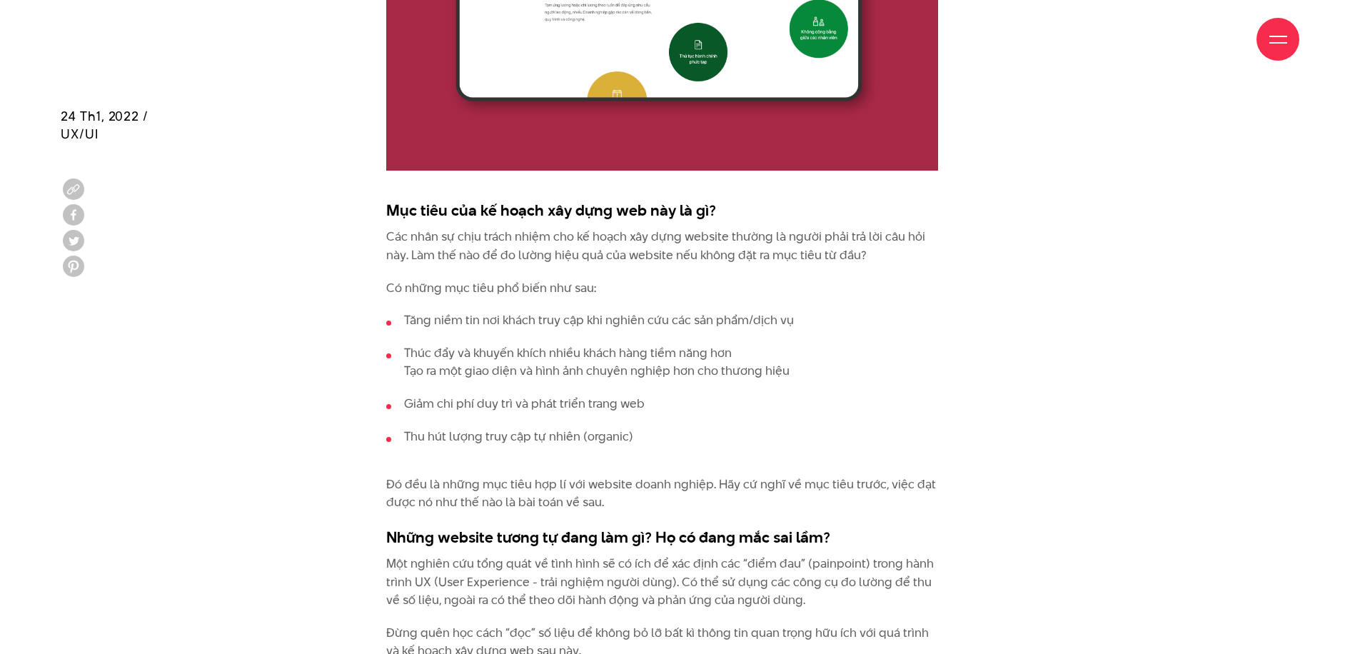
scroll to position [2180, 0]
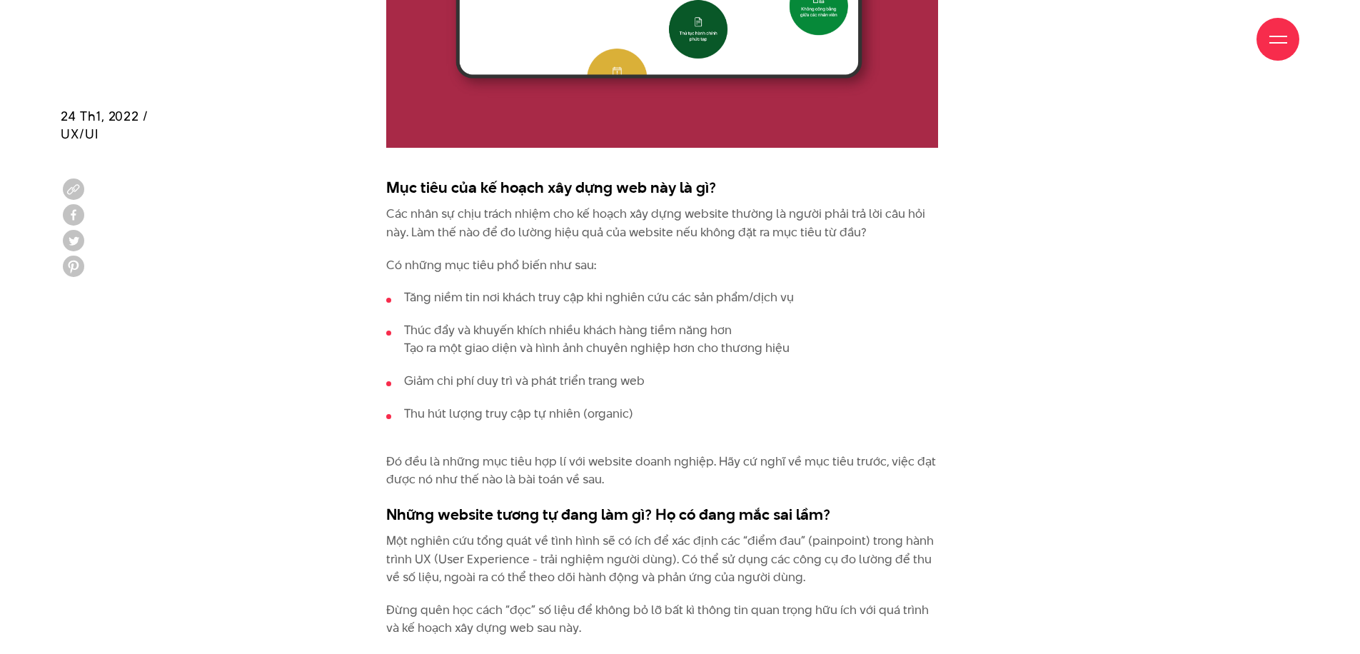
drag, startPoint x: 388, startPoint y: 172, endPoint x: 709, endPoint y: 178, distance: 321.2
click at [709, 178] on h3 "Mục tiêu của kế hoạch xây dựng web này là gì?" at bounding box center [662, 176] width 552 height 43
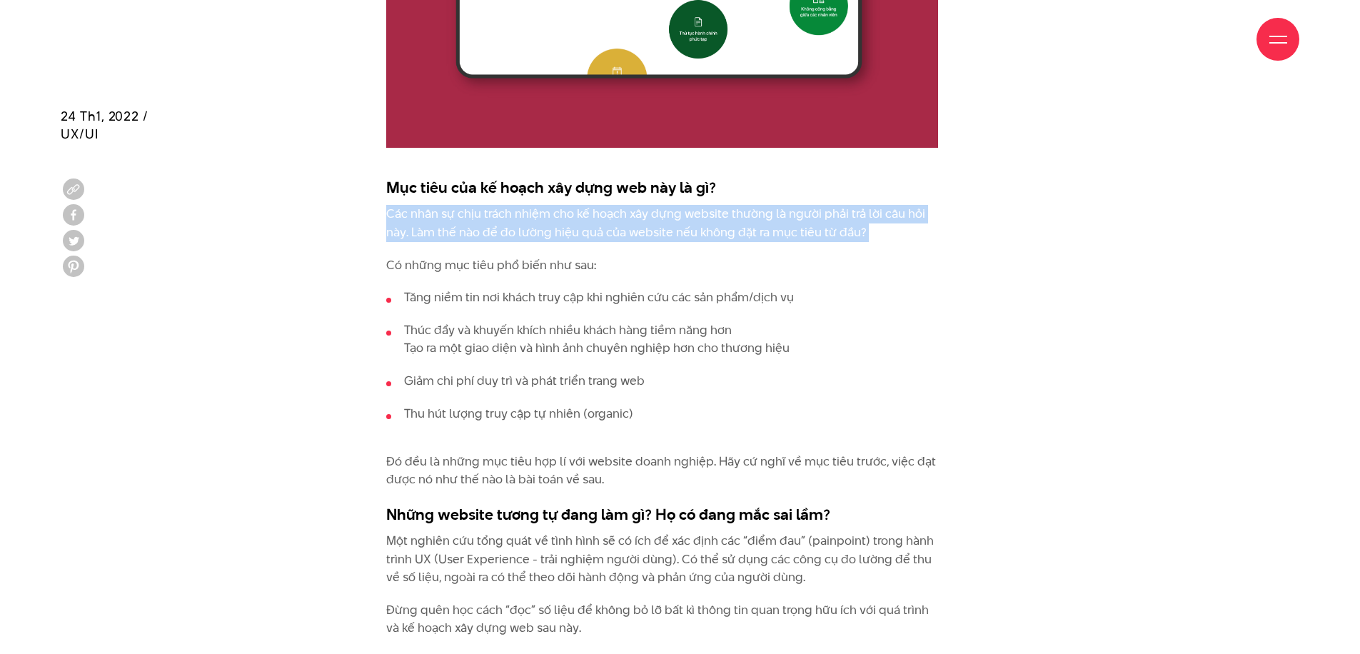
drag, startPoint x: 385, startPoint y: 201, endPoint x: 864, endPoint y: 233, distance: 480.0
click at [864, 233] on div "Kế hoạch xây dựng web luôn là một thứ “must-have” với bất kì doanh nghiệp nào q…" at bounding box center [679, 391] width 637 height 2930
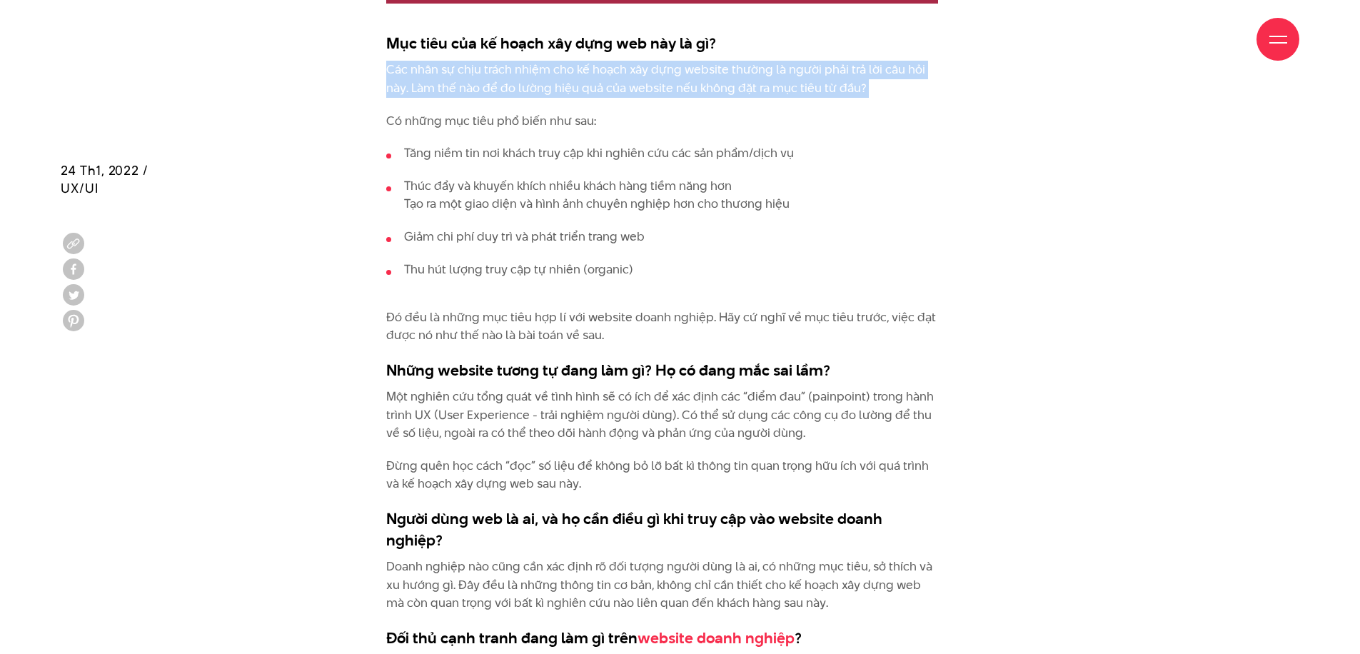
scroll to position [2379, 0]
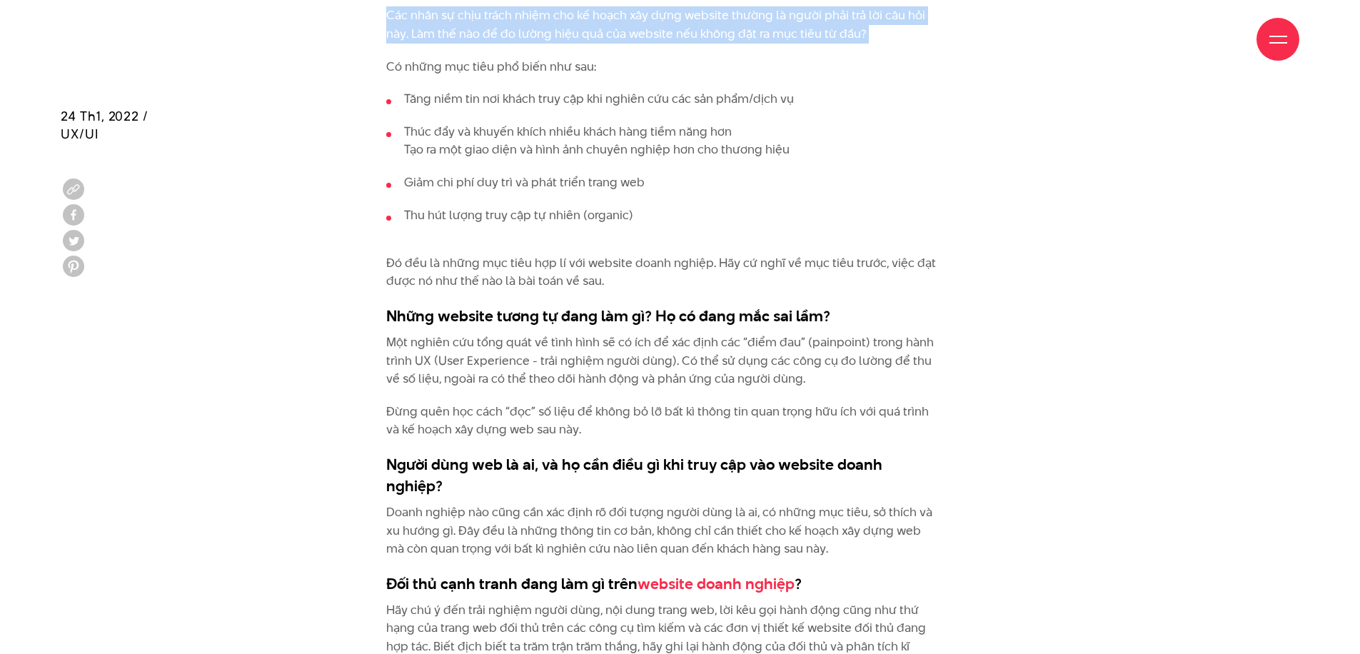
drag, startPoint x: 385, startPoint y: 241, endPoint x: 615, endPoint y: 265, distance: 231.9
click at [615, 265] on div "Kế hoạch xây dựng web luôn là một thứ “must-have” với bất kì doanh nghiệp nào q…" at bounding box center [679, 192] width 637 height 2930
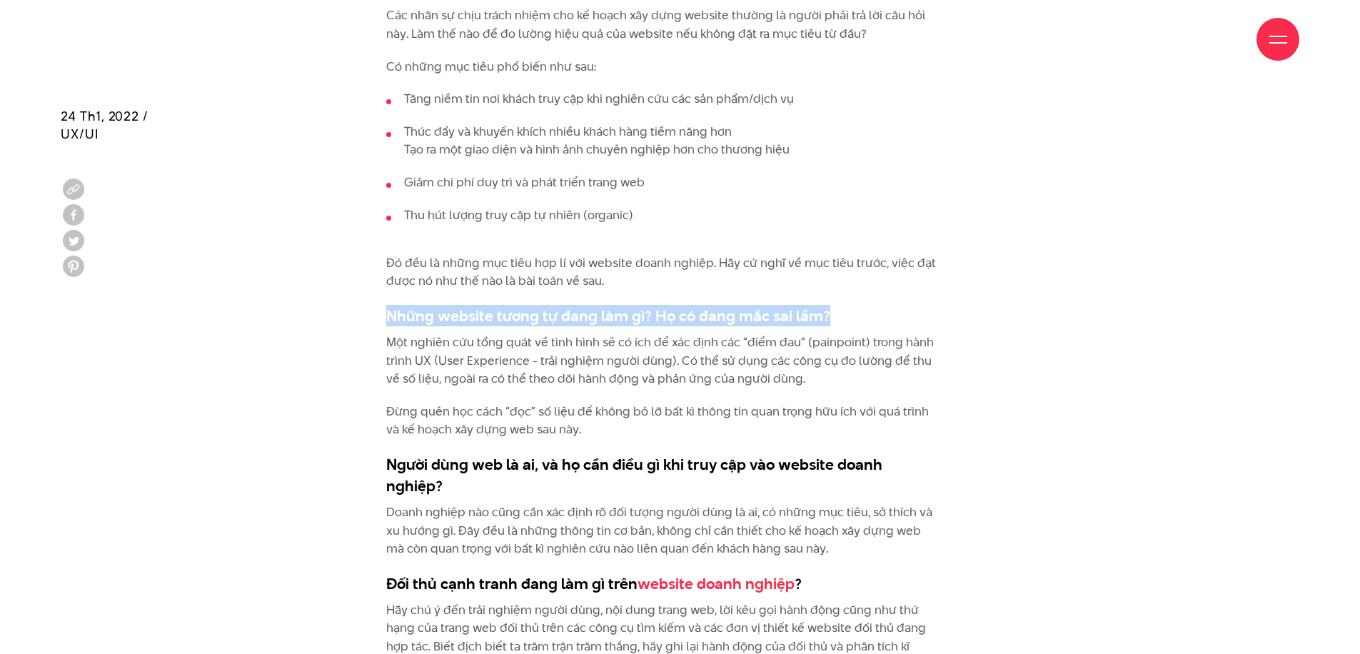
drag, startPoint x: 388, startPoint y: 294, endPoint x: 824, endPoint y: 293, distance: 436.8
click at [824, 305] on h3 "Những website tương tự đang làm gì? Họ có đang mắc sai lầm?" at bounding box center [662, 315] width 552 height 21
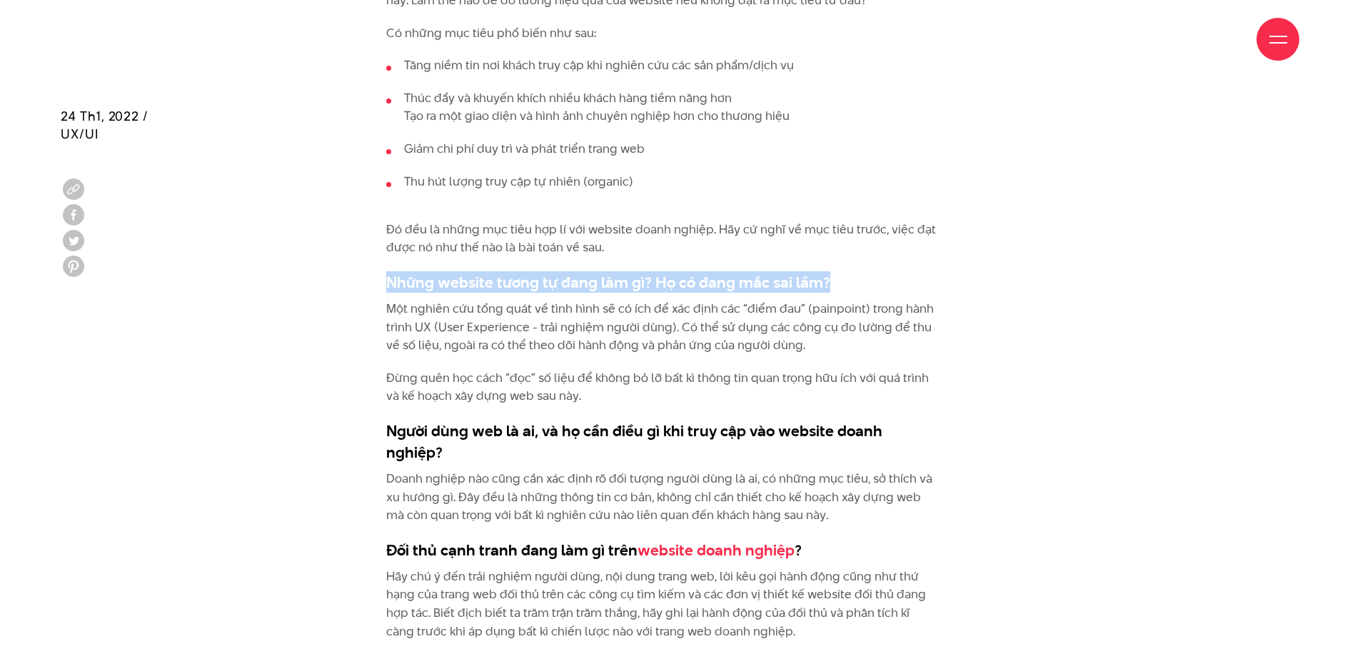
scroll to position [2442, 0]
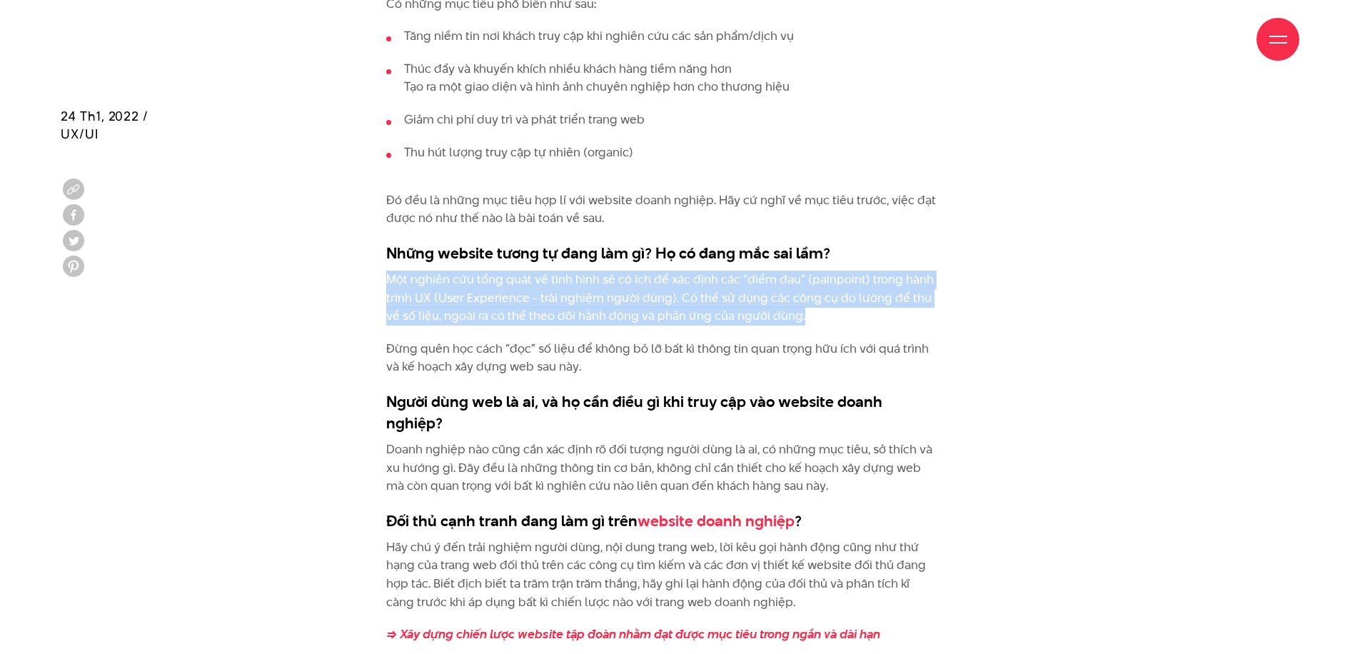
drag, startPoint x: 387, startPoint y: 258, endPoint x: 829, endPoint y: 303, distance: 444.7
click at [829, 303] on p "Một nghiên cứu tổng quát về tình hình sẽ có ích để xác định các “điểm đau” (pai…" at bounding box center [662, 297] width 552 height 55
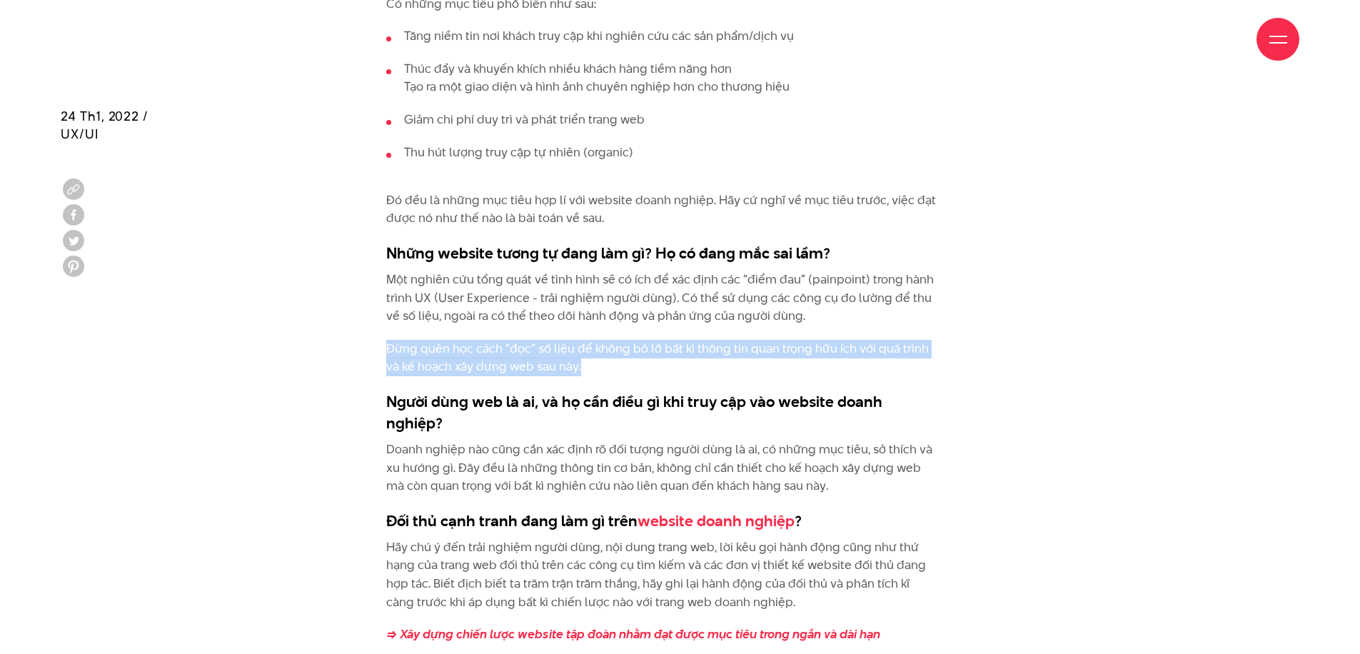
drag, startPoint x: 384, startPoint y: 328, endPoint x: 577, endPoint y: 299, distance: 195.5
click at [583, 341] on div "Kế hoạch xây dựng web luôn là một thứ “must-have” với bất kì doanh nghiệp nào q…" at bounding box center [679, 130] width 637 height 2930
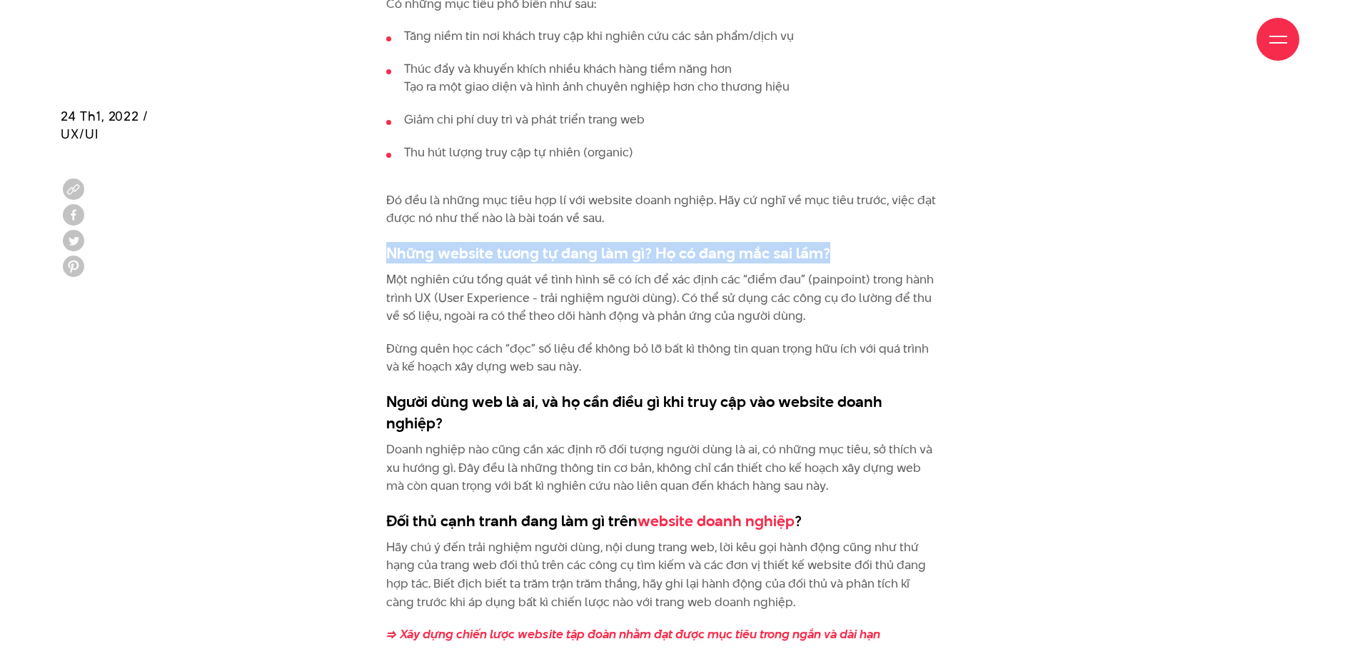
drag, startPoint x: 403, startPoint y: 231, endPoint x: 833, endPoint y: 229, distance: 430.4
click at [833, 229] on div "Kế hoạch xây dựng web luôn là một thứ “must-have” với bất kì doanh nghiệp nào q…" at bounding box center [679, 130] width 637 height 2930
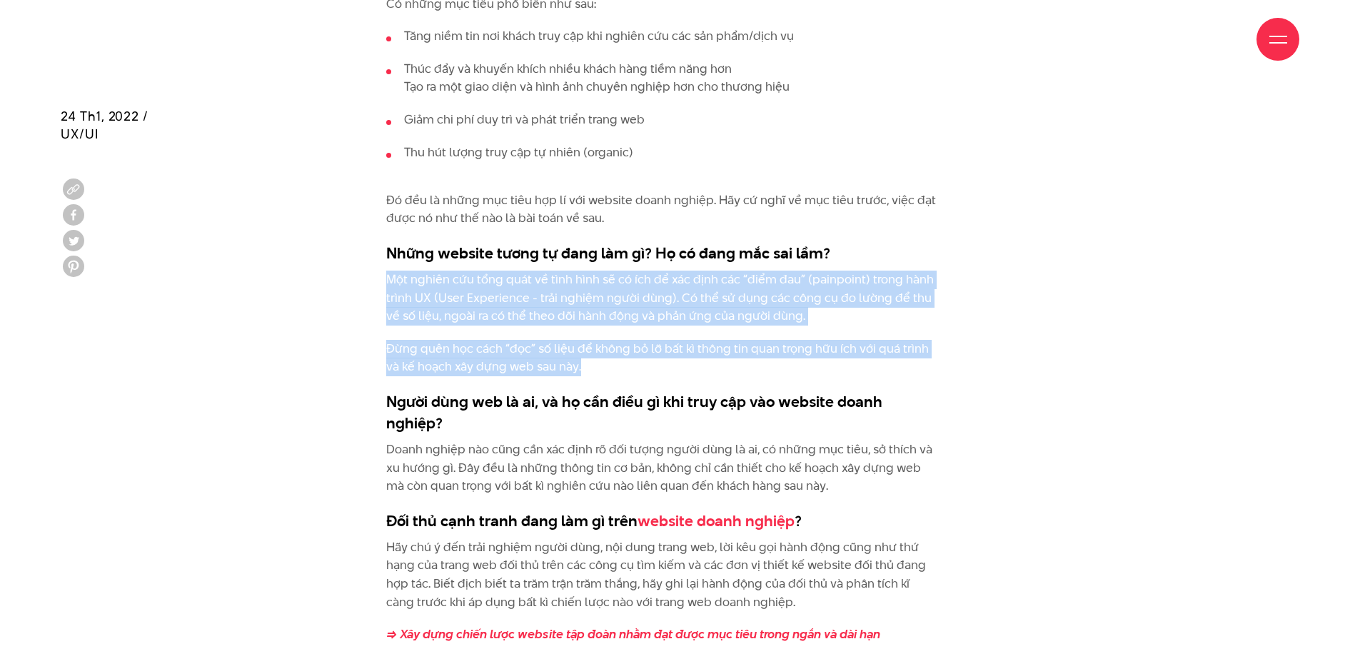
drag, startPoint x: 430, startPoint y: 268, endPoint x: 774, endPoint y: 351, distance: 354.5
click at [774, 351] on div "Kế hoạch xây dựng web luôn là một thứ “must-have” với bất kì doanh nghiệp nào q…" at bounding box center [662, 123] width 552 height 2916
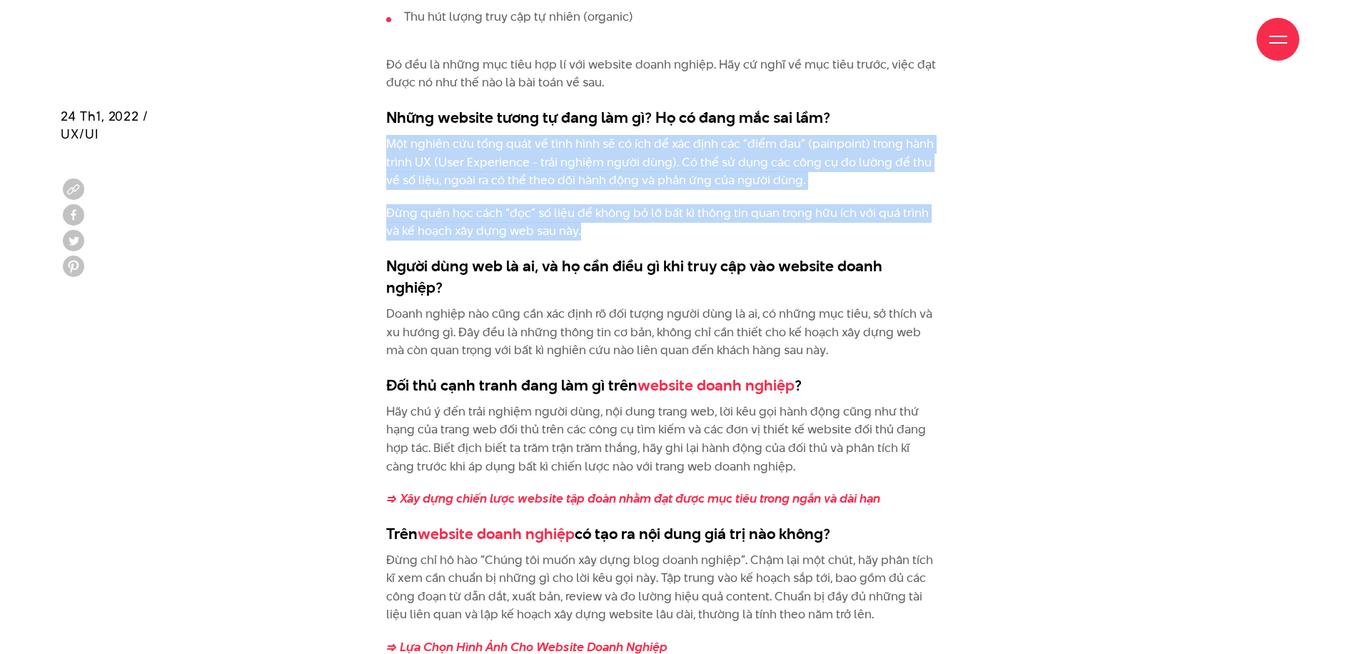
scroll to position [2688, 0]
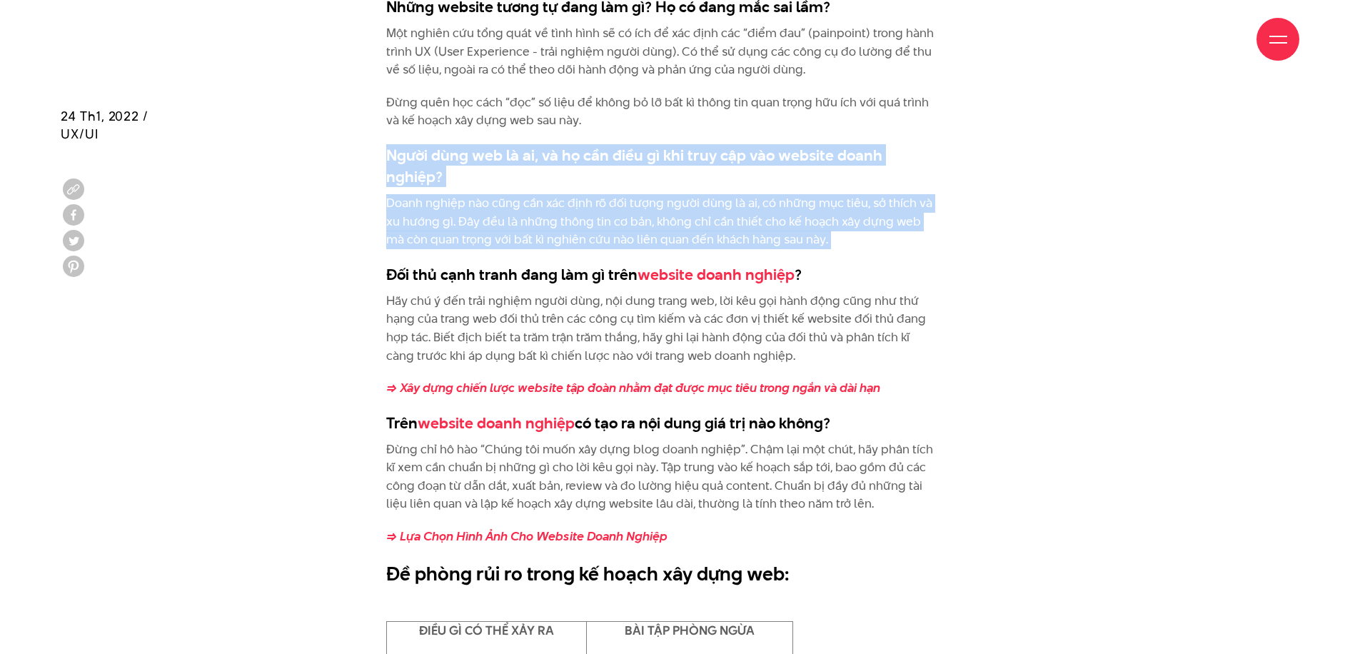
drag, startPoint x: 388, startPoint y: 131, endPoint x: 814, endPoint y: 205, distance: 433.2
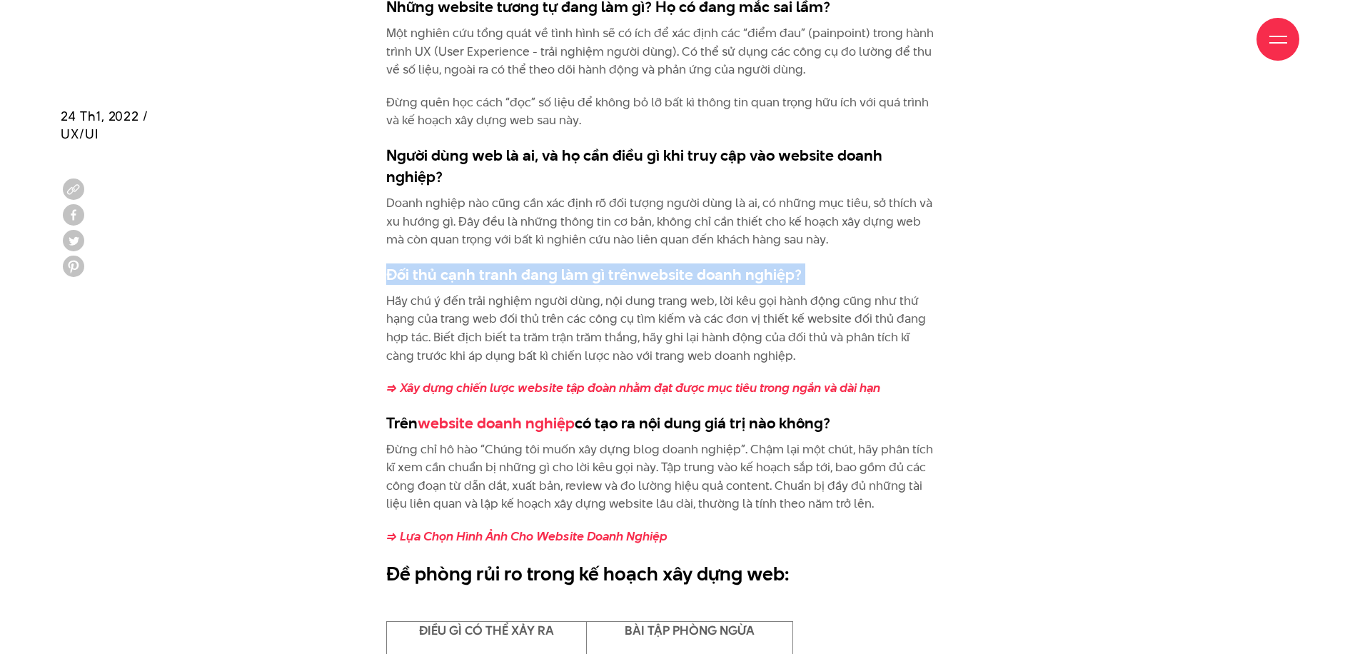
drag, startPoint x: 387, startPoint y: 232, endPoint x: 810, endPoint y: 238, distance: 423.3
drag, startPoint x: 395, startPoint y: 257, endPoint x: 839, endPoint y: 308, distance: 446.9
click at [840, 309] on p "Hãy chú ý đến trải nghiệm người dùng, nội dung trang web, lời kêu gọi hành động…" at bounding box center [662, 328] width 552 height 73
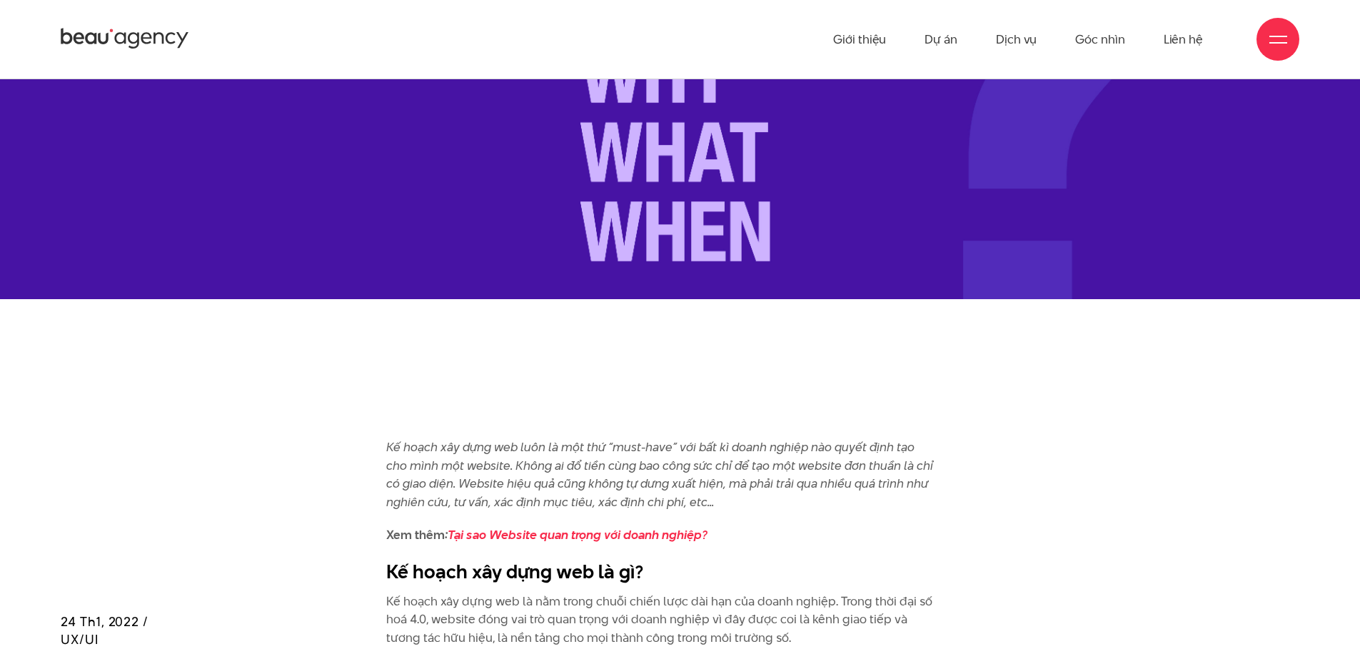
scroll to position [462, 0]
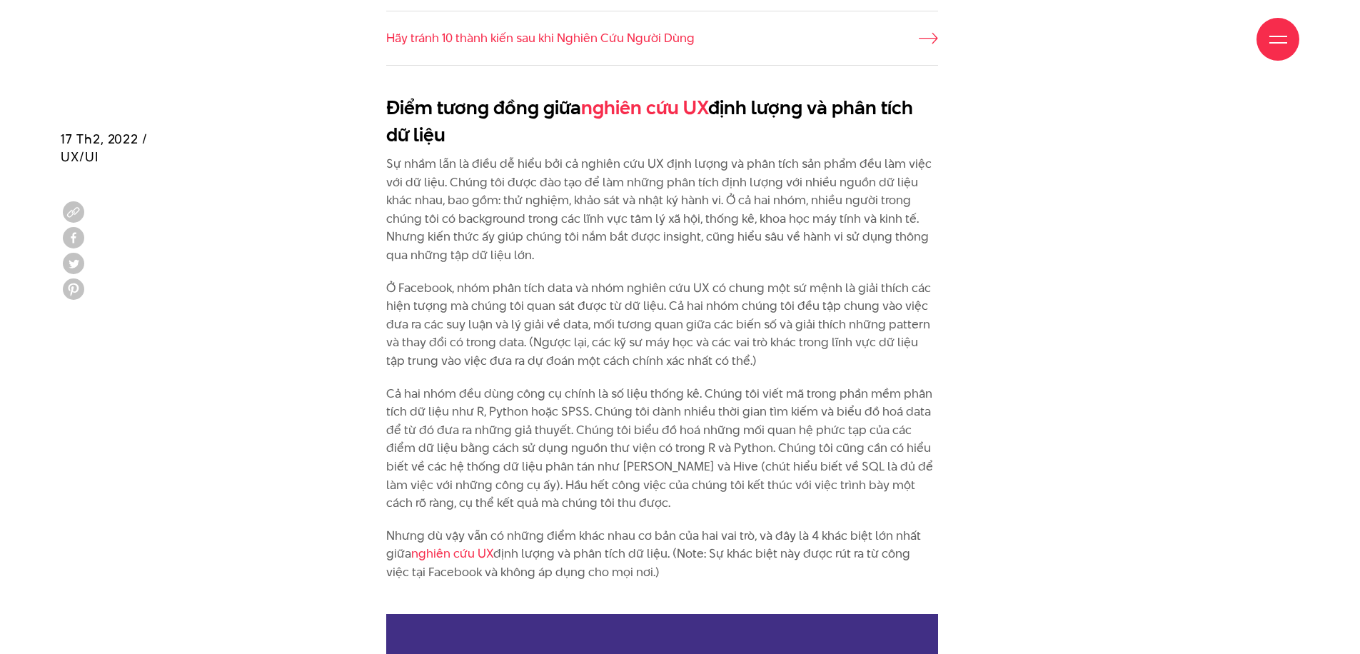
scroll to position [1457, 0]
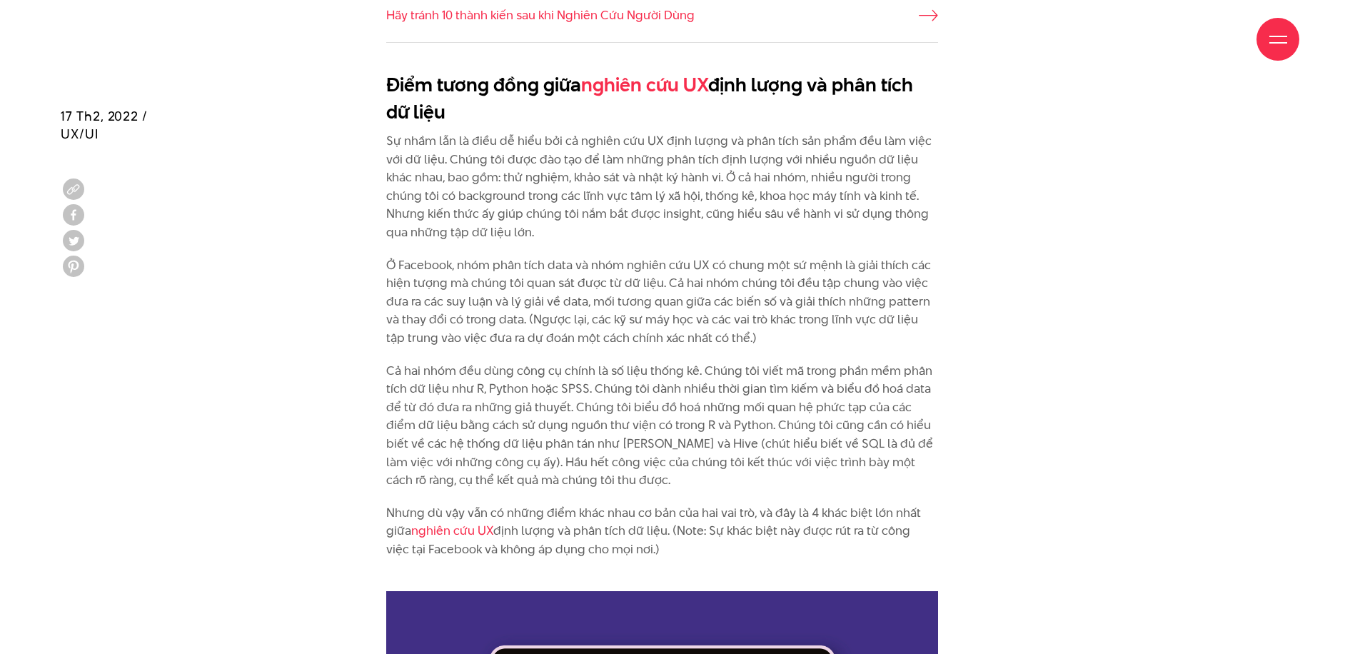
drag, startPoint x: 392, startPoint y: 80, endPoint x: 535, endPoint y: 105, distance: 145.6
click at [535, 105] on h2 "Điểm tương đồng giữa nghiên cứu UX định lượng và phân tích dữ liệu" at bounding box center [662, 98] width 552 height 54
click at [498, 116] on h2 "Điểm tương đồng giữa nghiên cứu UX định lượng và phân tích dữ liệu" at bounding box center [662, 98] width 552 height 54
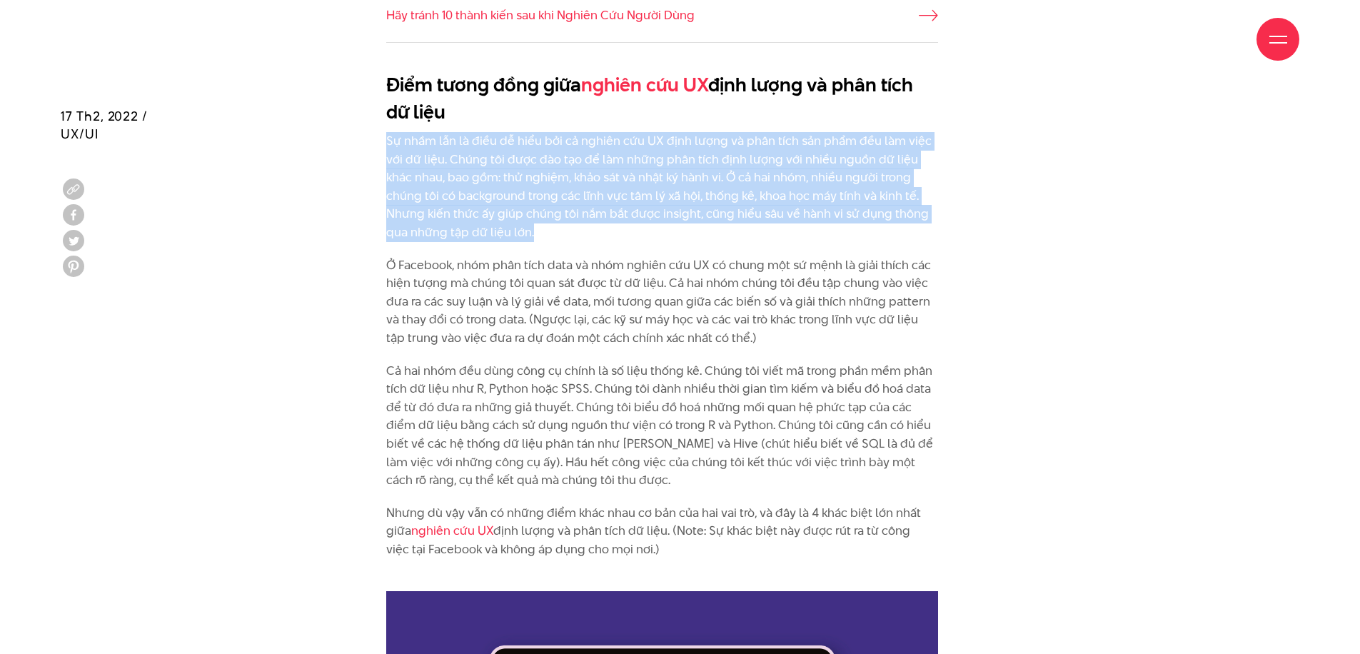
drag, startPoint x: 388, startPoint y: 138, endPoint x: 506, endPoint y: 218, distance: 142.5
click at [503, 218] on p "Sự nhầm lẫn là điều dễ hiểu bởi cả nghiên cứu UX định lượng và phân tích sản ph…" at bounding box center [662, 187] width 552 height 110
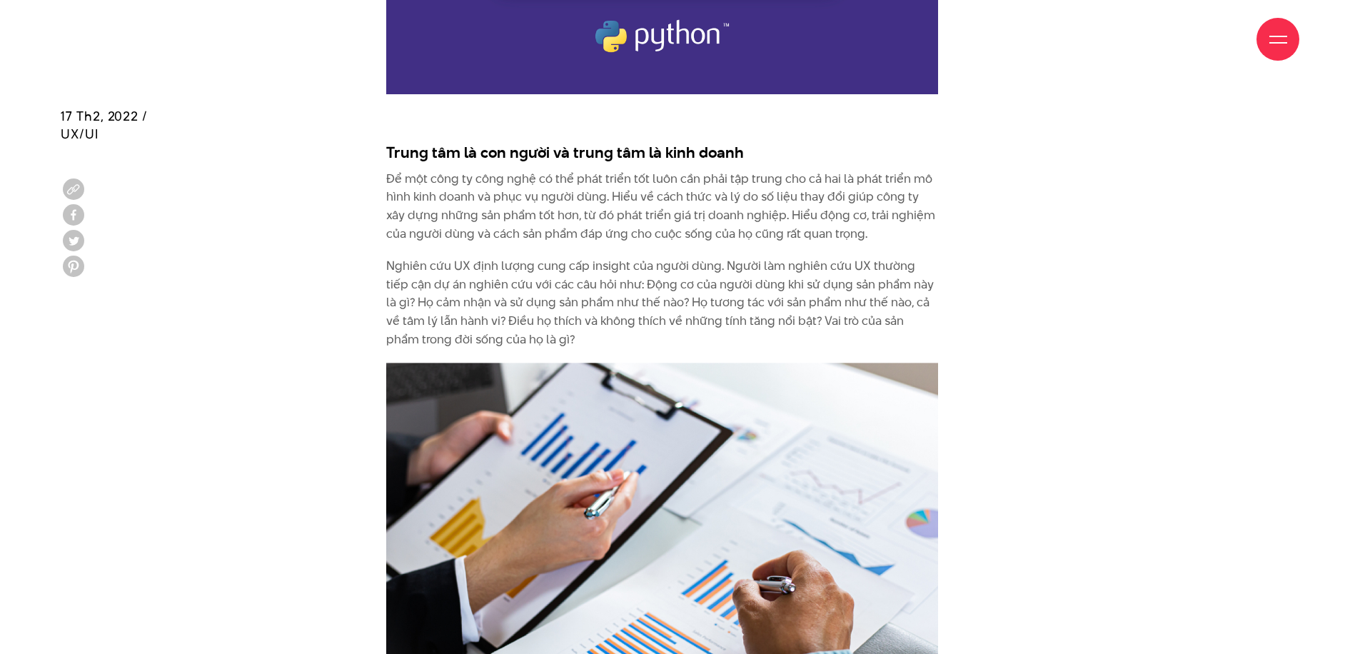
scroll to position [2344, 0]
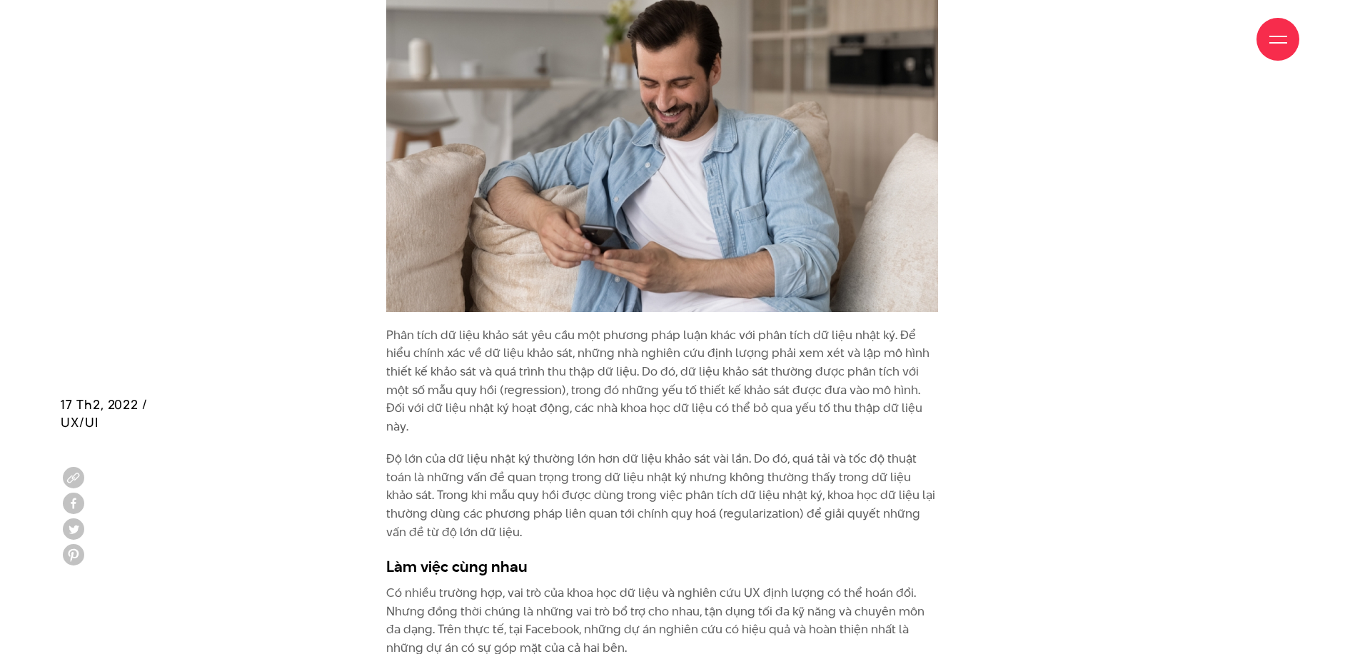
scroll to position [4925, 0]
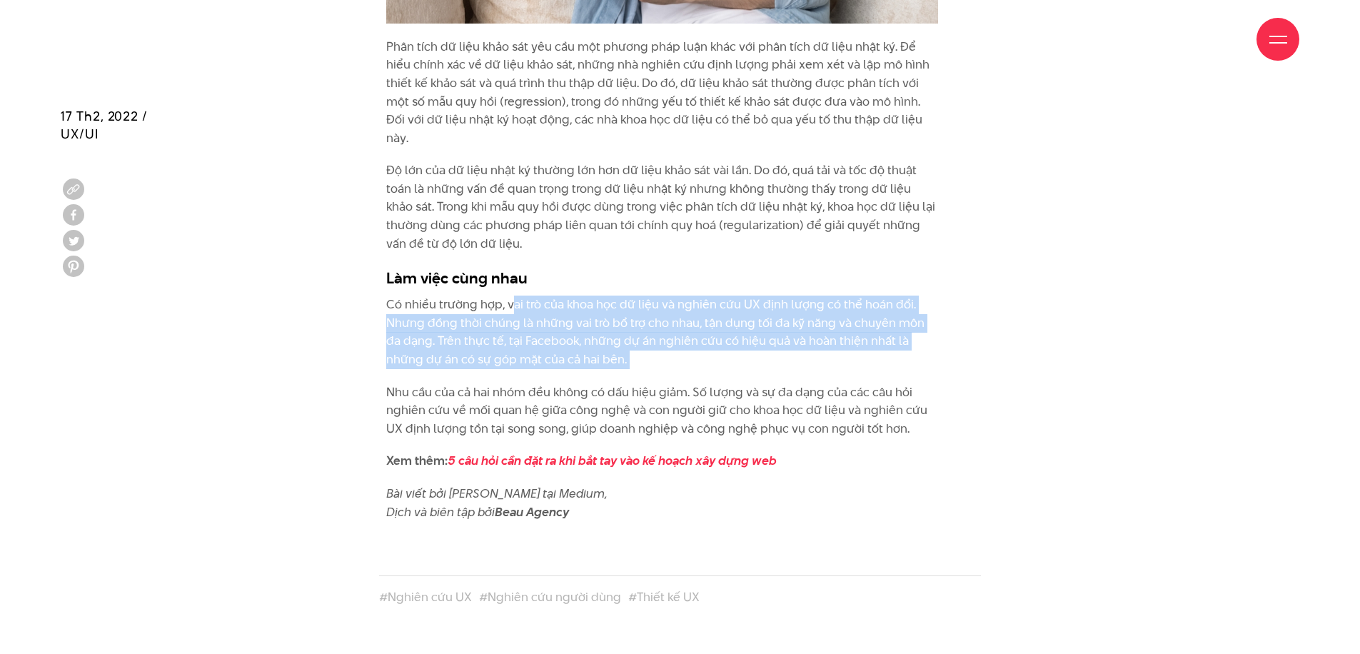
drag, startPoint x: 510, startPoint y: 226, endPoint x: 669, endPoint y: 295, distance: 172.6
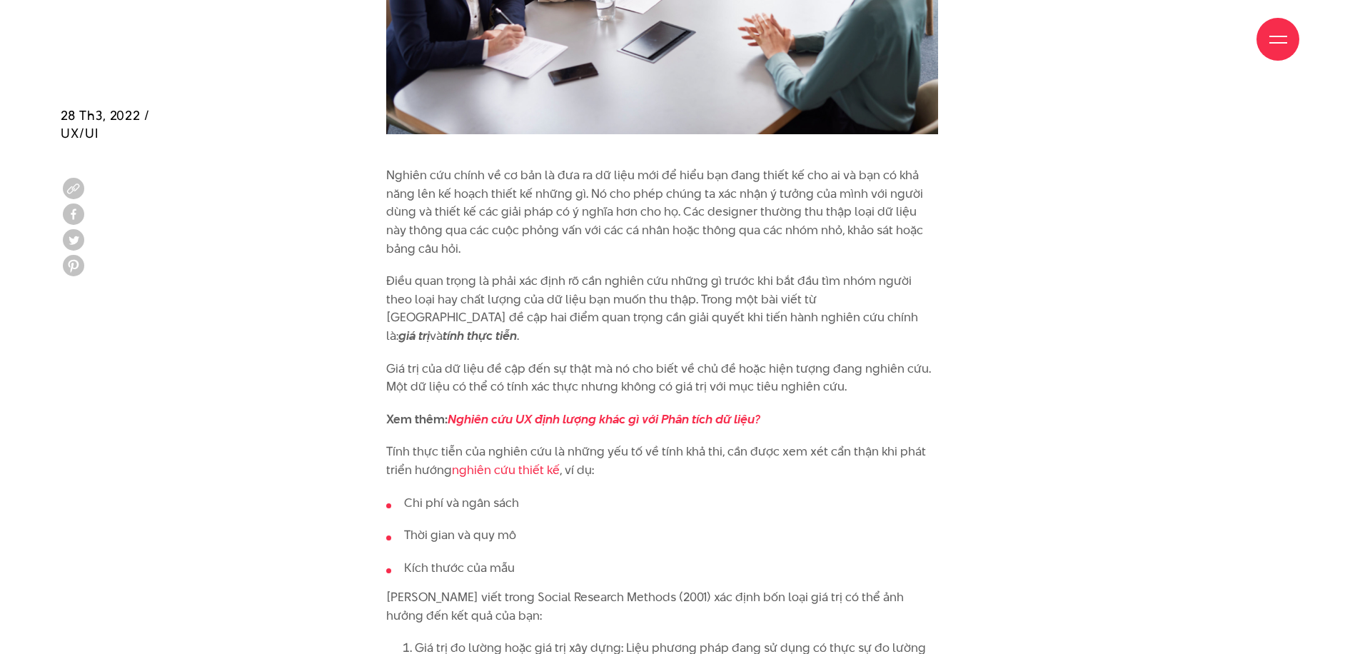
scroll to position [2139, 0]
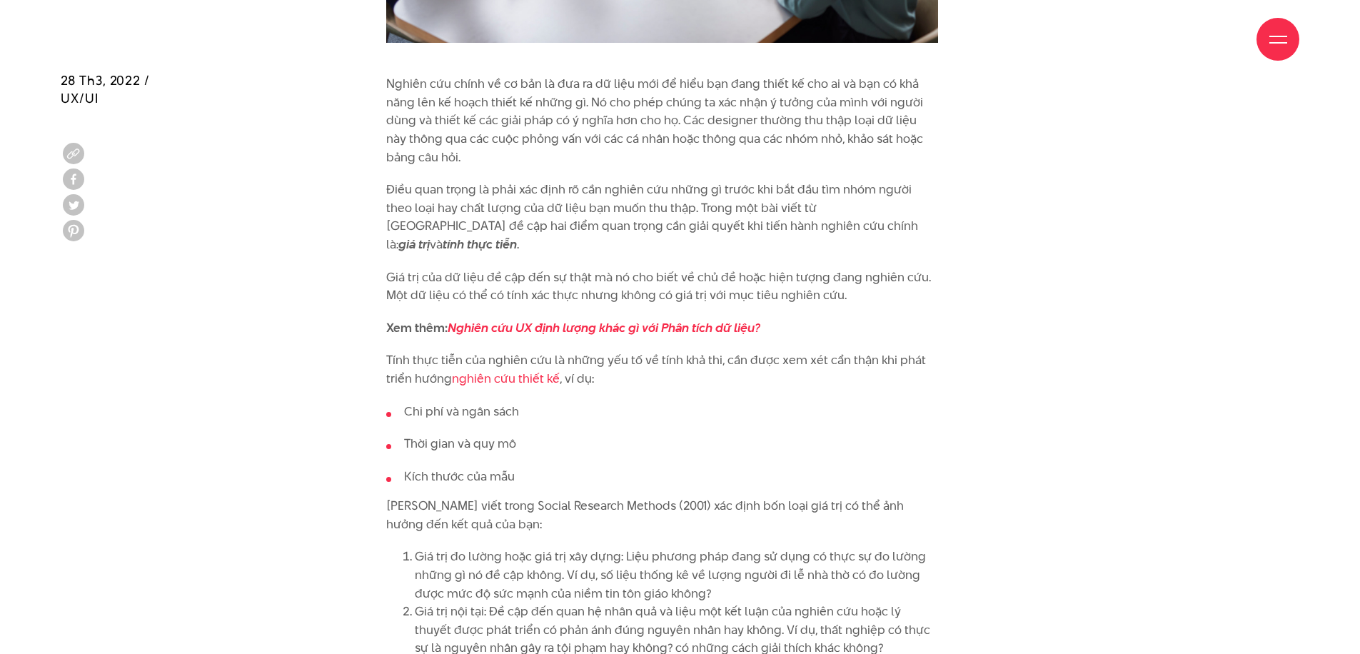
drag, startPoint x: 441, startPoint y: 112, endPoint x: 490, endPoint y: 141, distance: 56.3
click at [461, 147] on p "Nghiên cứu chính về cơ bản là đưa ra dữ liệu mới để hiểu bạn đang thiết kế cho …" at bounding box center [662, 120] width 552 height 91
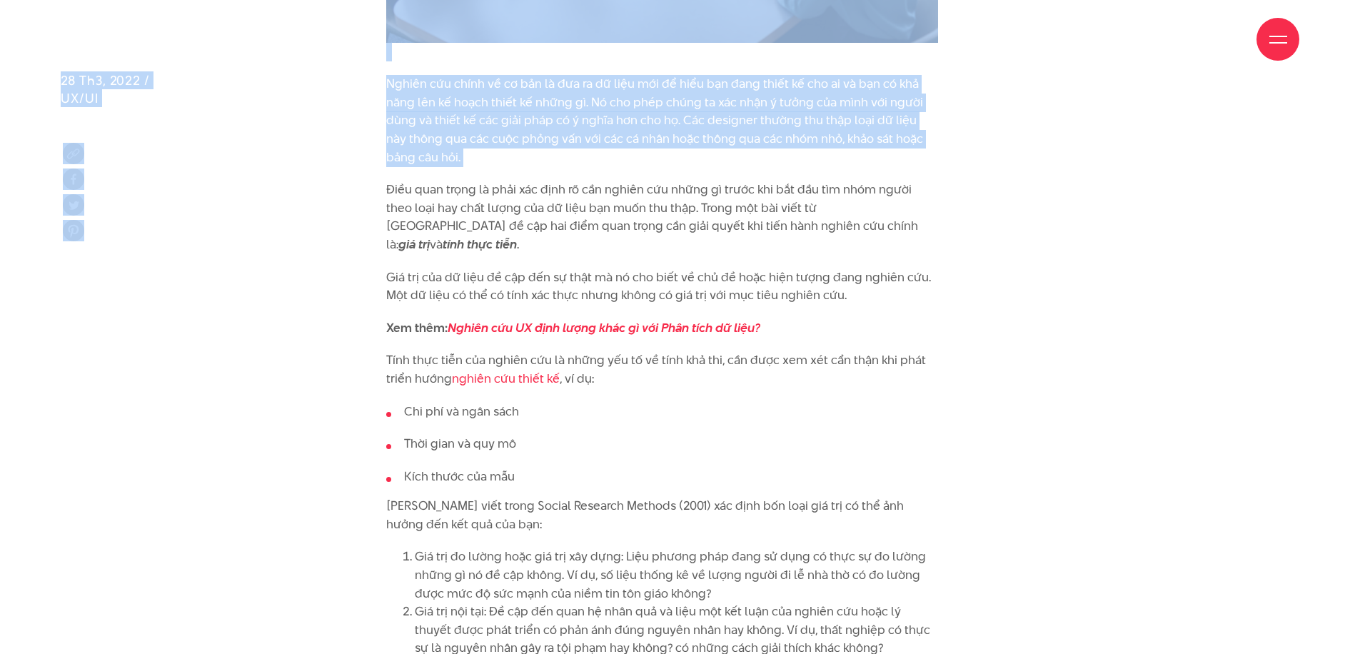
drag, startPoint x: 390, startPoint y: 74, endPoint x: 428, endPoint y: 159, distance: 93.6
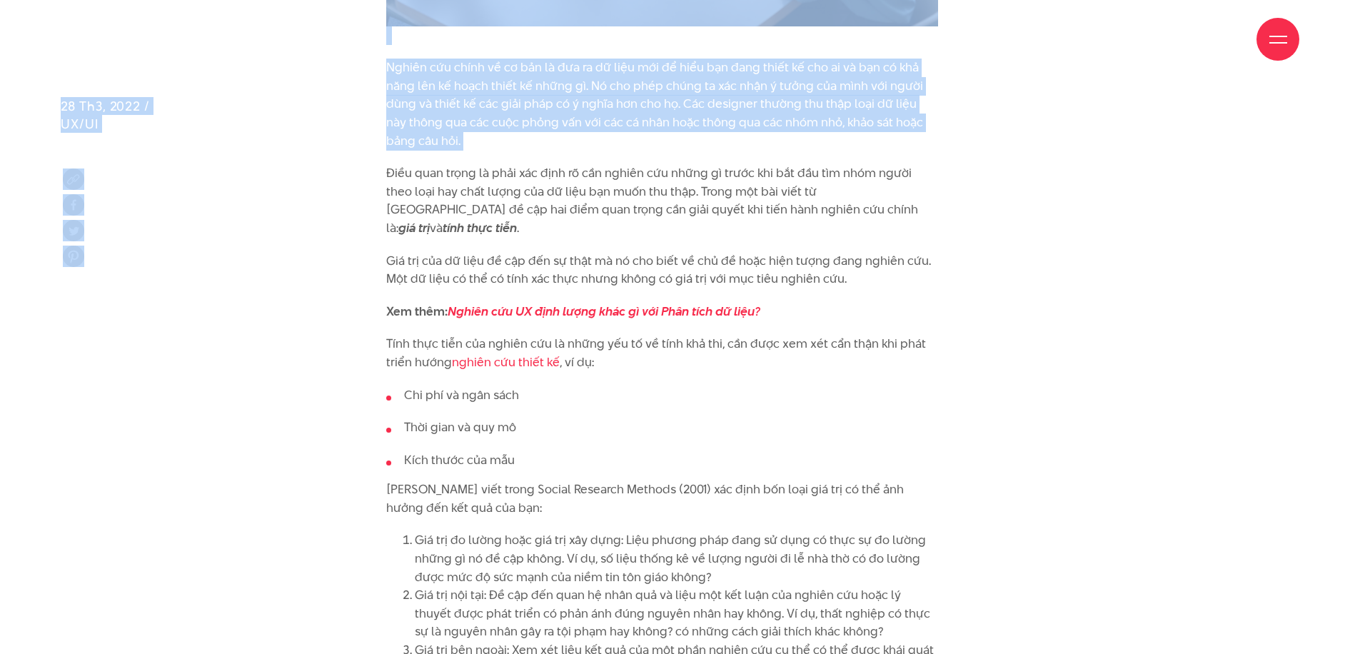
scroll to position [2181, 0]
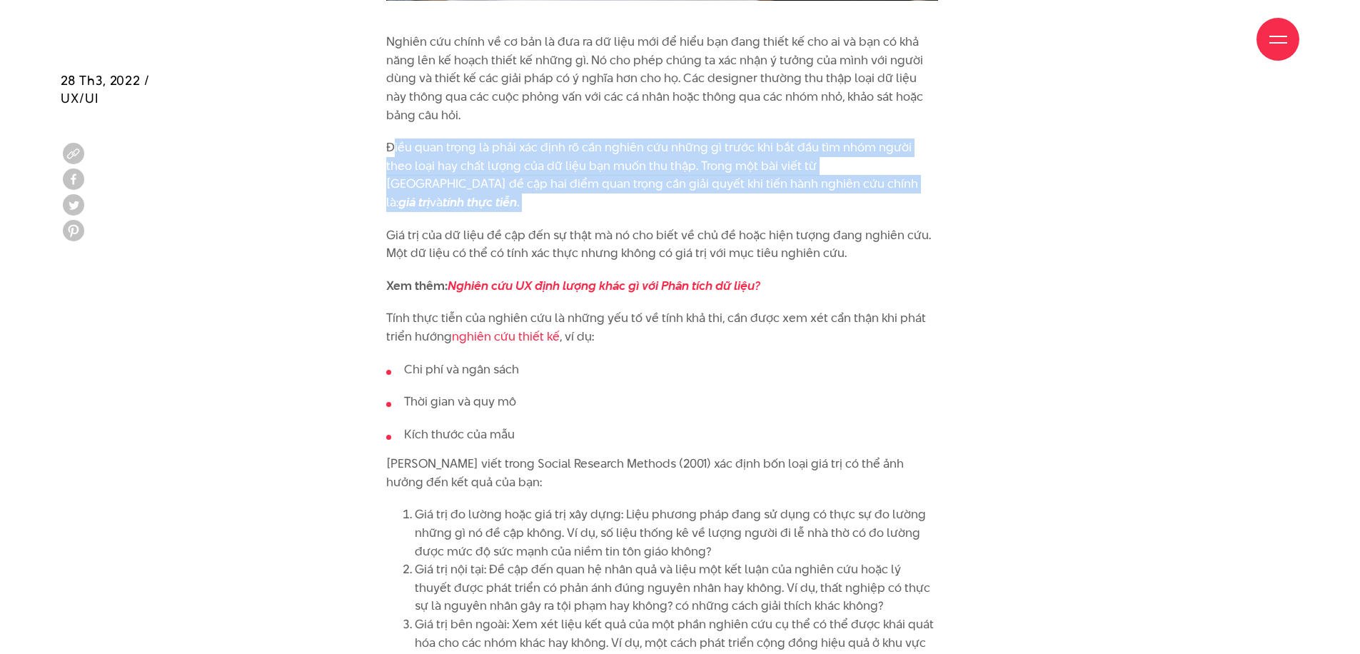
drag, startPoint x: 404, startPoint y: 141, endPoint x: 900, endPoint y: 183, distance: 497.7
drag, startPoint x: 384, startPoint y: 131, endPoint x: 894, endPoint y: 172, distance: 511.9
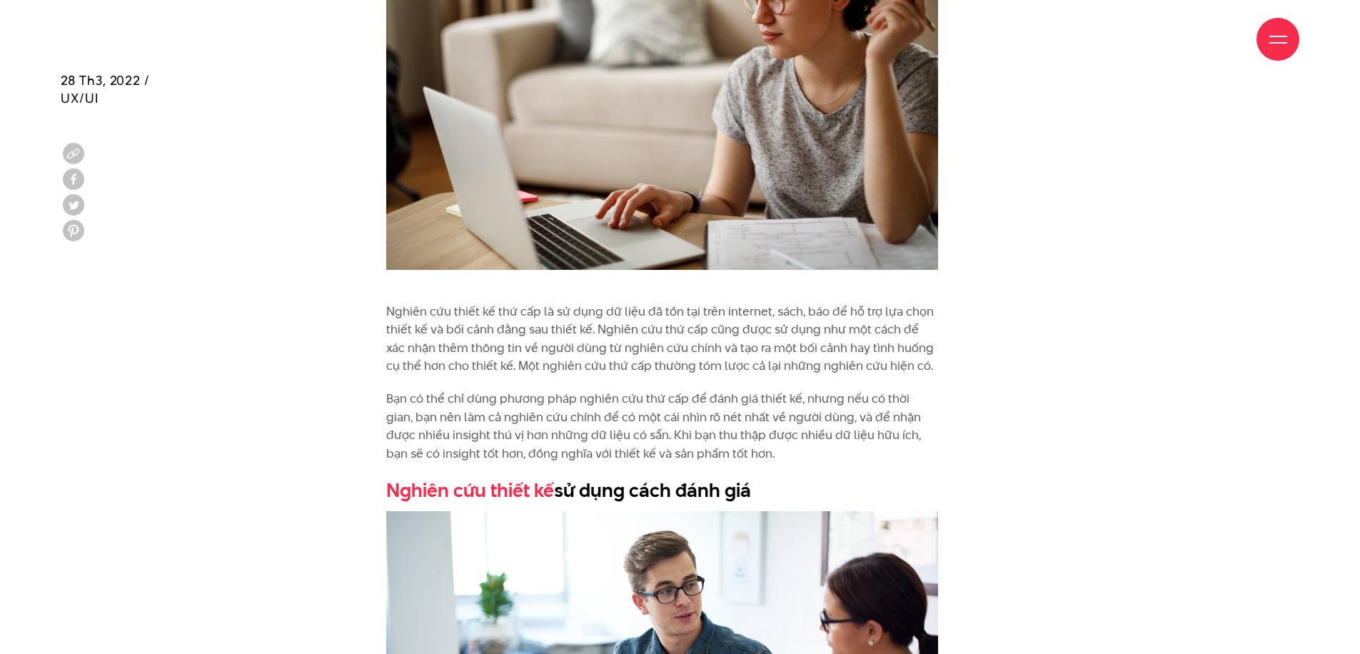
scroll to position [3167, 0]
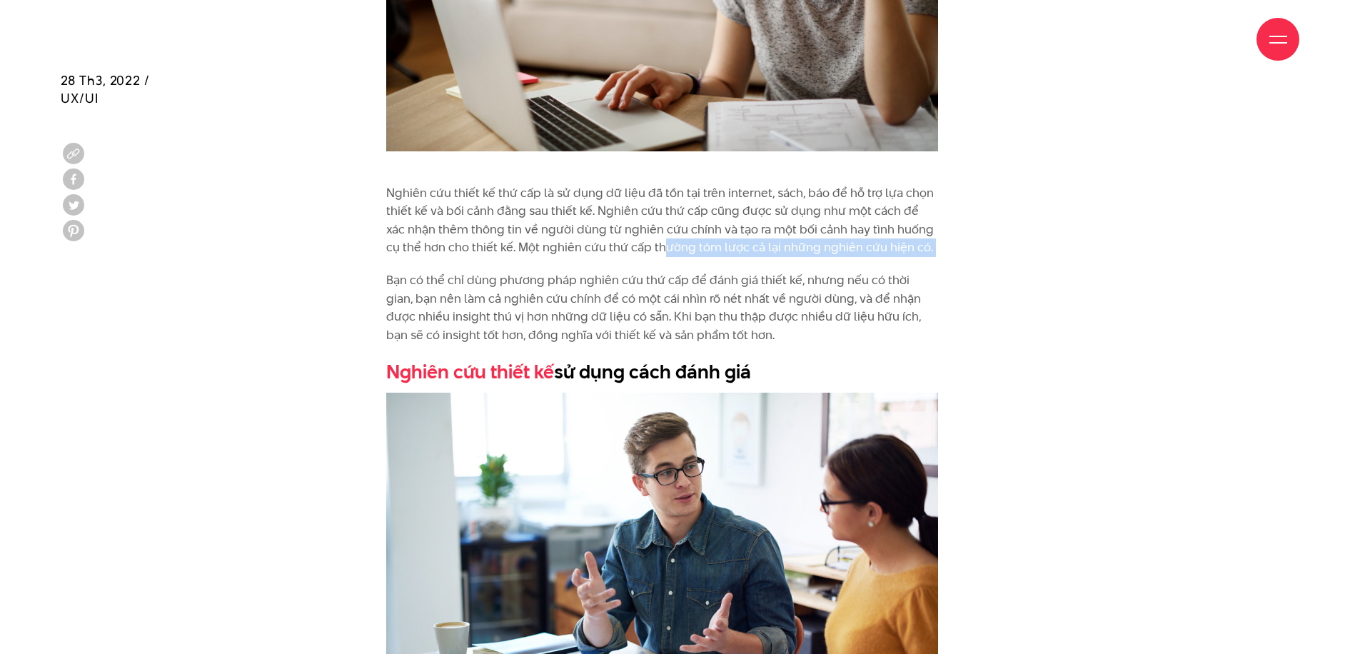
drag, startPoint x: 645, startPoint y: 214, endPoint x: 930, endPoint y: 220, distance: 284.8
click at [929, 221] on div ""Nghiên cứu thiết kế hiệu quả không chỉ dừng lại với dữ liệu giá trị, nó chỉ dừ…" at bounding box center [662, 478] width 552 height 4329
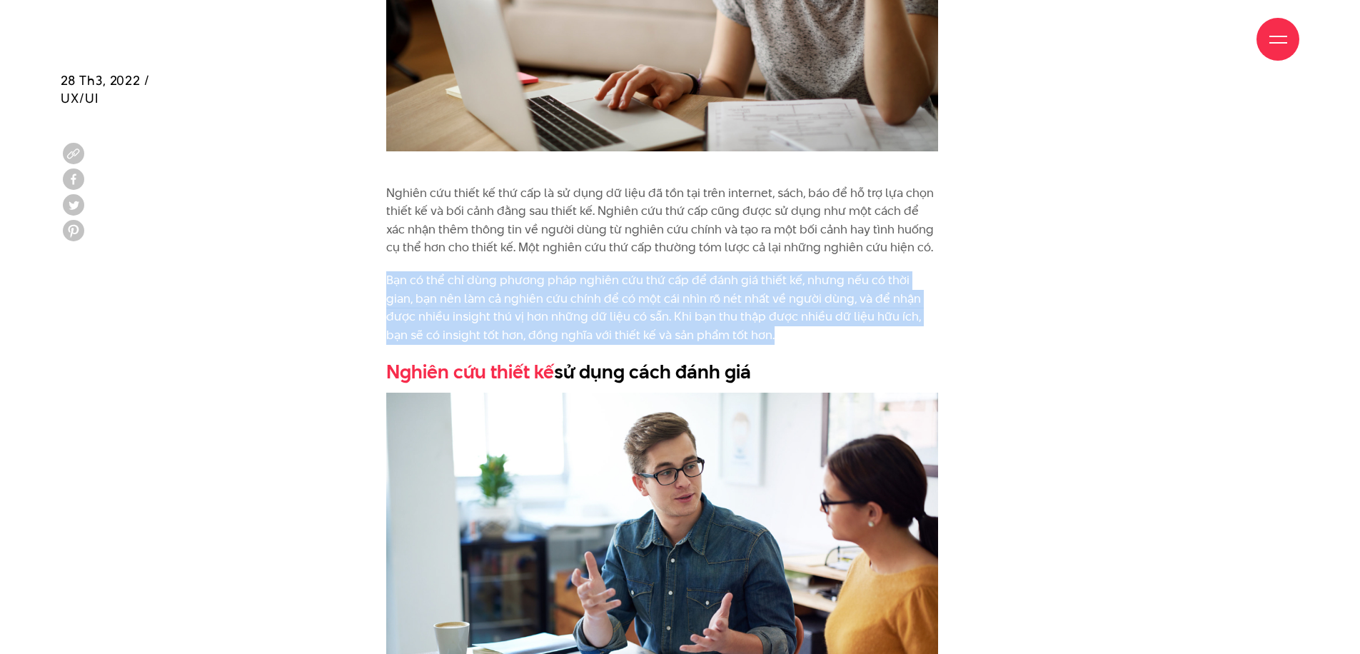
drag, startPoint x: 384, startPoint y: 235, endPoint x: 766, endPoint y: 293, distance: 386.3
click at [766, 293] on div ""Nghiên cứu thiết kế hiệu quả không chỉ dừng lại với dữ liệu giá trị, nó chỉ dừ…" at bounding box center [679, 485] width 637 height 4343
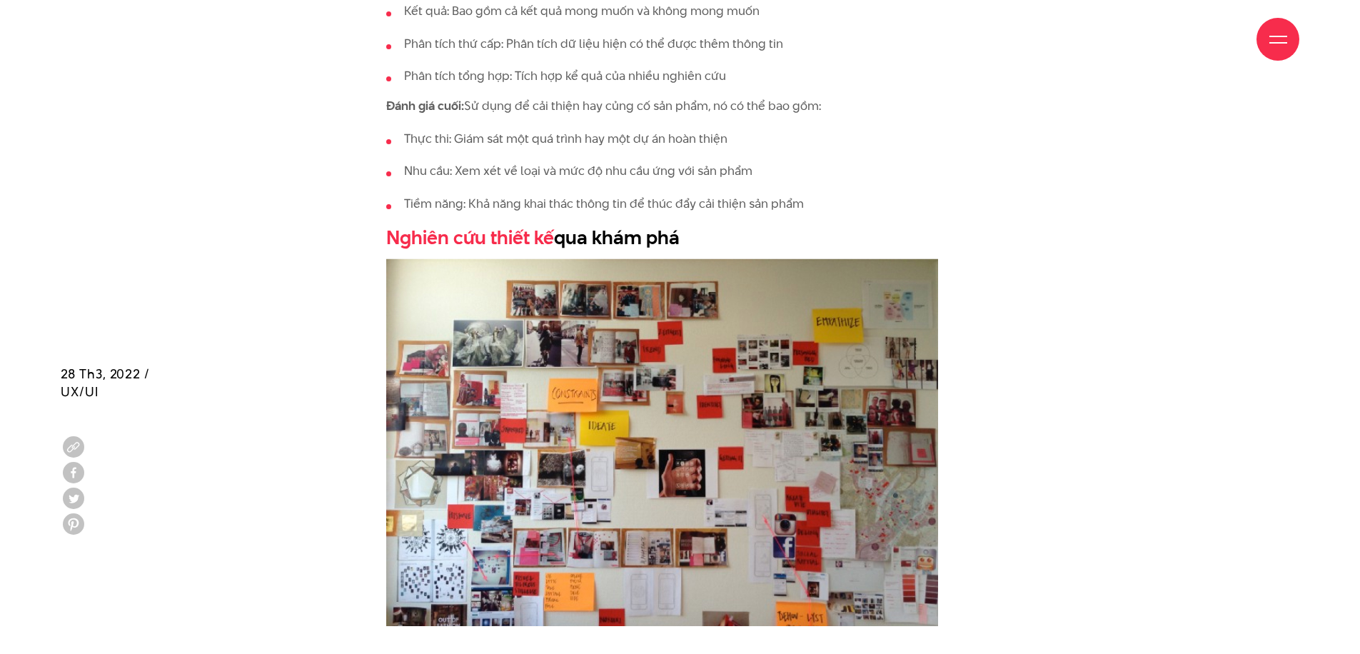
scroll to position [4454, 0]
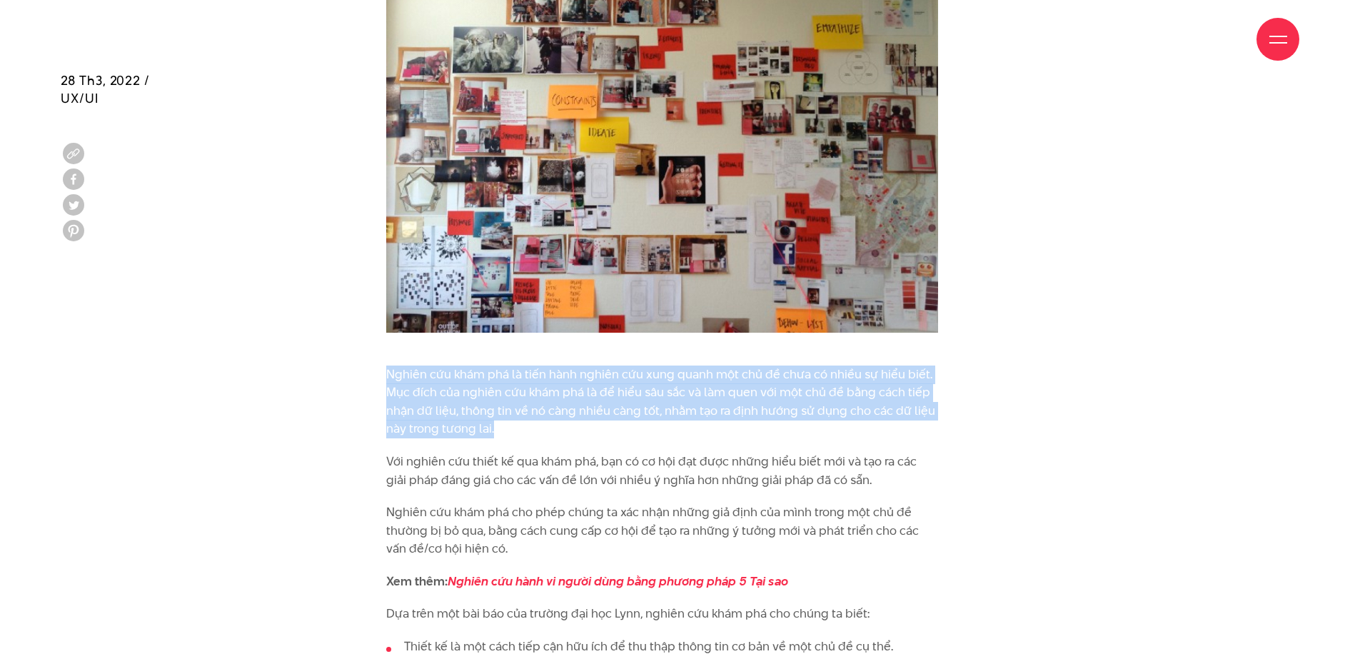
drag, startPoint x: 386, startPoint y: 323, endPoint x: 694, endPoint y: 383, distance: 313.4
click at [694, 383] on p "Nghiên cứu khám phá là tiến hành nghiên cứu xung quanh một chủ đề chưa có nhiều…" at bounding box center [662, 401] width 552 height 73
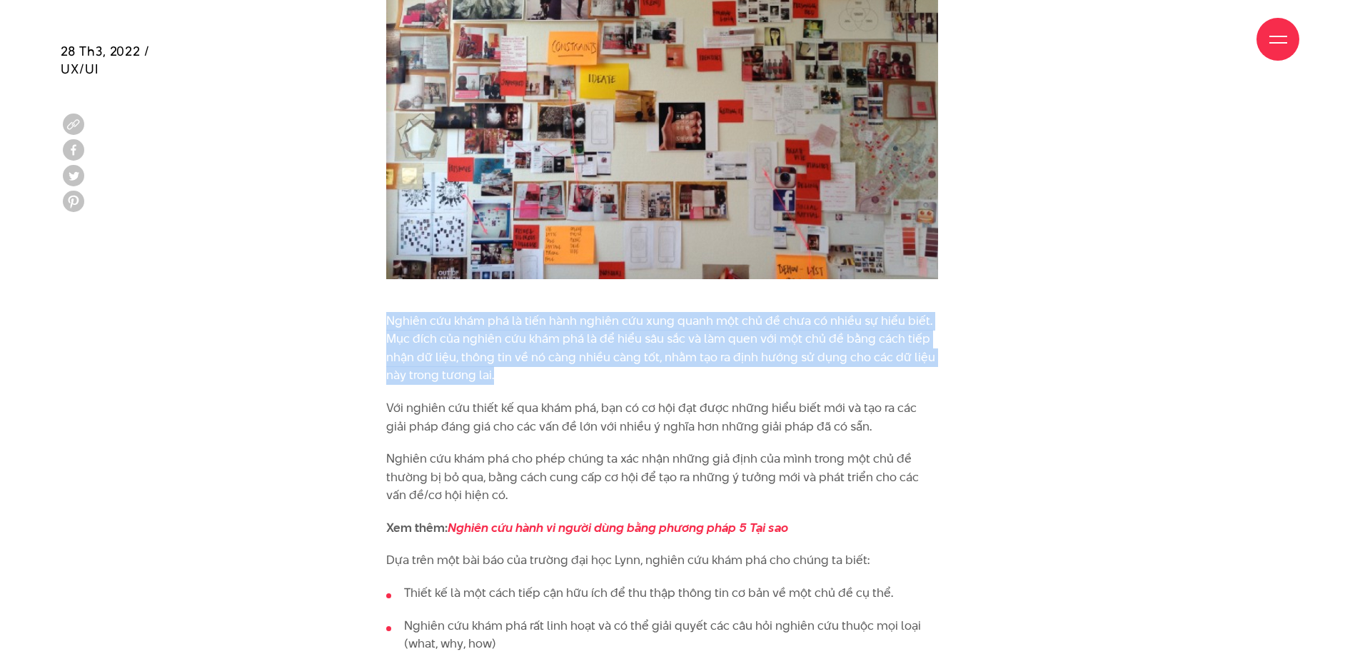
scroll to position [4557, 0]
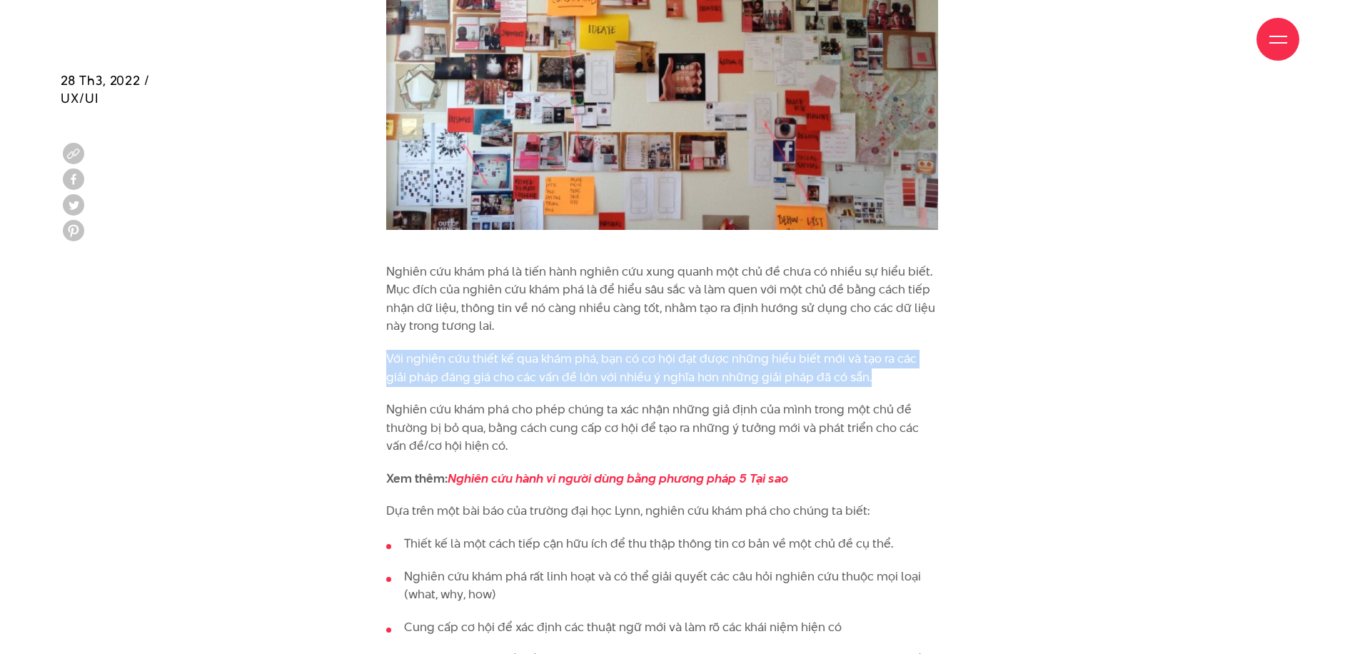
drag, startPoint x: 389, startPoint y: 305, endPoint x: 886, endPoint y: 320, distance: 497.7
click at [886, 350] on p "Với nghiên cứu thiết kế qua khám phá, bạn có cơ hội đạt được những hiểu biết mớ…" at bounding box center [662, 368] width 552 height 36
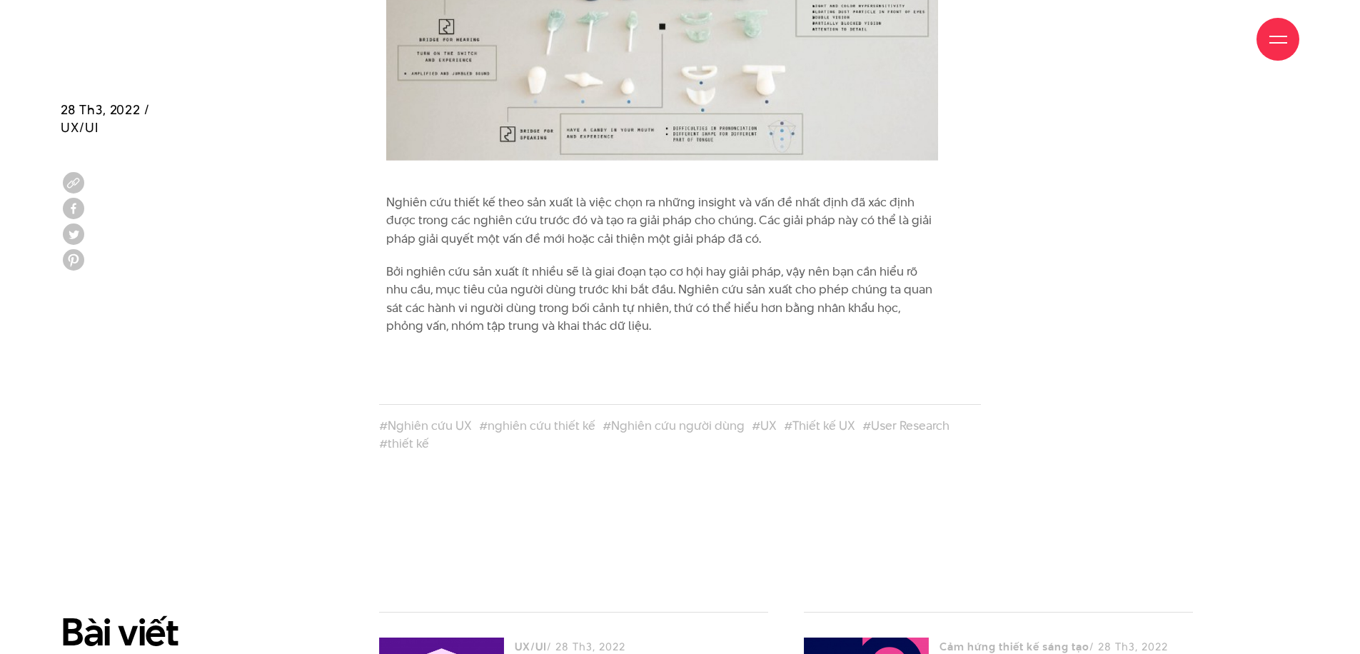
scroll to position [5697, 0]
